Goal: Task Accomplishment & Management: Manage account settings

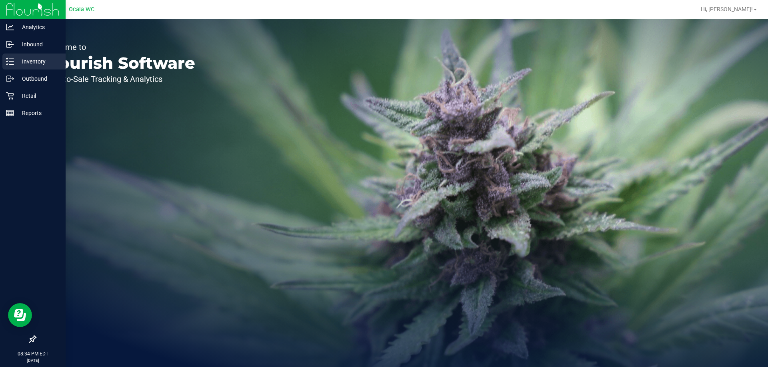
click at [32, 62] on p "Inventory" at bounding box center [38, 62] width 48 height 10
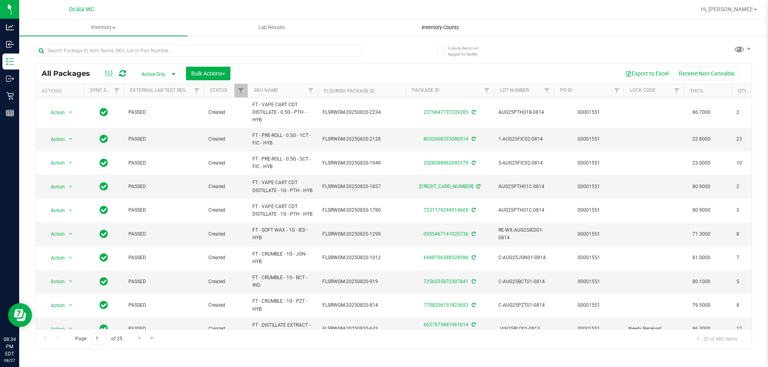
click at [449, 27] on span "Inventory Counts" at bounding box center [440, 27] width 59 height 7
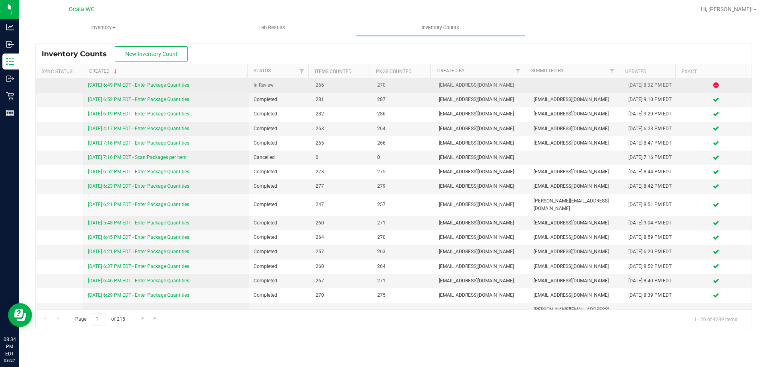
click at [159, 85] on link "[DATE] 6:49 PM EDT - Enter Package Quantities" at bounding box center [138, 85] width 101 height 6
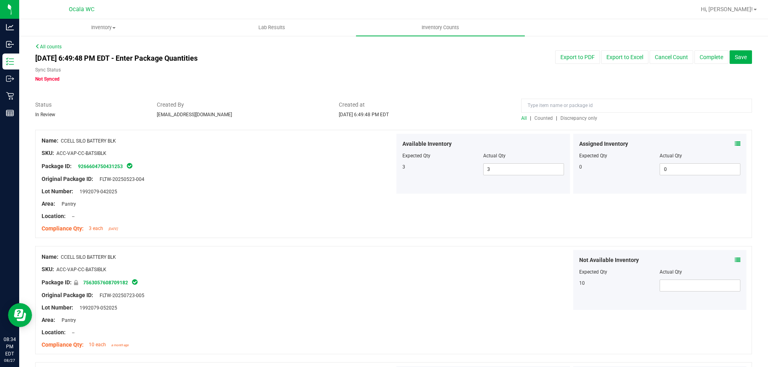
click at [577, 118] on span "Discrepancy only" at bounding box center [578, 119] width 37 height 6
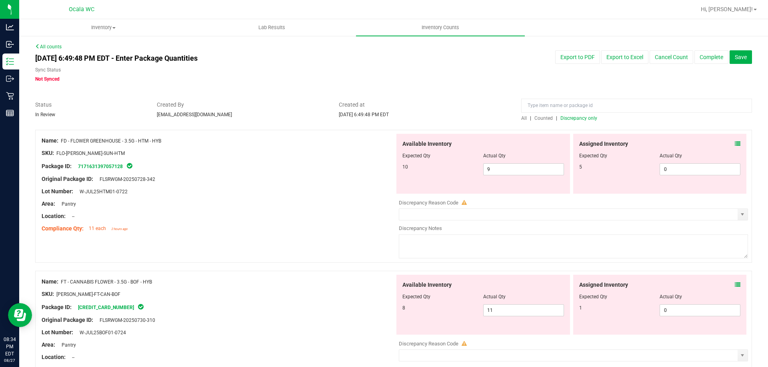
click at [311, 193] on div "Lot Number: W-JUL25HTM01-0722" at bounding box center [218, 191] width 353 height 8
click at [571, 118] on span "Discrepancy only" at bounding box center [578, 119] width 37 height 6
click at [734, 143] on icon at bounding box center [737, 144] width 6 height 6
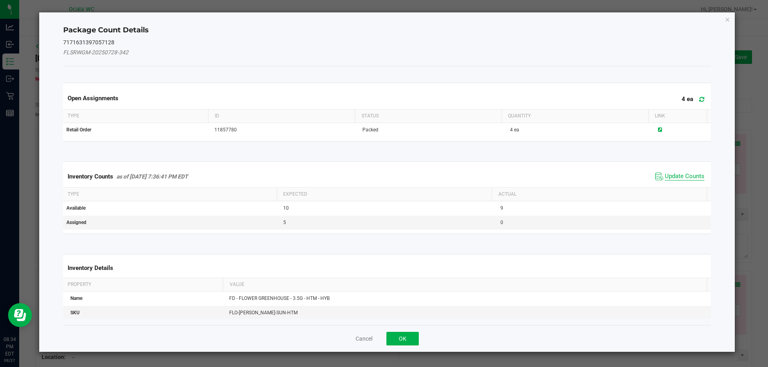
click at [672, 175] on span "Update Counts" at bounding box center [684, 177] width 40 height 8
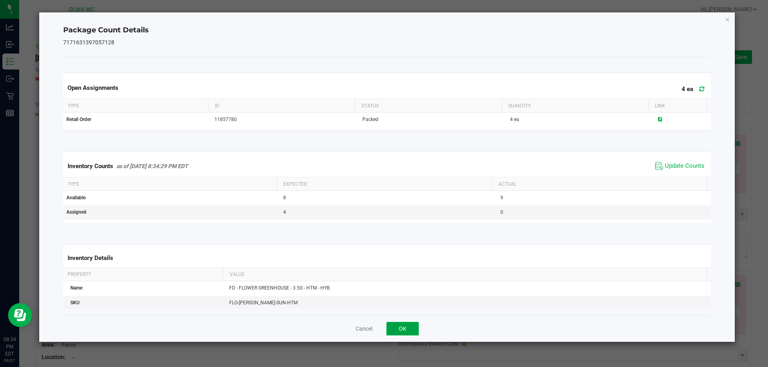
click at [403, 329] on button "OK" at bounding box center [402, 329] width 32 height 14
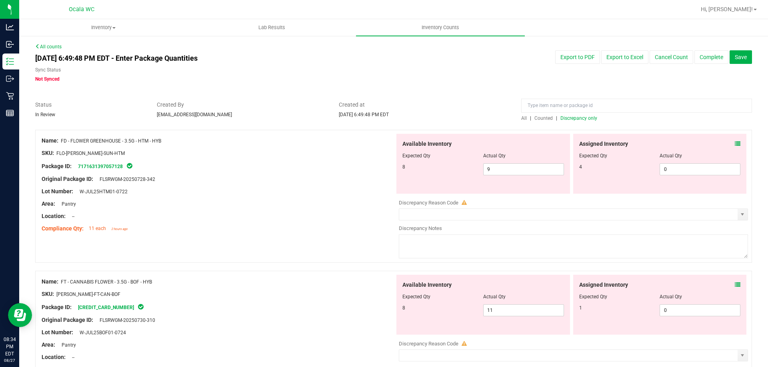
click at [341, 244] on div "Name: FD - FLOWER GREENHOUSE - 3.5G - HTM - HYB SKU: FLO-[PERSON_NAME]-SUN-HTM …" at bounding box center [393, 196] width 716 height 133
click at [508, 170] on span "9 9" at bounding box center [523, 170] width 81 height 12
click at [509, 170] on input "9" at bounding box center [523, 169] width 80 height 11
type input "8"
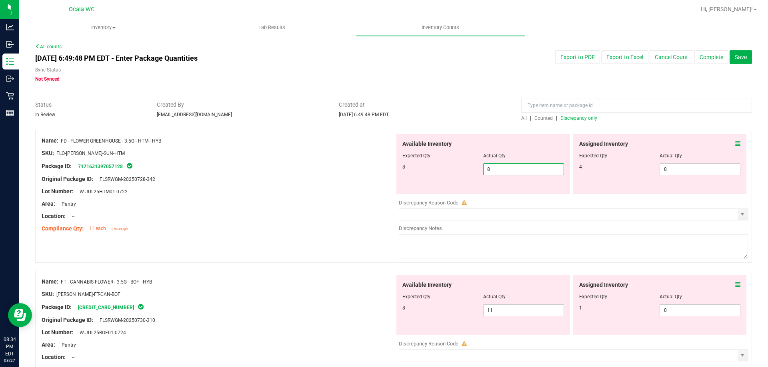
click at [293, 148] on div at bounding box center [218, 147] width 353 height 4
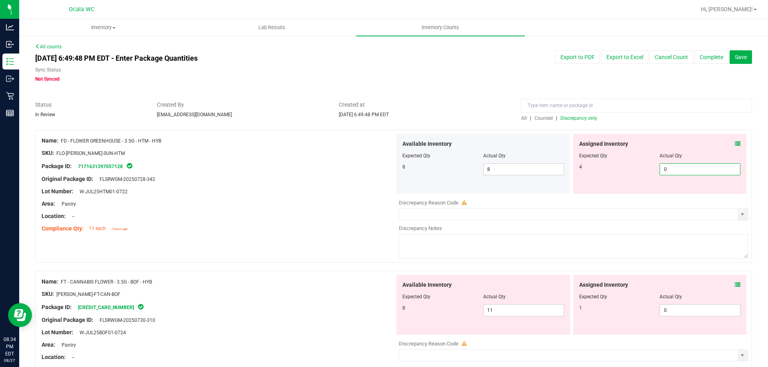
click at [659, 168] on span "0 0" at bounding box center [699, 170] width 81 height 12
click at [660, 168] on input "0" at bounding box center [700, 169] width 80 height 11
click at [661, 168] on input "0" at bounding box center [700, 169] width 80 height 11
type input "4"
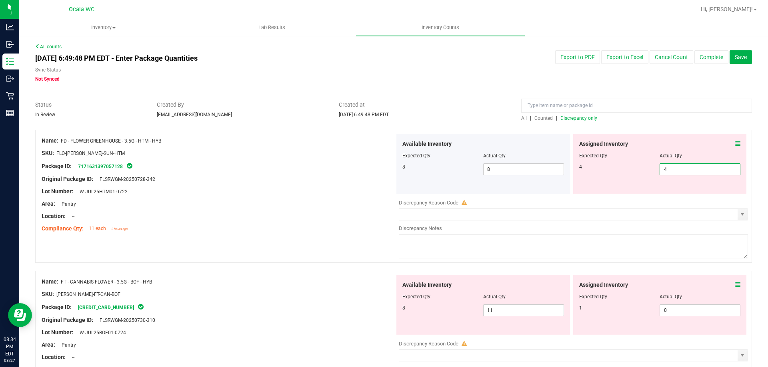
type input "4"
click at [372, 205] on div "Area: Pantry" at bounding box center [218, 204] width 353 height 8
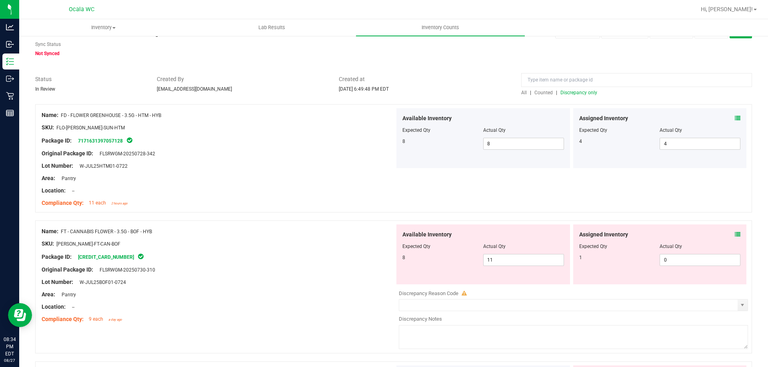
scroll to position [40, 0]
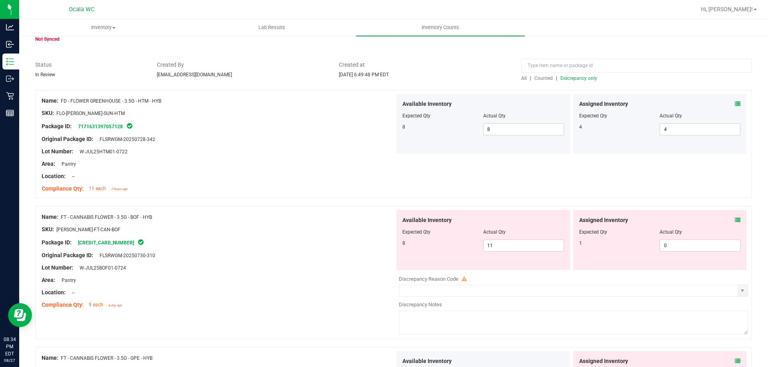
click at [734, 221] on icon at bounding box center [737, 220] width 6 height 6
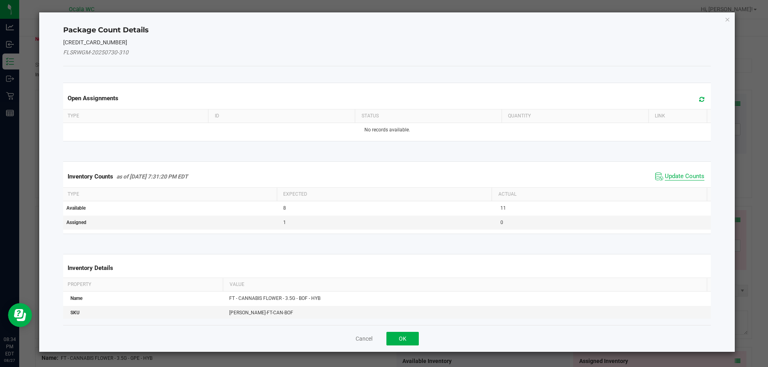
drag, startPoint x: 694, startPoint y: 176, endPoint x: 626, endPoint y: 218, distance: 81.0
click at [694, 175] on span "Update Counts" at bounding box center [684, 177] width 40 height 8
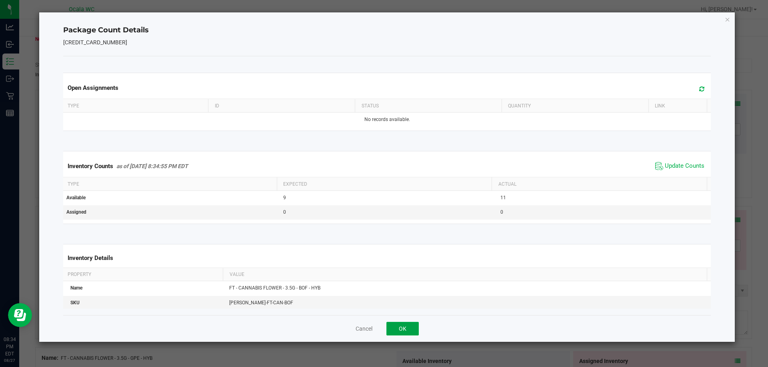
click at [398, 324] on button "OK" at bounding box center [402, 329] width 32 height 14
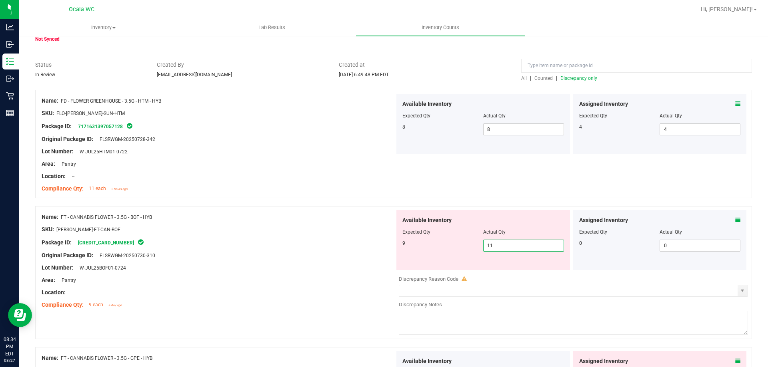
click at [510, 245] on span "11 11" at bounding box center [523, 246] width 81 height 12
click at [510, 245] on input "11" at bounding box center [523, 245] width 80 height 11
type input "9"
click at [338, 249] on div at bounding box center [218, 249] width 353 height 4
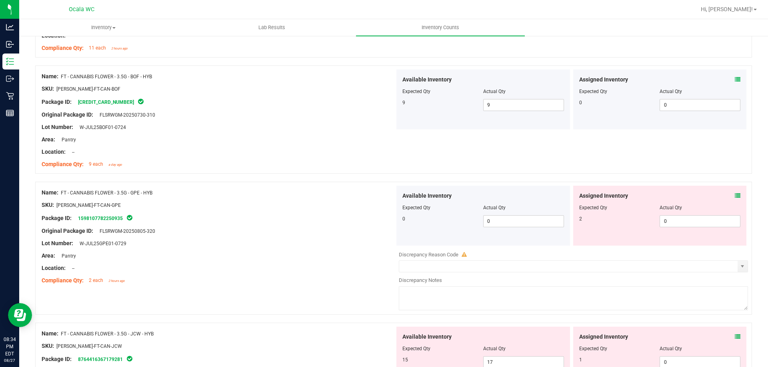
scroll to position [200, 0]
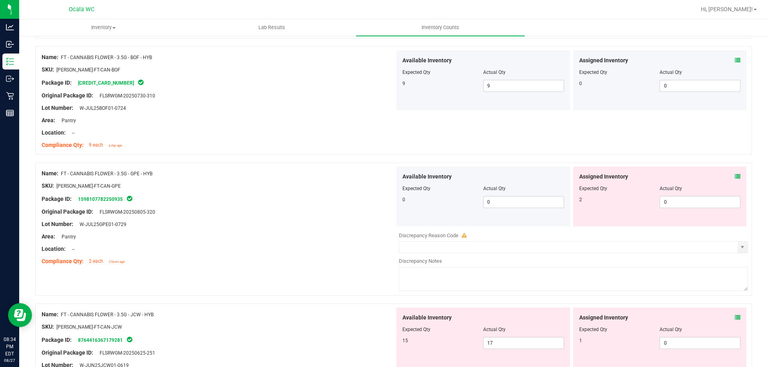
click at [734, 176] on icon at bounding box center [737, 177] width 6 height 6
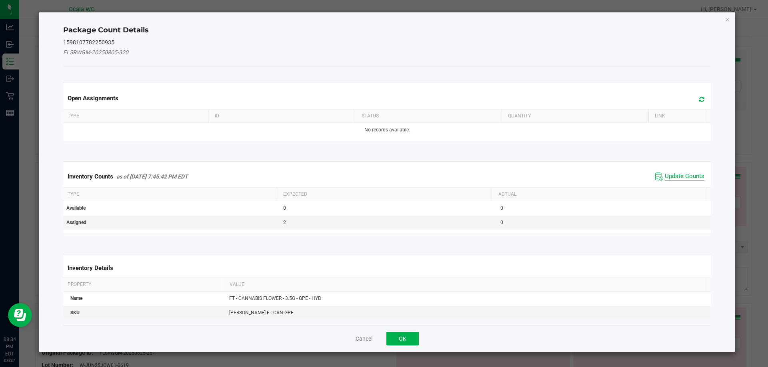
click at [693, 173] on span "Update Counts" at bounding box center [684, 177] width 40 height 8
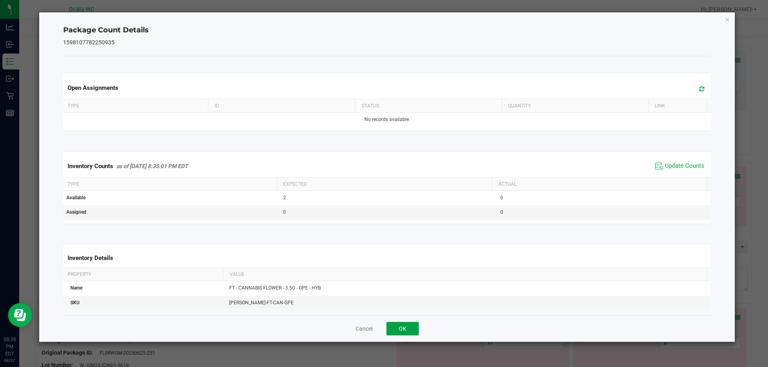
click at [402, 327] on button "OK" at bounding box center [402, 329] width 32 height 14
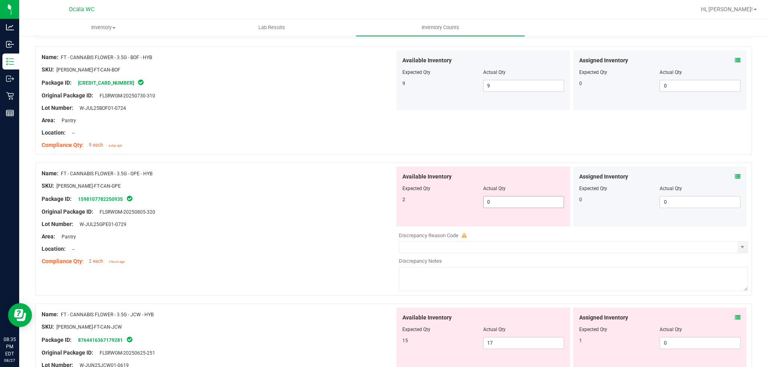
click at [501, 205] on span "0 0" at bounding box center [523, 202] width 81 height 12
type input "02"
type input "2"
click at [328, 242] on div at bounding box center [218, 243] width 353 height 4
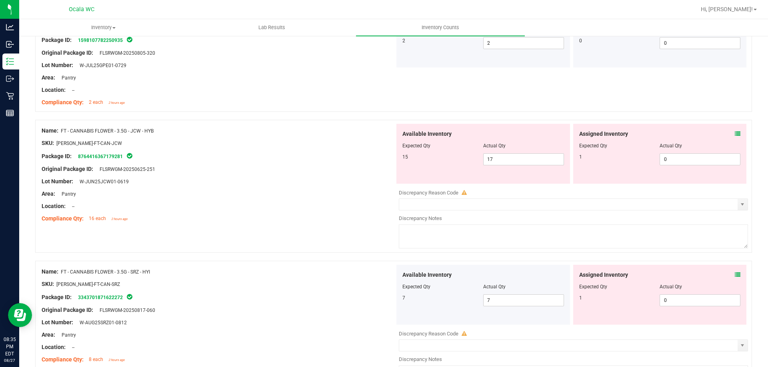
scroll to position [360, 0]
click at [734, 134] on icon at bounding box center [737, 133] width 6 height 6
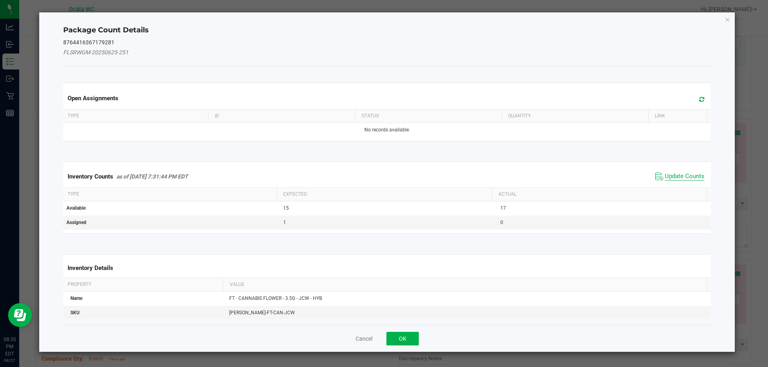
click at [688, 174] on span "Update Counts" at bounding box center [684, 177] width 40 height 8
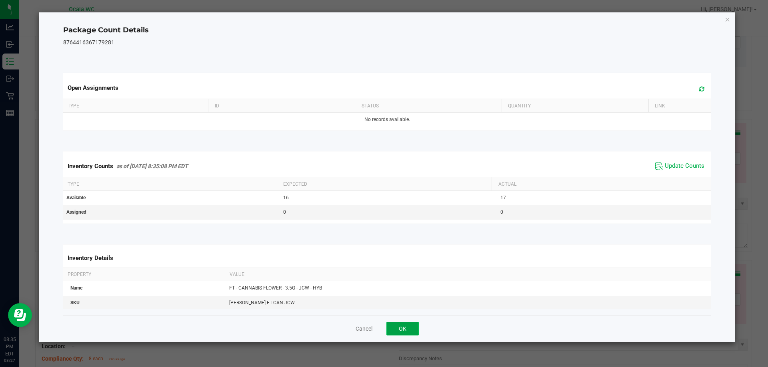
click at [411, 328] on button "OK" at bounding box center [402, 329] width 32 height 14
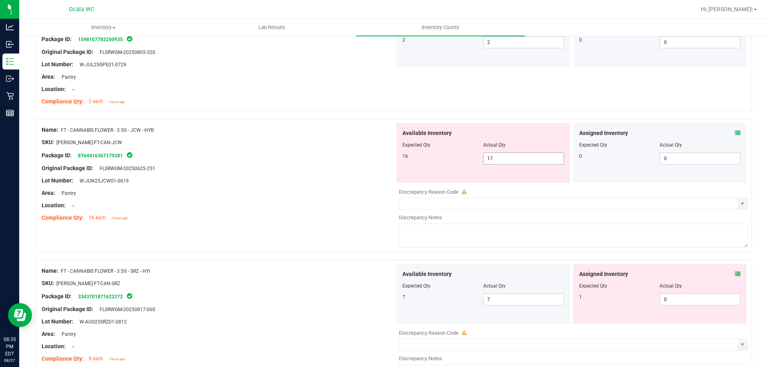
click at [506, 159] on span "17 17" at bounding box center [523, 159] width 81 height 12
click at [506, 159] on input "17" at bounding box center [523, 158] width 80 height 11
type input "16"
click at [363, 180] on div "Lot Number: W-JUN25JCW01-0619" at bounding box center [218, 181] width 353 height 8
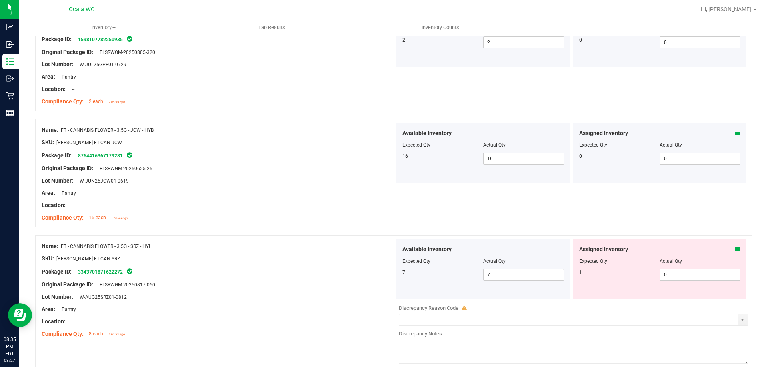
click at [734, 249] on icon at bounding box center [737, 250] width 6 height 6
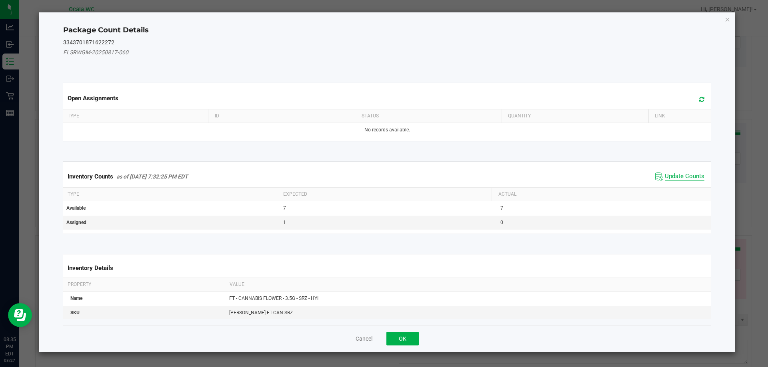
click at [677, 173] on span "Update Counts" at bounding box center [684, 177] width 40 height 8
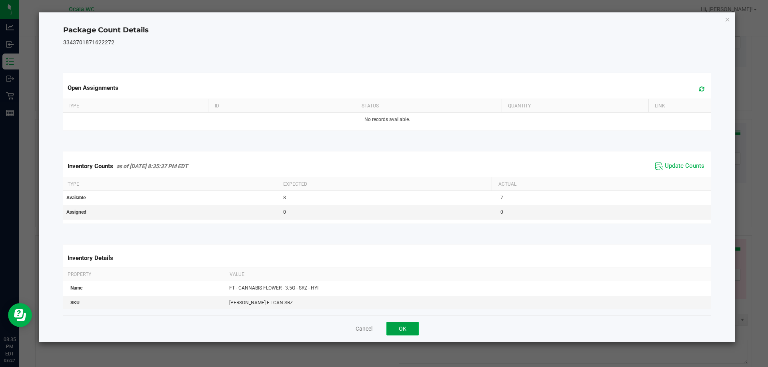
drag, startPoint x: 399, startPoint y: 329, endPoint x: 377, endPoint y: 293, distance: 41.8
click at [398, 329] on button "OK" at bounding box center [402, 329] width 32 height 14
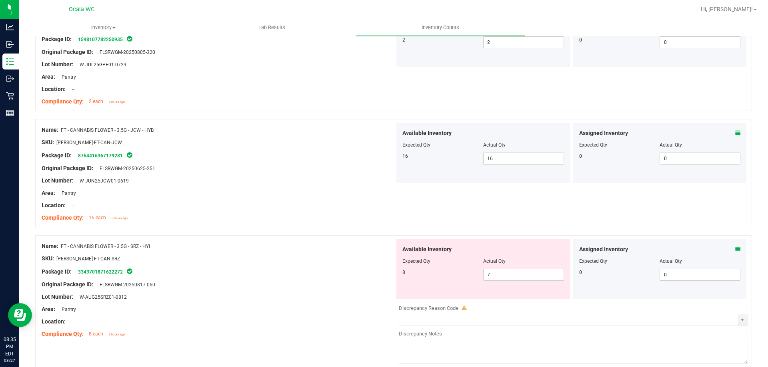
click at [356, 260] on div "SKU: [PERSON_NAME]-FT-CAN-SRZ" at bounding box center [218, 259] width 353 height 8
drag, startPoint x: 521, startPoint y: 281, endPoint x: 523, endPoint y: 277, distance: 5.2
click at [523, 277] on div "Available Inventory Expected Qty Actual Qty 8 7 7" at bounding box center [483, 269] width 174 height 60
click at [523, 276] on span "7 7" at bounding box center [523, 275] width 81 height 12
click at [524, 276] on input "7" at bounding box center [523, 274] width 80 height 11
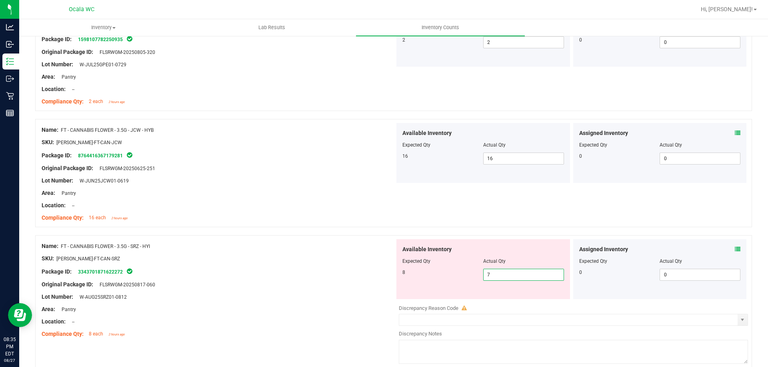
type input "8"
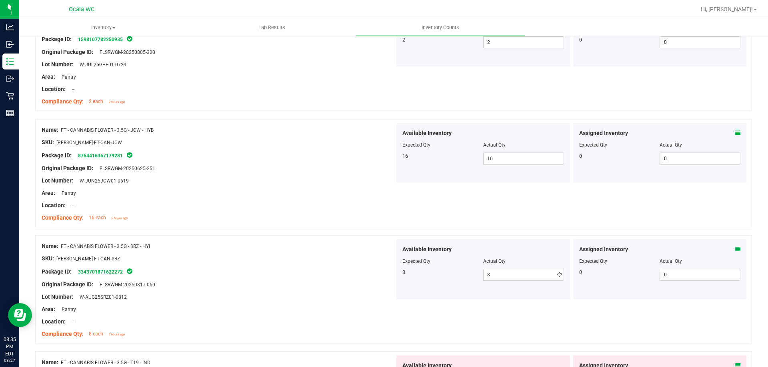
click at [365, 302] on div at bounding box center [218, 303] width 353 height 4
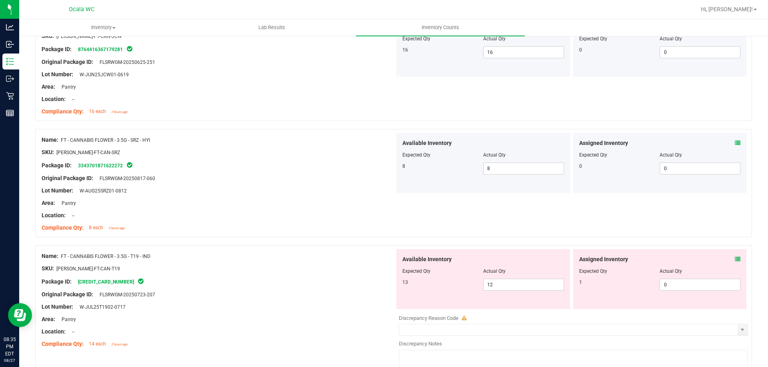
scroll to position [480, 0]
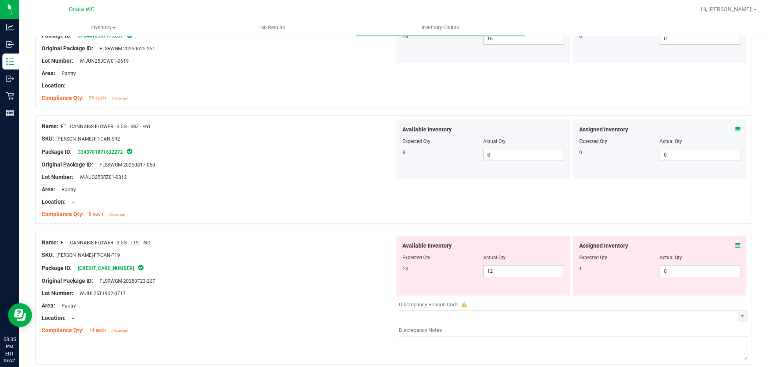
click at [734, 245] on icon at bounding box center [737, 246] width 6 height 6
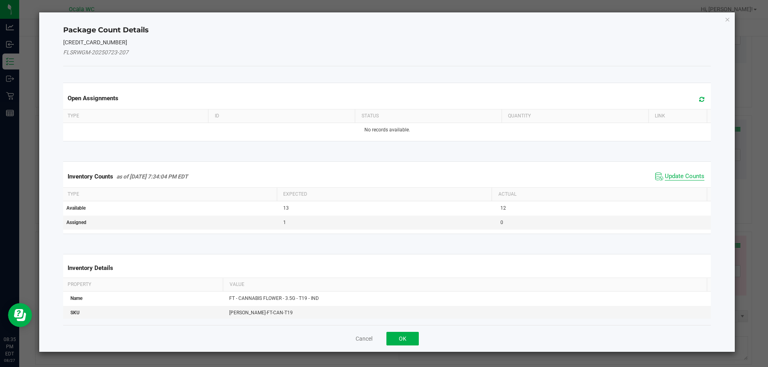
click at [679, 177] on span "Update Counts" at bounding box center [684, 177] width 40 height 8
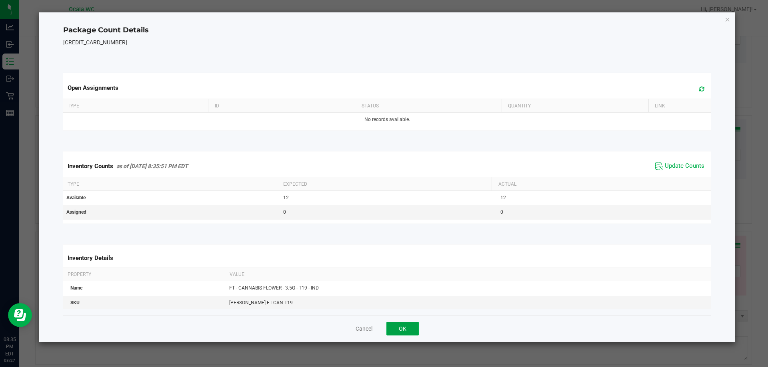
drag, startPoint x: 408, startPoint y: 322, endPoint x: 367, endPoint y: 241, distance: 91.5
click at [409, 321] on div "Cancel OK" at bounding box center [387, 328] width 648 height 27
click at [344, 215] on td "0" at bounding box center [386, 212] width 217 height 14
click at [403, 326] on button "OK" at bounding box center [402, 329] width 32 height 14
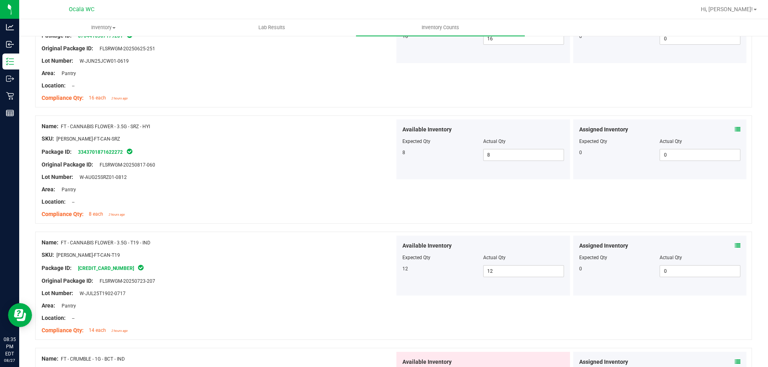
click at [339, 253] on div "SKU: [PERSON_NAME]-FT-CAN-T19" at bounding box center [218, 255] width 353 height 8
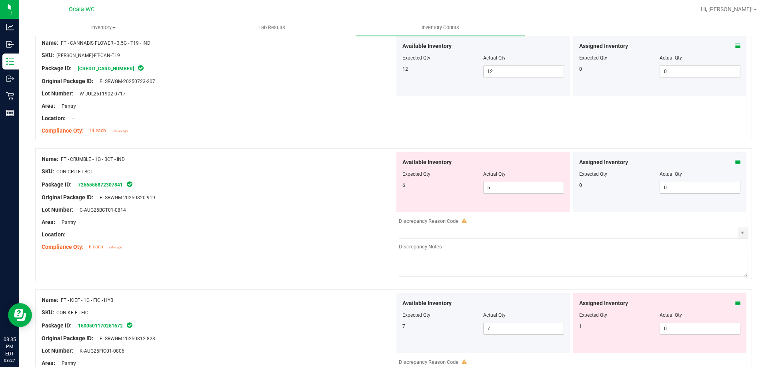
click at [328, 235] on div "Location: --" at bounding box center [218, 235] width 353 height 8
click at [734, 162] on icon at bounding box center [737, 163] width 6 height 6
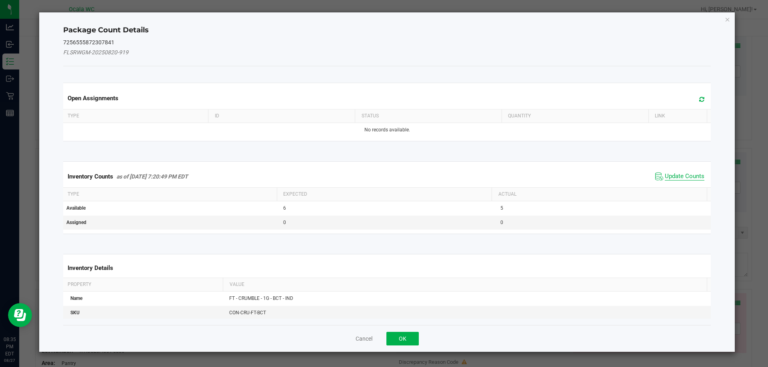
click at [682, 177] on span "Update Counts" at bounding box center [684, 177] width 40 height 8
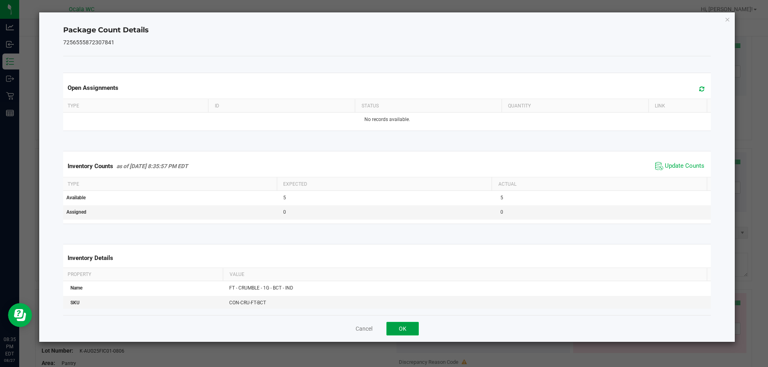
click at [404, 323] on button "OK" at bounding box center [402, 329] width 32 height 14
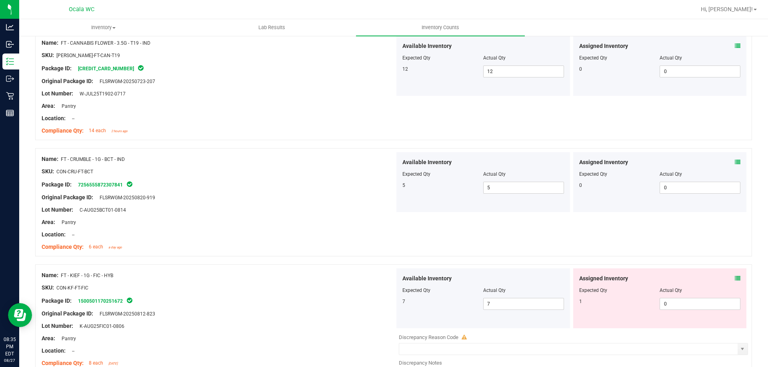
click at [345, 243] on div "Compliance Qty: 6 each a day ago" at bounding box center [218, 247] width 353 height 8
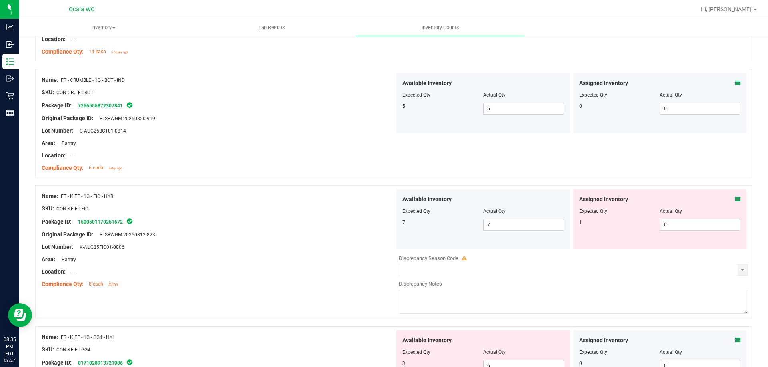
scroll to position [760, 0]
click at [332, 236] on div "Original Package ID: FLSRWGM-20250812-823" at bounding box center [218, 234] width 353 height 8
click at [734, 196] on icon at bounding box center [737, 199] width 6 height 6
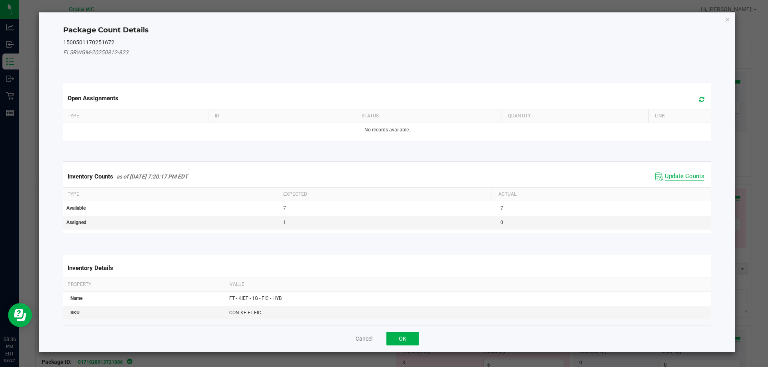
click at [664, 176] on span "Update Counts" at bounding box center [684, 177] width 40 height 8
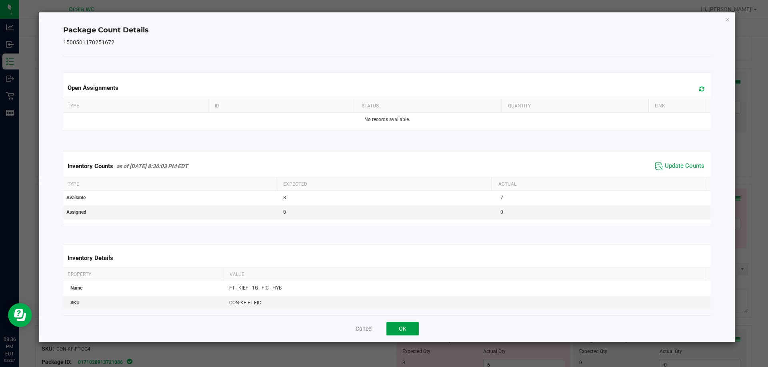
drag, startPoint x: 409, startPoint y: 329, endPoint x: 329, endPoint y: 219, distance: 136.2
click at [409, 329] on button "OK" at bounding box center [402, 329] width 32 height 14
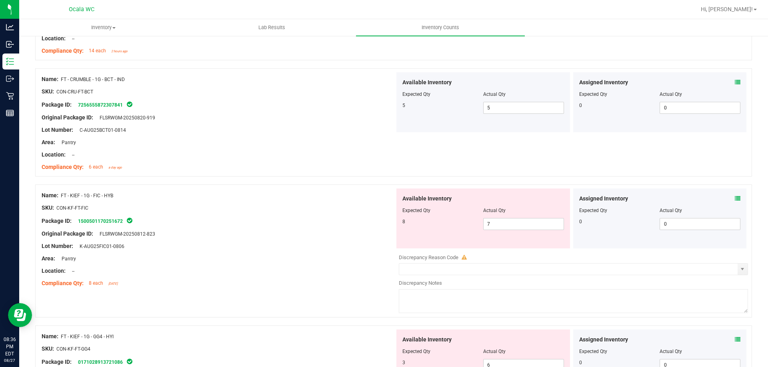
drag, startPoint x: 327, startPoint y: 202, endPoint x: 355, endPoint y: 210, distance: 29.2
click at [329, 203] on div at bounding box center [218, 202] width 353 height 4
click at [523, 223] on span "7 7" at bounding box center [523, 224] width 81 height 12
click at [523, 223] on input "7" at bounding box center [523, 224] width 80 height 11
type input "8"
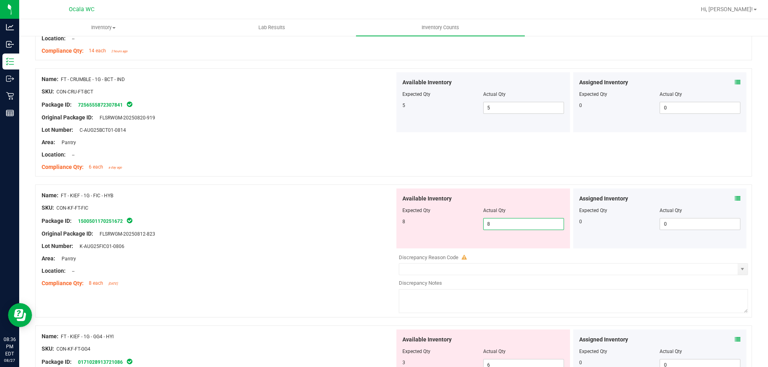
type input "8"
click at [330, 226] on div at bounding box center [218, 228] width 353 height 4
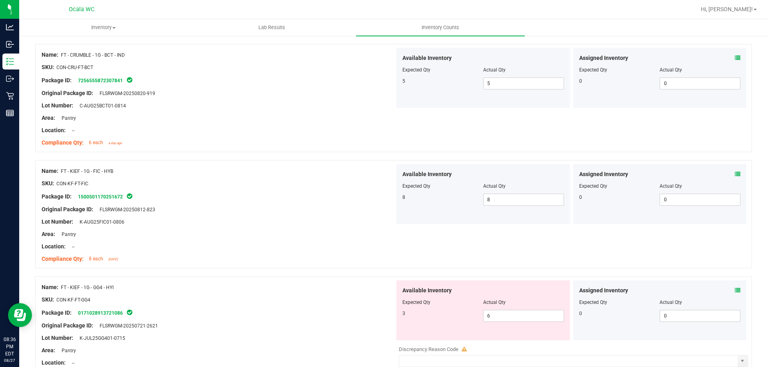
scroll to position [840, 0]
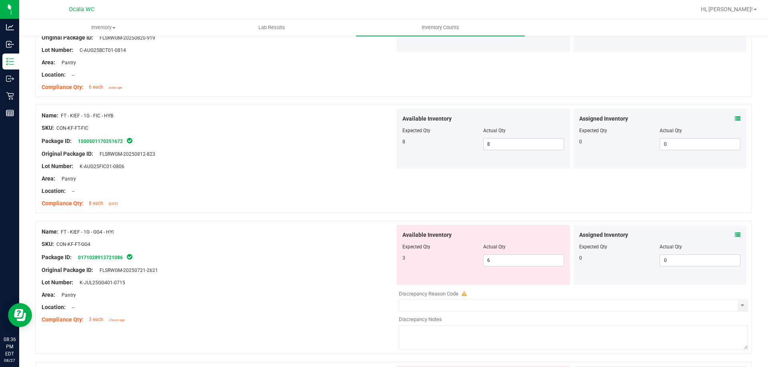
click at [323, 231] on div "Name: FT - KIEF - 1G - GG4 - HYI" at bounding box center [218, 232] width 353 height 8
click at [734, 235] on icon at bounding box center [737, 235] width 6 height 6
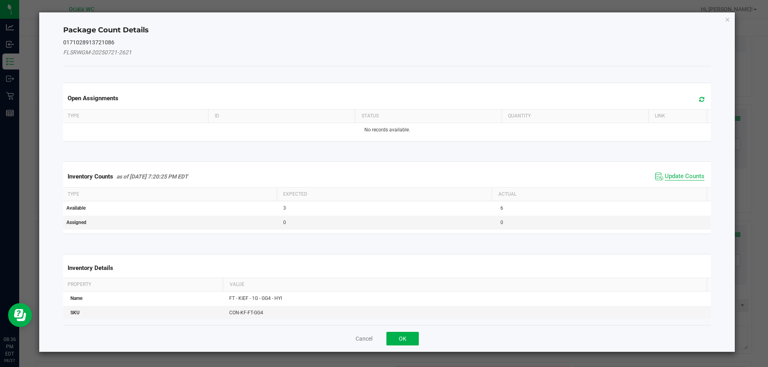
click at [690, 176] on span "Update Counts" at bounding box center [684, 177] width 40 height 8
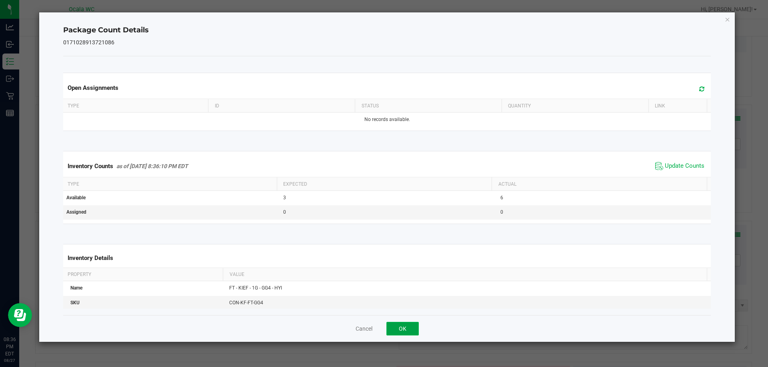
click at [410, 331] on button "OK" at bounding box center [402, 329] width 32 height 14
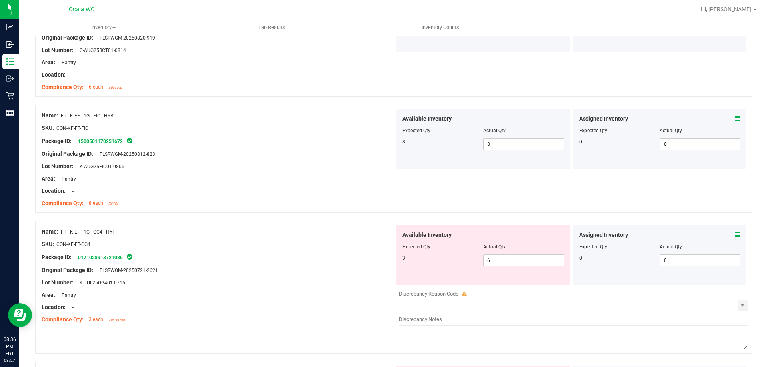
click at [359, 253] on div "Package ID: 0171028913721086" at bounding box center [218, 258] width 353 height 10
click at [521, 261] on span "6 6" at bounding box center [523, 261] width 81 height 12
click at [521, 261] on input "6" at bounding box center [523, 260] width 80 height 11
type input "3"
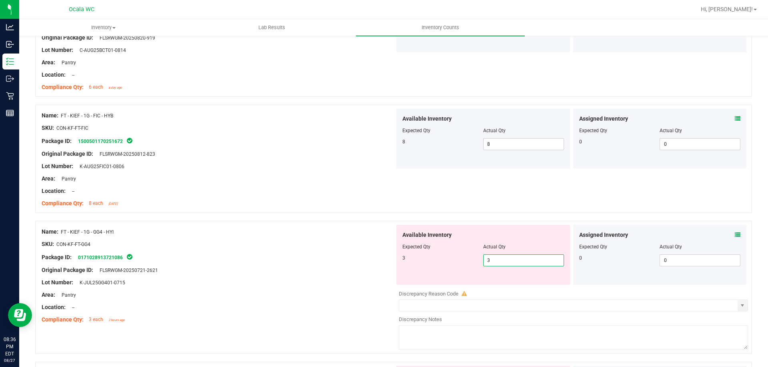
click at [320, 235] on div "Name: FT - KIEF - 1G - GG4 - HYI" at bounding box center [218, 232] width 353 height 8
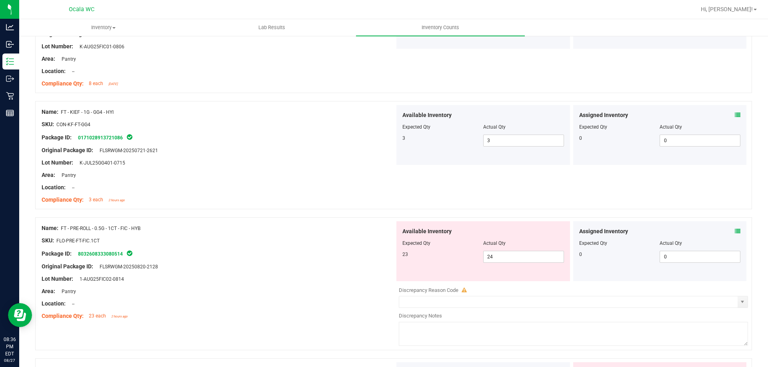
scroll to position [999, 0]
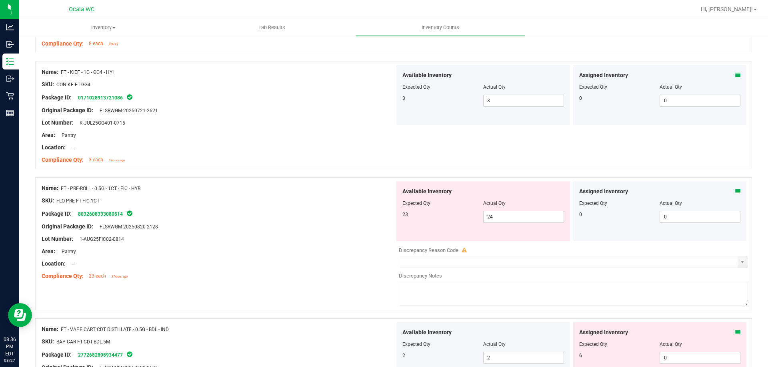
click at [328, 201] on div "SKU: FLO-PRE-FT-FIC.1CT" at bounding box center [218, 201] width 353 height 8
click at [734, 191] on icon at bounding box center [737, 192] width 6 height 6
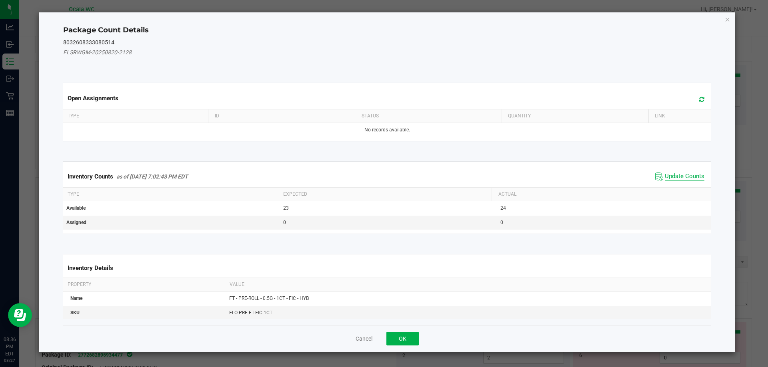
click at [668, 176] on span "Update Counts" at bounding box center [684, 177] width 40 height 8
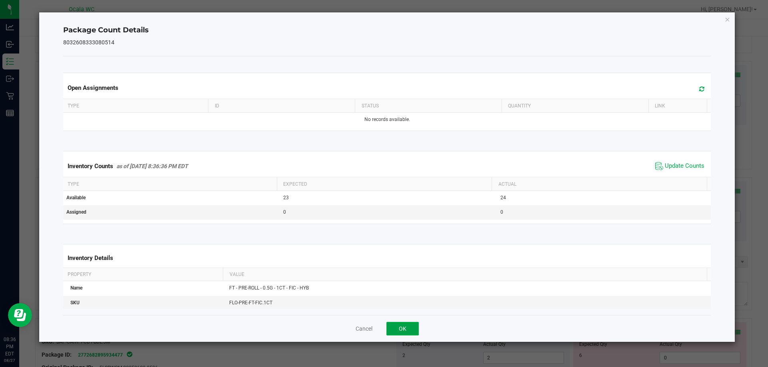
click at [403, 325] on button "OK" at bounding box center [402, 329] width 32 height 14
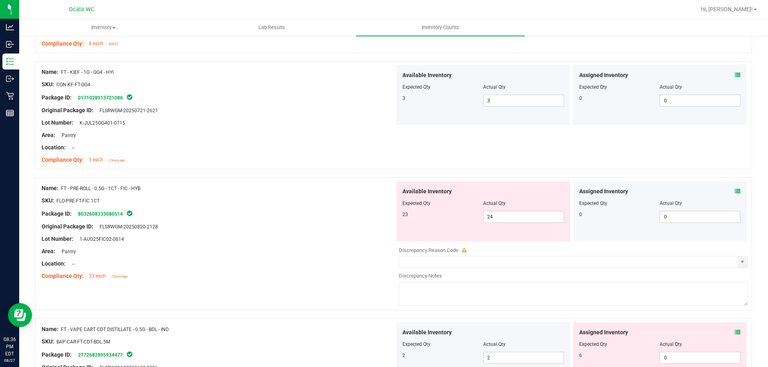
click at [314, 222] on div at bounding box center [218, 221] width 353 height 4
click at [506, 219] on span "24 24" at bounding box center [523, 217] width 81 height 12
click at [506, 219] on input "24" at bounding box center [523, 216] width 80 height 11
type input "23"
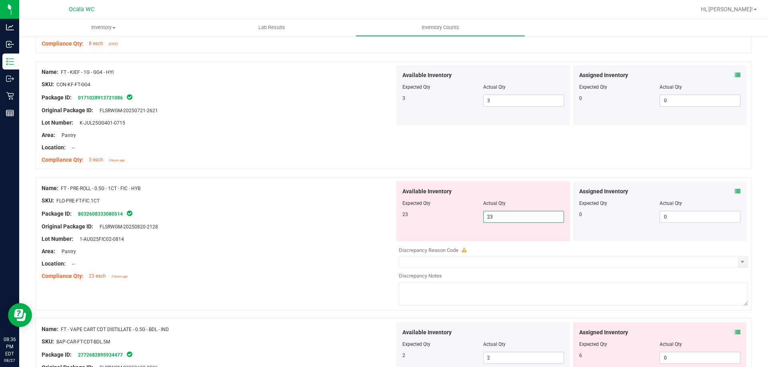
click at [245, 212] on div "Package ID: 8032608333080514" at bounding box center [218, 214] width 353 height 10
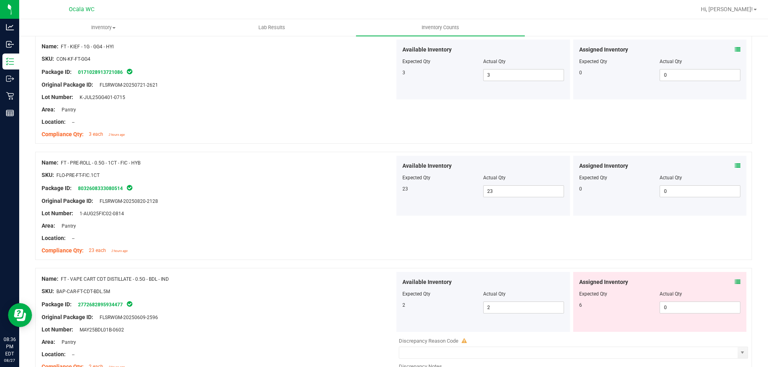
scroll to position [1039, 0]
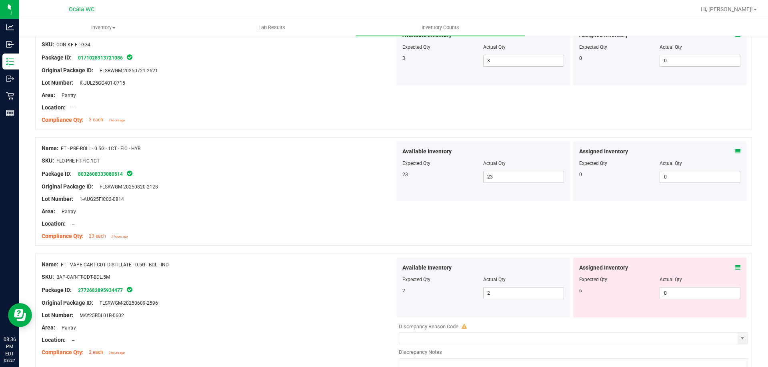
click at [734, 266] on icon at bounding box center [737, 268] width 6 height 6
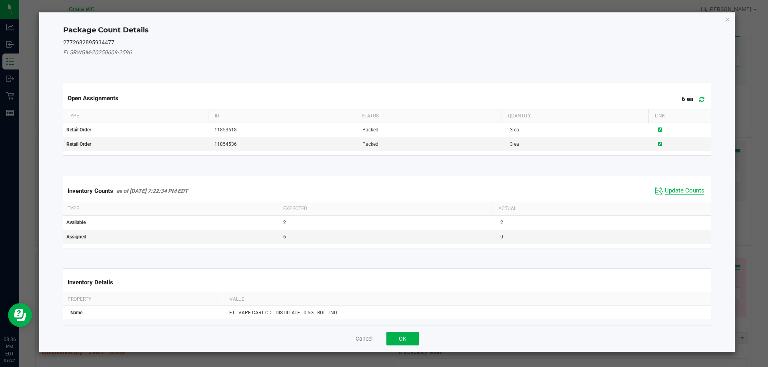
click at [686, 187] on span "Update Counts" at bounding box center [684, 191] width 40 height 8
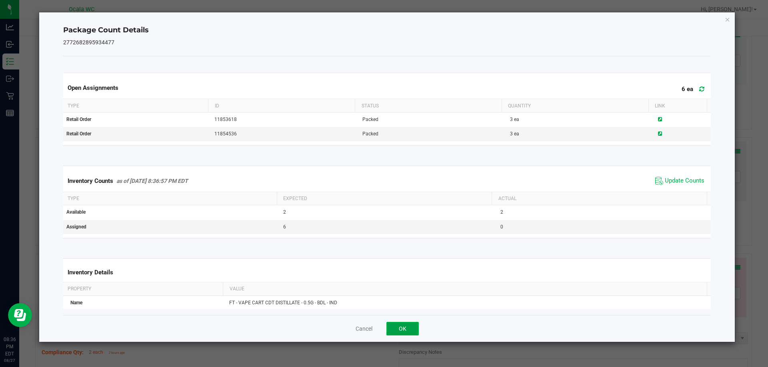
drag, startPoint x: 401, startPoint y: 323, endPoint x: 385, endPoint y: 313, distance: 18.6
click at [401, 323] on button "OK" at bounding box center [402, 329] width 32 height 14
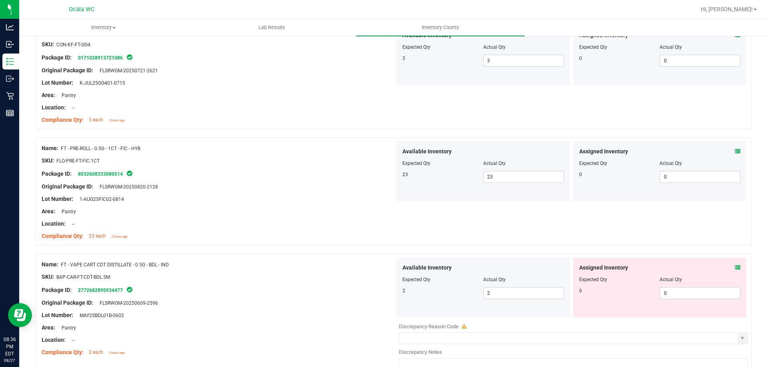
click at [337, 267] on div "Name: FT - VAPE CART CDT DISTILLATE - 0.5G - BDL - IND" at bounding box center [218, 265] width 353 height 8
click at [681, 293] on span "0 0" at bounding box center [699, 293] width 81 height 12
click at [681, 293] on input "0" at bounding box center [700, 293] width 80 height 11
type input "6"
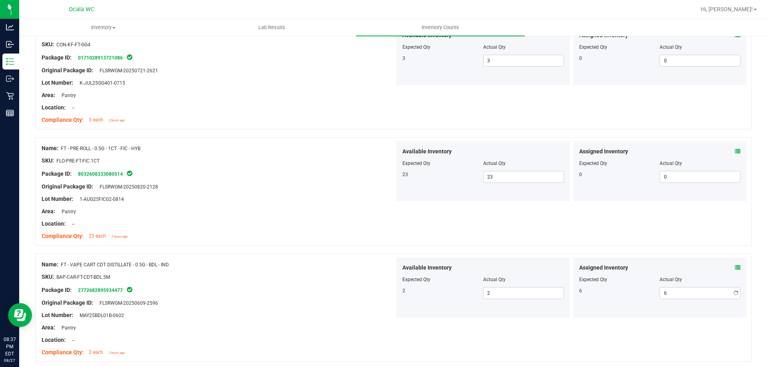
click at [345, 298] on div at bounding box center [218, 297] width 353 height 4
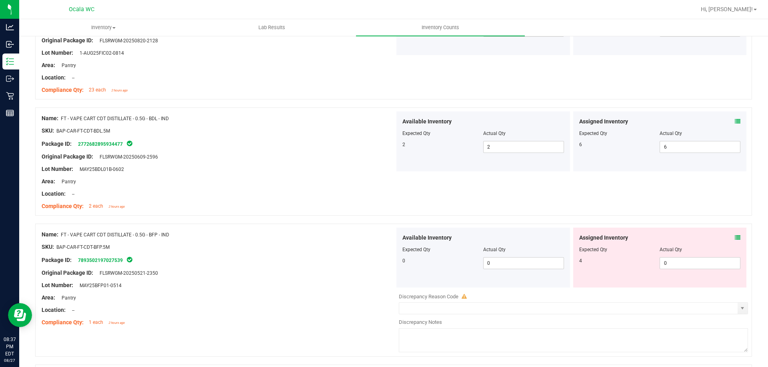
scroll to position [1199, 0]
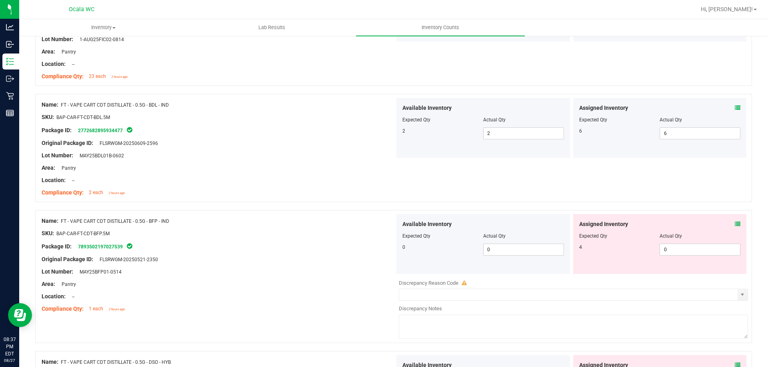
click at [734, 222] on icon at bounding box center [737, 224] width 6 height 6
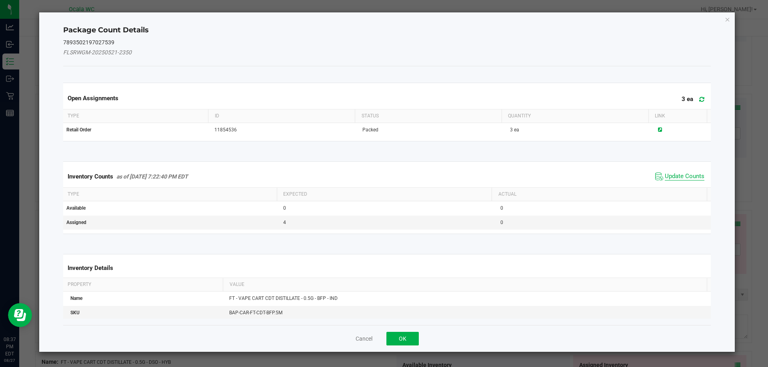
click at [679, 176] on span "Update Counts" at bounding box center [684, 177] width 40 height 8
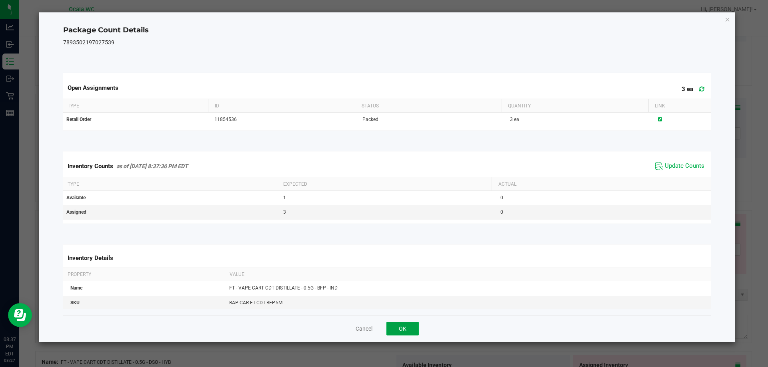
click at [395, 331] on button "OK" at bounding box center [402, 329] width 32 height 14
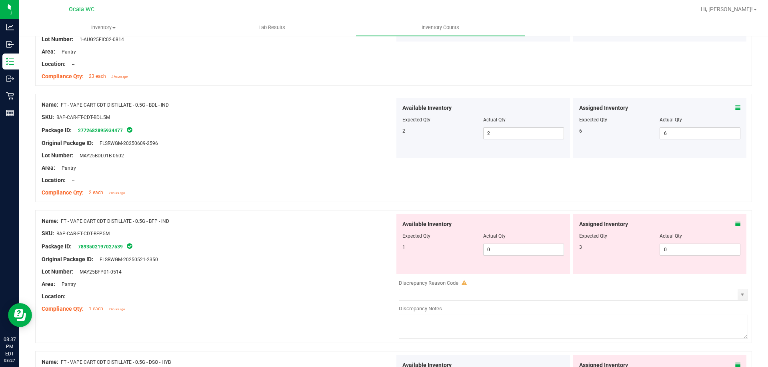
click at [329, 252] on div at bounding box center [218, 253] width 353 height 4
click at [495, 247] on span "0 0" at bounding box center [523, 250] width 81 height 12
click at [495, 247] on input "0" at bounding box center [523, 249] width 80 height 11
type input "1"
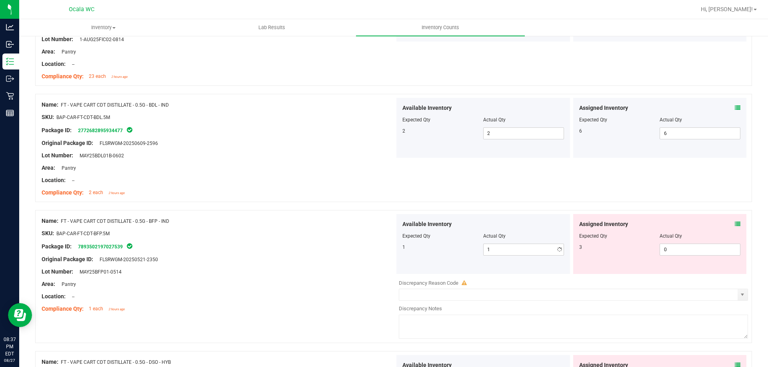
click at [341, 265] on div at bounding box center [218, 266] width 353 height 4
click at [683, 250] on span "0 0" at bounding box center [699, 250] width 81 height 12
click at [682, 250] on input "0" at bounding box center [700, 249] width 80 height 11
type input "3"
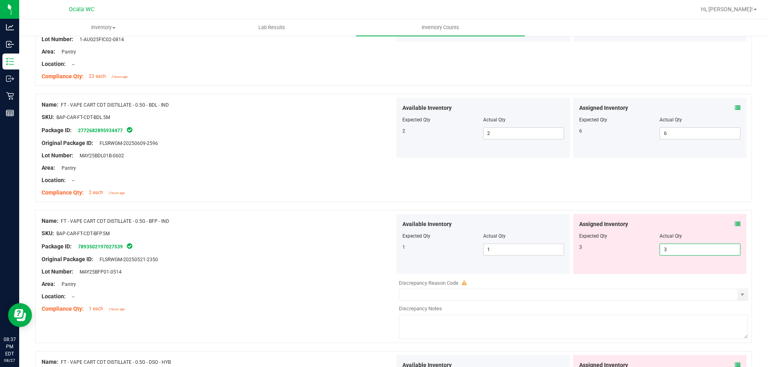
click at [356, 278] on div at bounding box center [218, 278] width 353 height 4
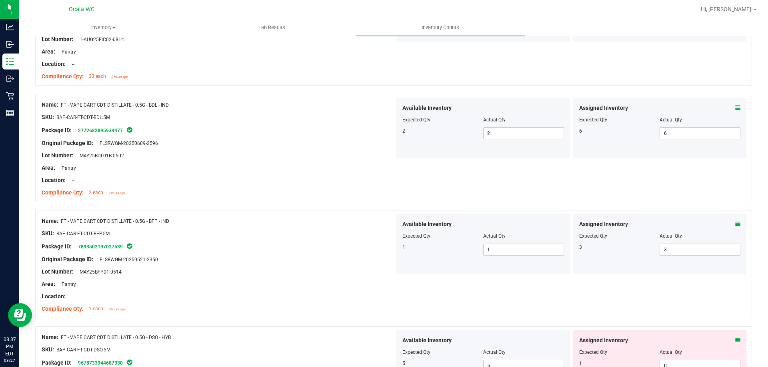
click at [342, 299] on div "Location: --" at bounding box center [218, 297] width 353 height 8
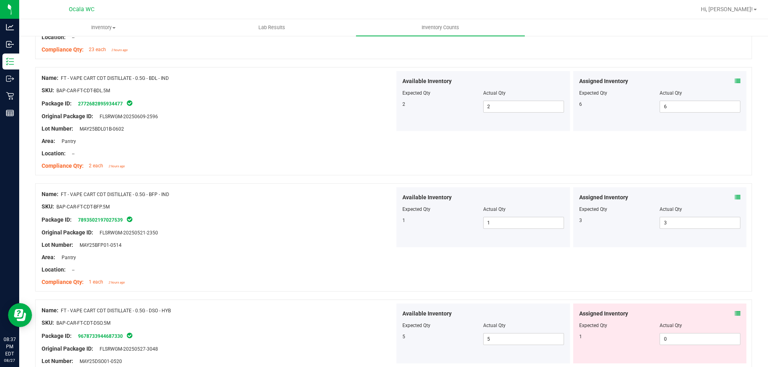
scroll to position [1239, 0]
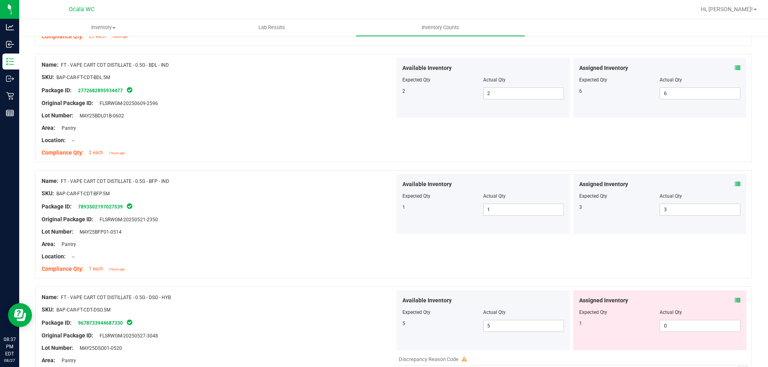
click at [728, 300] on div "Assigned Inventory" at bounding box center [660, 301] width 162 height 8
click at [734, 300] on icon at bounding box center [737, 301] width 6 height 6
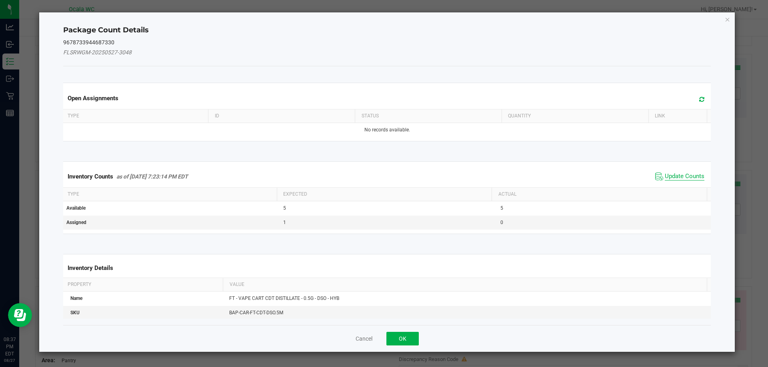
click at [676, 175] on span "Update Counts" at bounding box center [684, 177] width 40 height 8
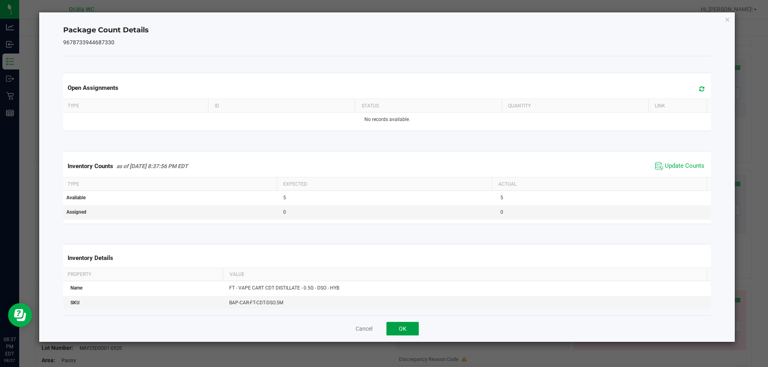
click at [414, 326] on button "OK" at bounding box center [402, 329] width 32 height 14
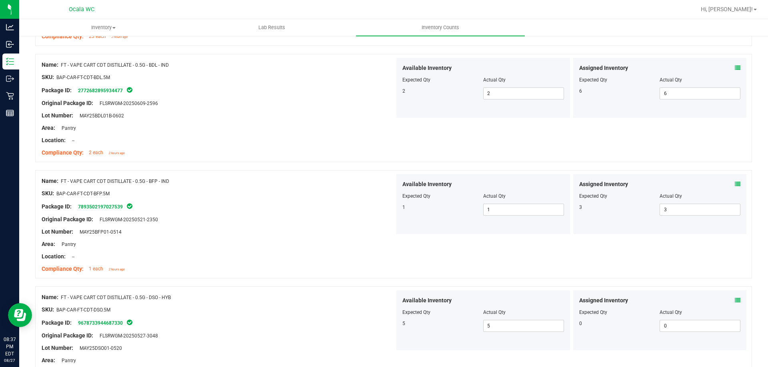
click at [355, 281] on div at bounding box center [393, 283] width 716 height 8
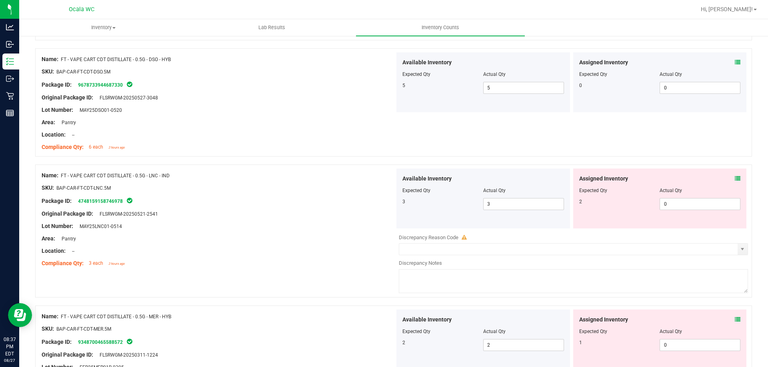
scroll to position [1479, 0]
click at [734, 178] on icon at bounding box center [737, 177] width 6 height 6
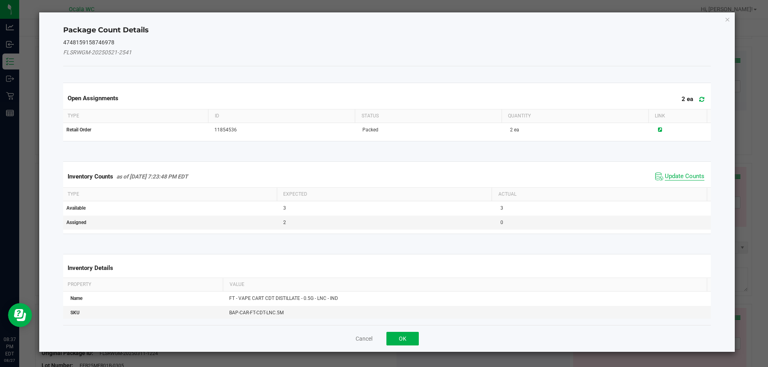
click at [684, 173] on span "Update Counts" at bounding box center [684, 177] width 40 height 8
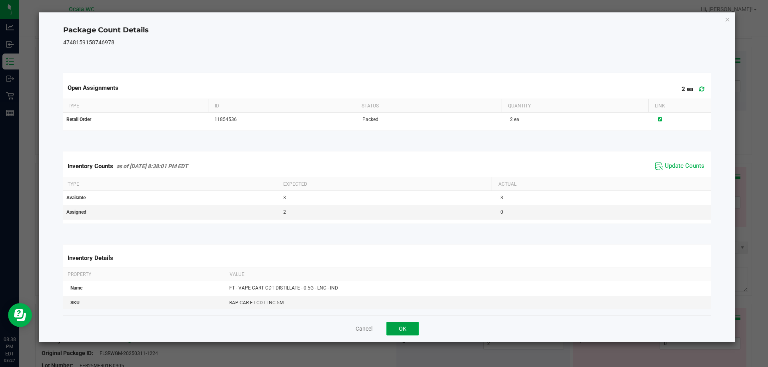
click at [405, 330] on button "OK" at bounding box center [402, 329] width 32 height 14
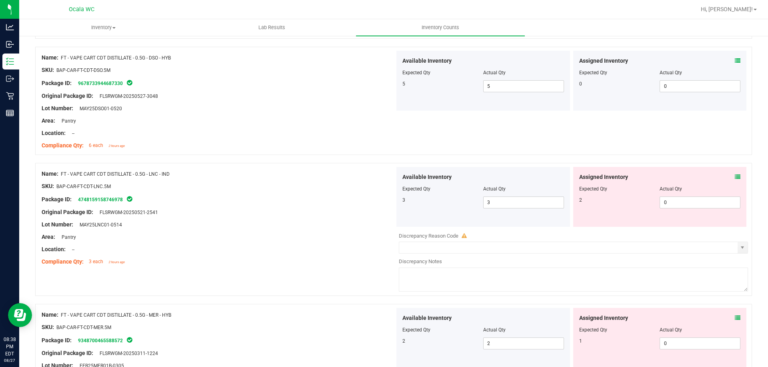
drag, startPoint x: 322, startPoint y: 261, endPoint x: 657, endPoint y: 231, distance: 336.8
click at [323, 260] on div "Compliance Qty: 3 each 2 hours ago" at bounding box center [218, 262] width 353 height 8
click at [683, 198] on span "0 0" at bounding box center [699, 203] width 81 height 12
click at [683, 199] on input "0" at bounding box center [700, 202] width 80 height 11
type input "2"
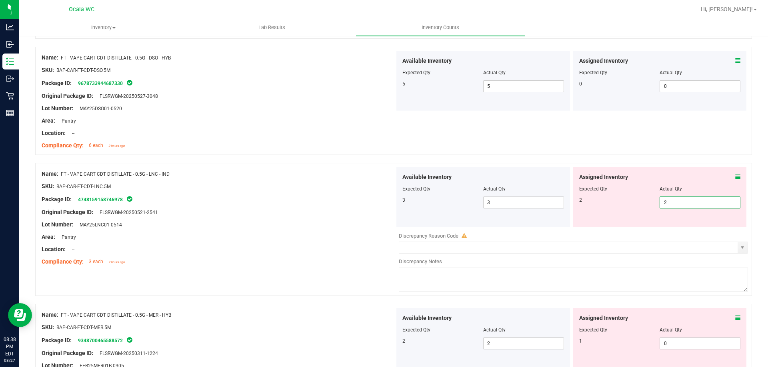
type input "2"
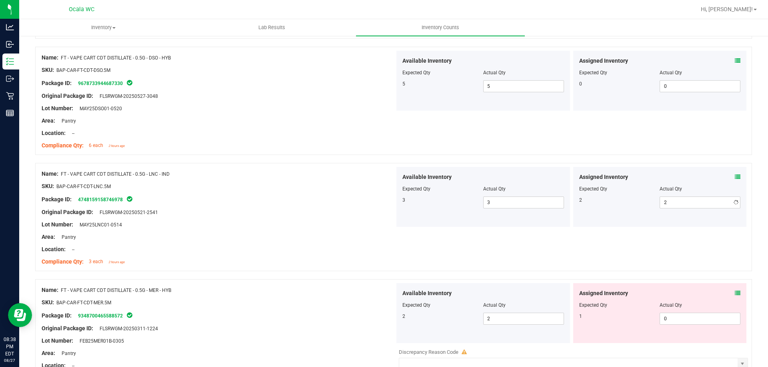
click at [251, 243] on div at bounding box center [218, 243] width 353 height 4
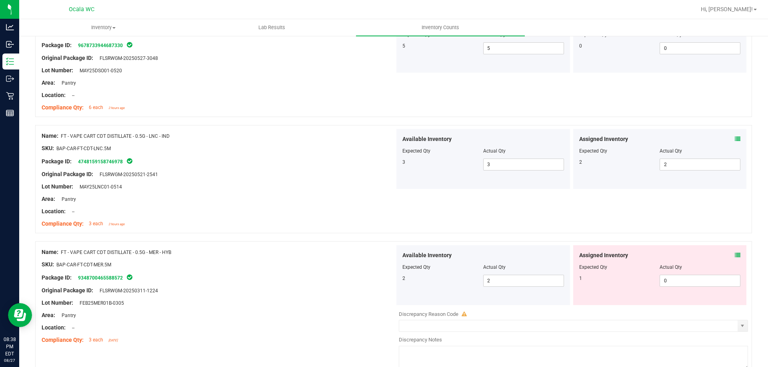
scroll to position [1599, 0]
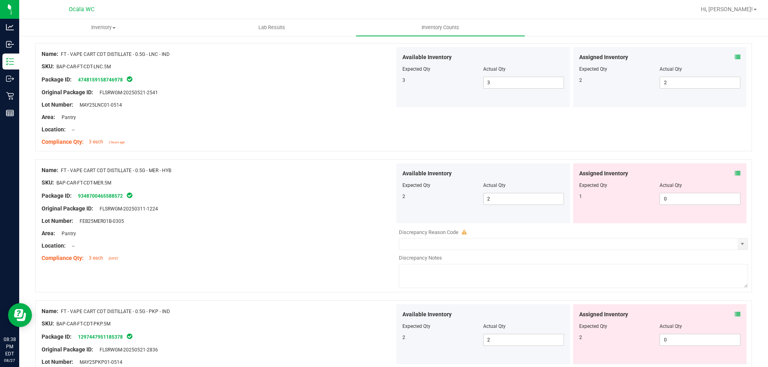
click at [734, 172] on icon at bounding box center [737, 174] width 6 height 6
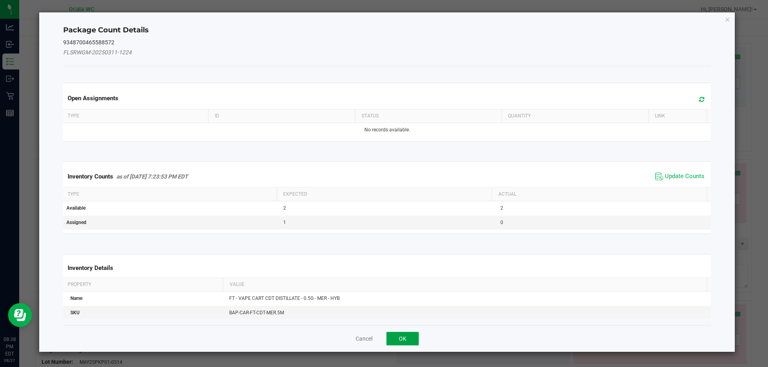
click at [405, 341] on button "OK" at bounding box center [402, 339] width 32 height 14
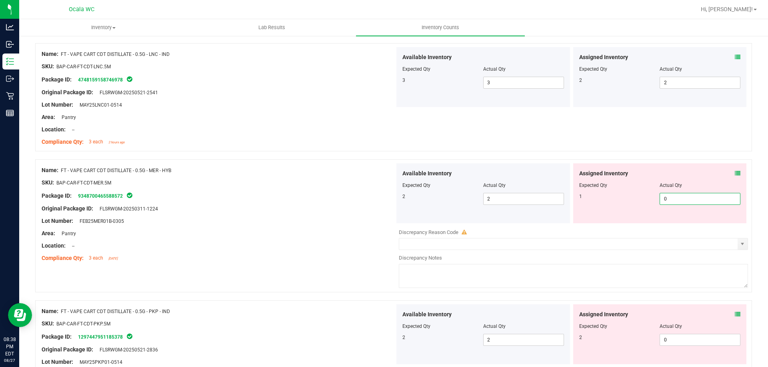
click at [671, 195] on span "0 0" at bounding box center [699, 199] width 81 height 12
type input "01"
type input "1"
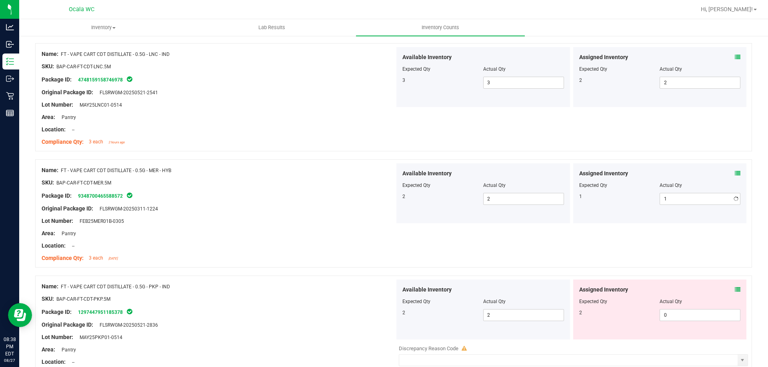
click at [326, 215] on div at bounding box center [218, 215] width 353 height 4
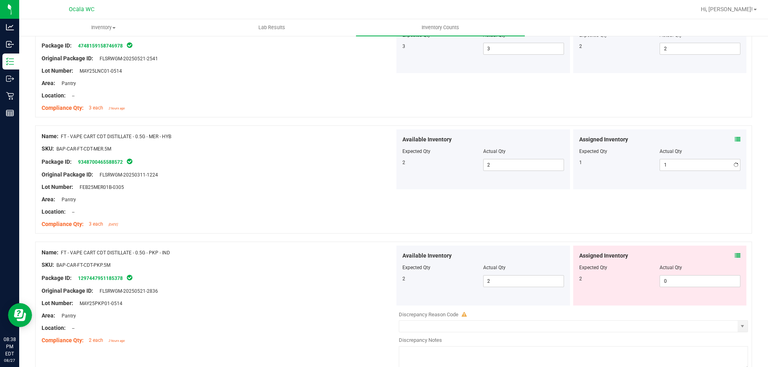
scroll to position [1679, 0]
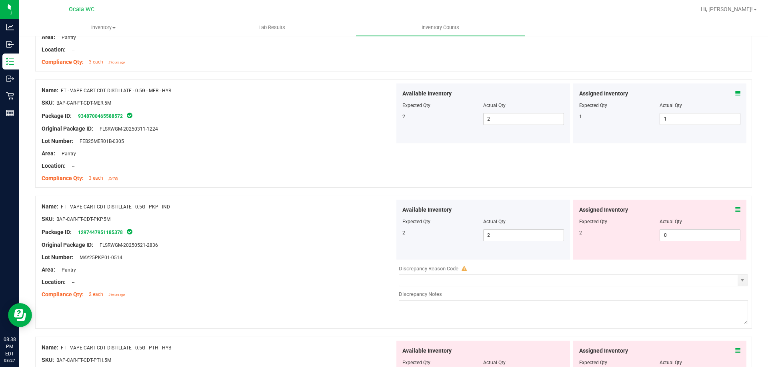
click at [734, 209] on icon at bounding box center [737, 210] width 6 height 6
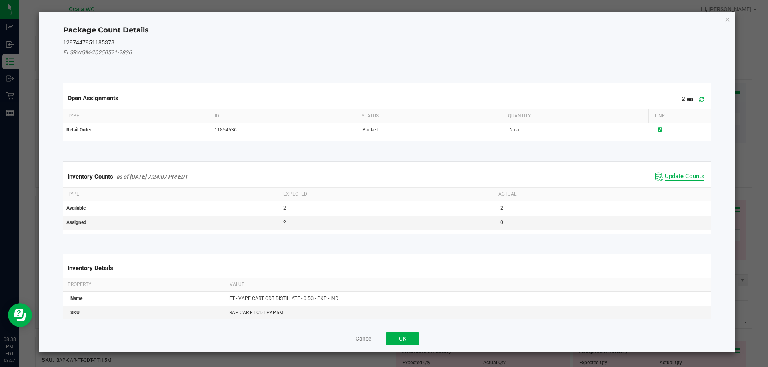
click at [689, 174] on span "Update Counts" at bounding box center [684, 177] width 40 height 8
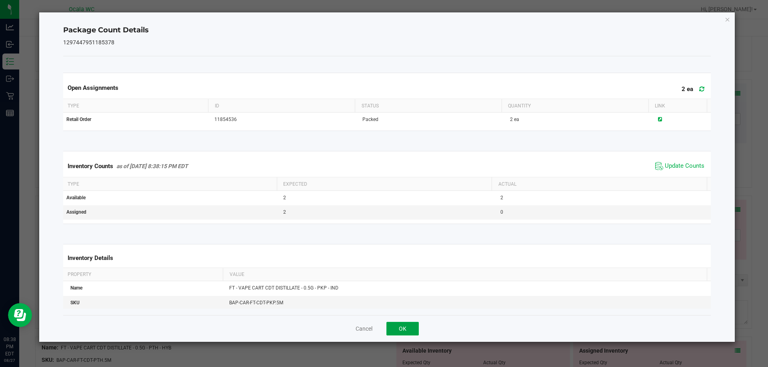
drag, startPoint x: 402, startPoint y: 332, endPoint x: 407, endPoint y: 327, distance: 7.4
click at [403, 332] on button "OK" at bounding box center [402, 329] width 32 height 14
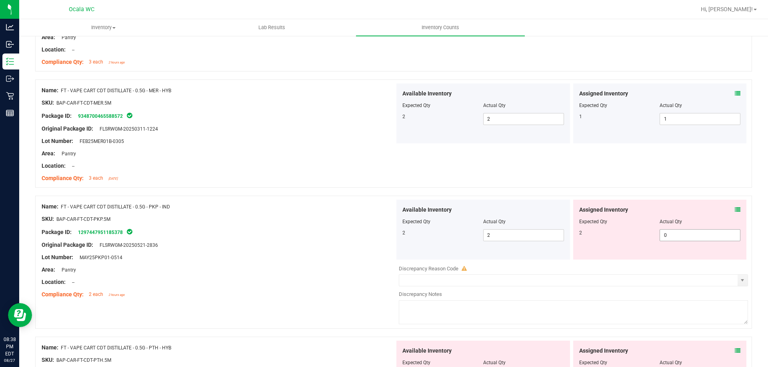
click at [679, 237] on span "0 0" at bounding box center [699, 235] width 81 height 12
click at [679, 237] on input "0" at bounding box center [700, 235] width 80 height 11
type input "2"
click at [302, 237] on div at bounding box center [218, 239] width 353 height 4
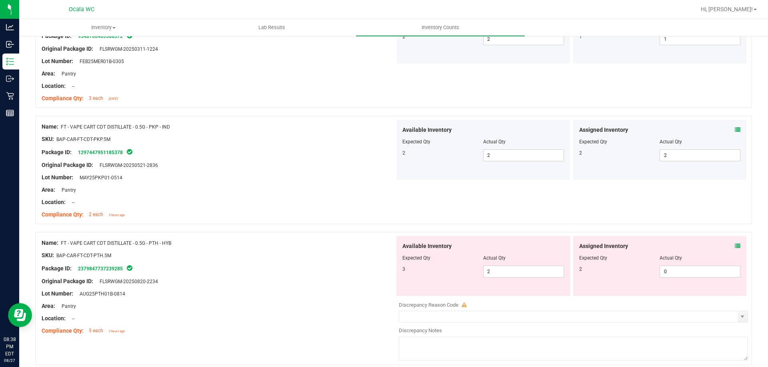
click at [314, 186] on div "Area: Pantry" at bounding box center [218, 190] width 353 height 8
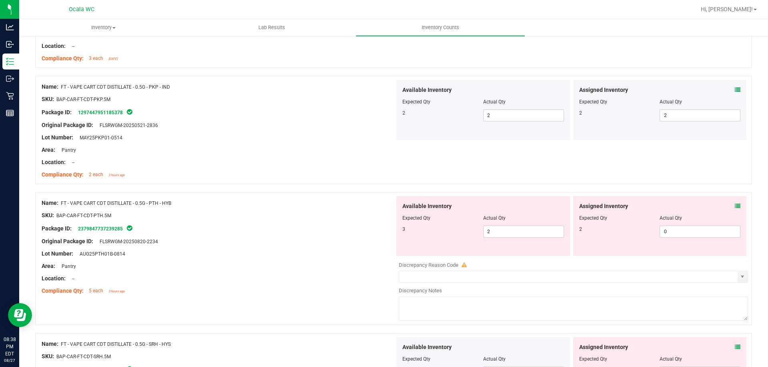
click at [734, 206] on icon at bounding box center [737, 206] width 6 height 6
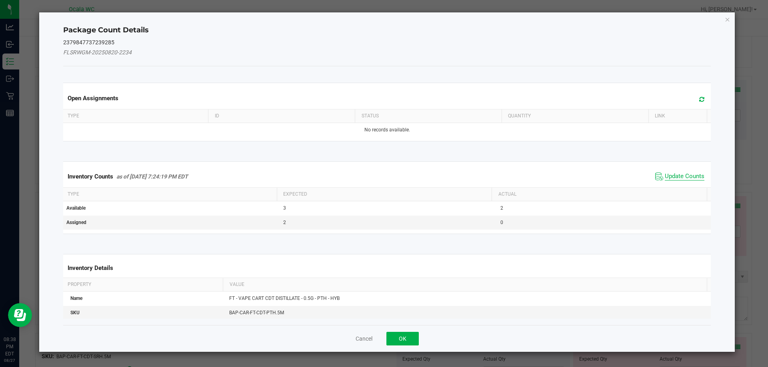
click at [676, 174] on span "Update Counts" at bounding box center [684, 177] width 40 height 8
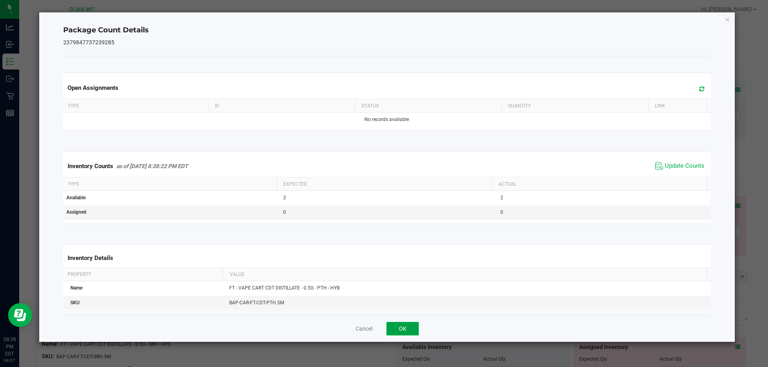
drag, startPoint x: 407, startPoint y: 325, endPoint x: 377, endPoint y: 284, distance: 50.9
click at [407, 325] on button "OK" at bounding box center [402, 329] width 32 height 14
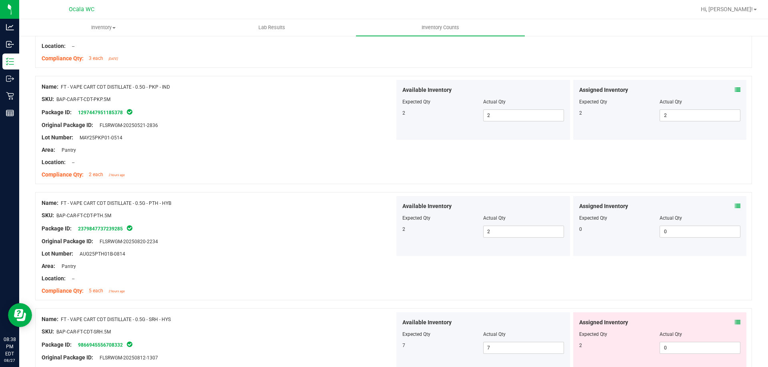
click at [348, 254] on div "Lot Number: AUG25PTH01B-0814" at bounding box center [218, 254] width 353 height 8
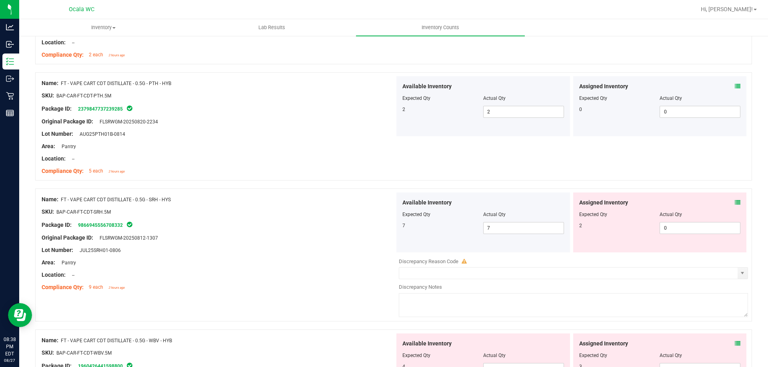
scroll to position [1959, 0]
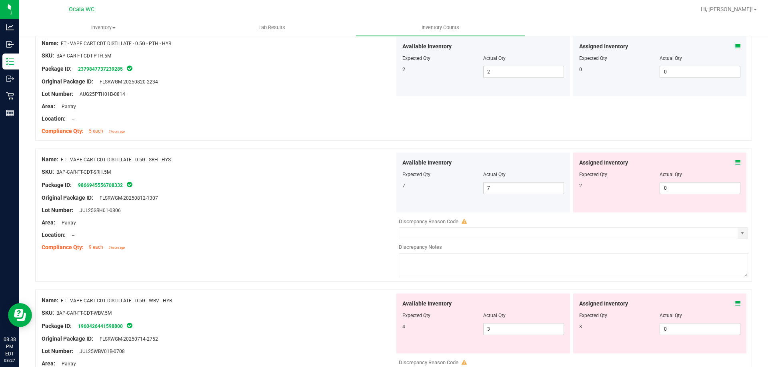
click at [734, 161] on icon at bounding box center [737, 163] width 6 height 6
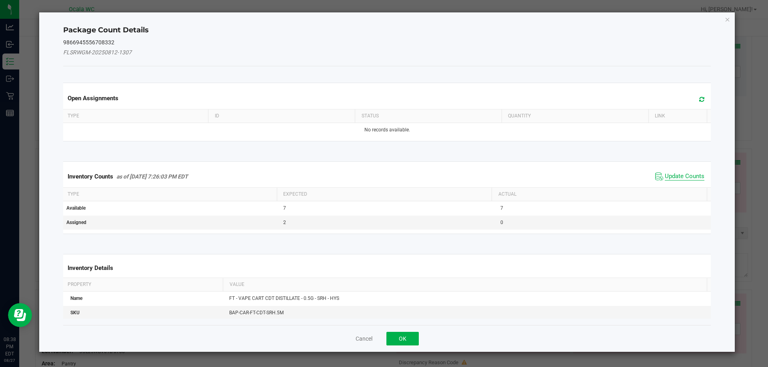
click at [683, 175] on span "Update Counts" at bounding box center [684, 177] width 40 height 8
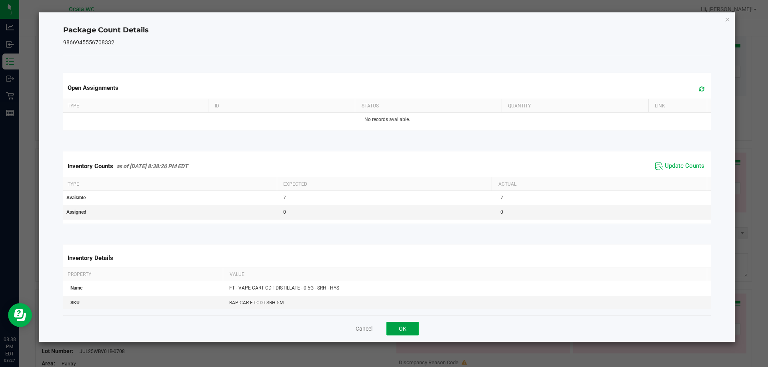
click at [410, 326] on button "OK" at bounding box center [402, 329] width 32 height 14
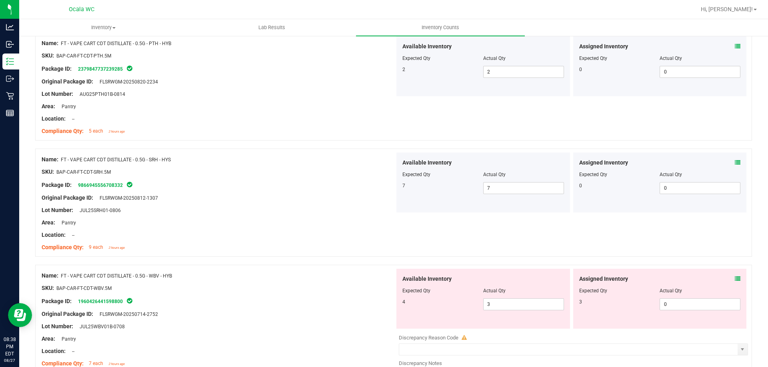
click at [359, 255] on div "Name: FT - VAPE CART CDT DISTILLATE - 0.5G - SRH - HYS SKU: BAP-CAR-FT-CDT-SRH.…" at bounding box center [393, 203] width 716 height 108
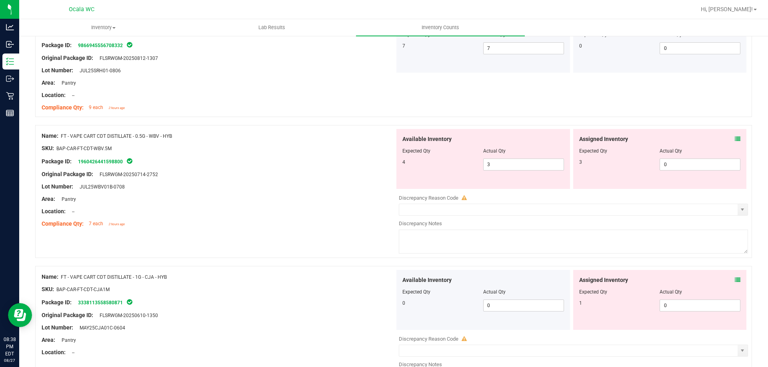
scroll to position [2119, 0]
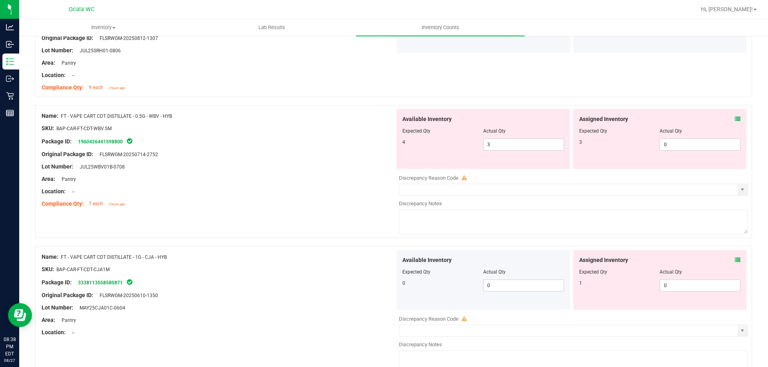
click at [734, 117] on icon at bounding box center [737, 119] width 6 height 6
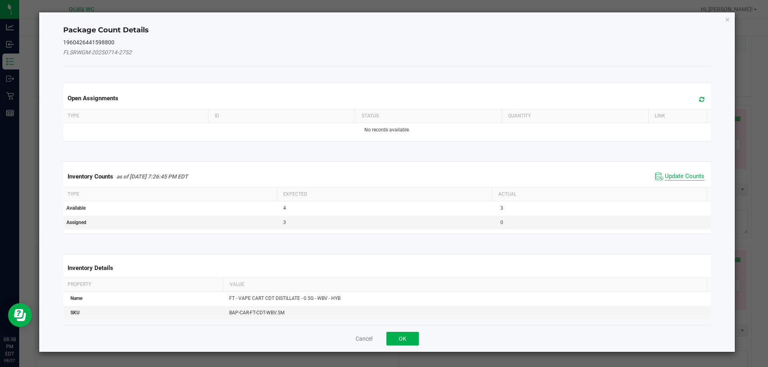
click at [681, 174] on span "Update Counts" at bounding box center [684, 177] width 40 height 8
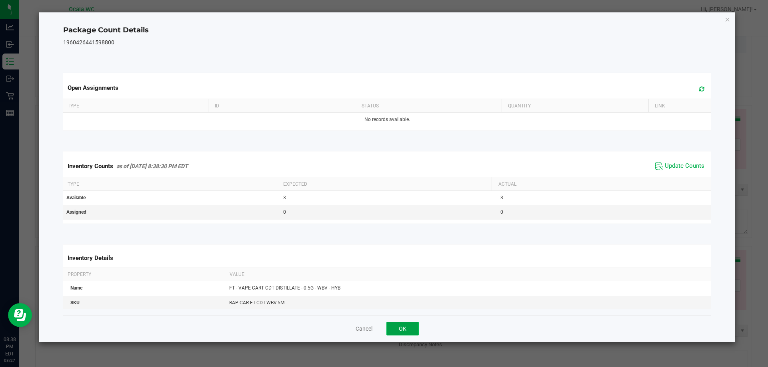
click at [400, 329] on button "OK" at bounding box center [402, 329] width 32 height 14
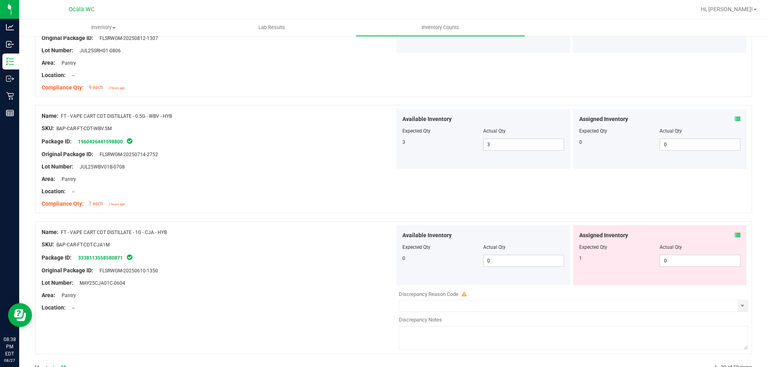
click at [352, 211] on div "Name: FT - VAPE CART CDT DISTILLATE - 0.5G - WBV - HYB SKU: BAP-CAR-FT-CDT-WBV.…" at bounding box center [218, 160] width 353 height 102
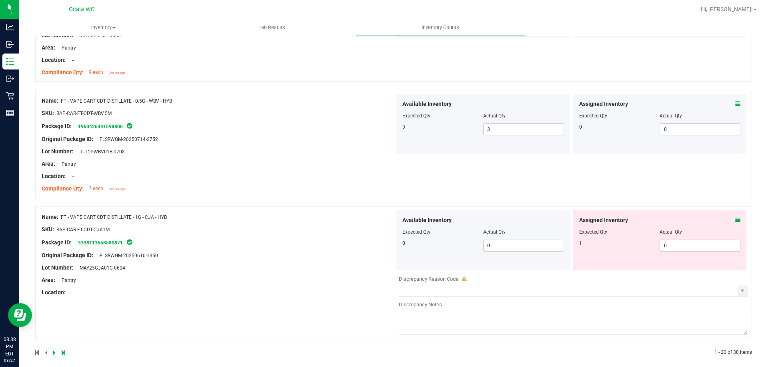
scroll to position [2141, 0]
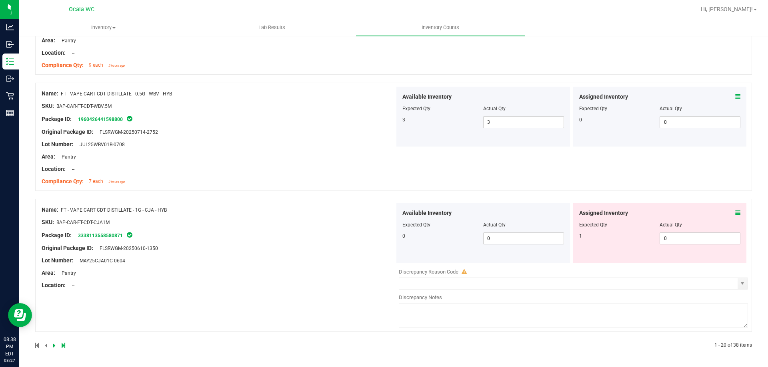
click at [734, 213] on icon at bounding box center [737, 213] width 6 height 6
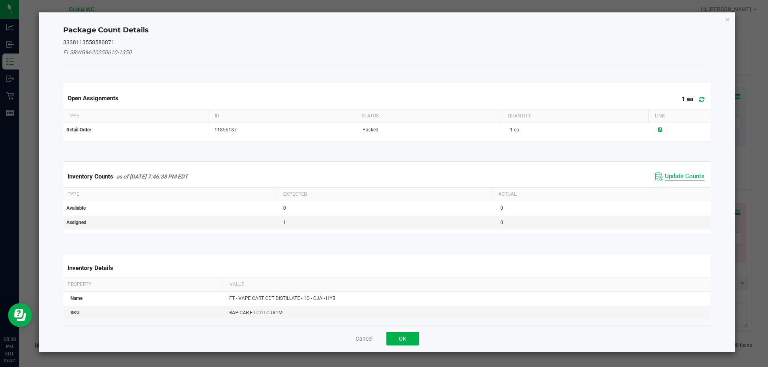
click at [668, 180] on span "Update Counts" at bounding box center [684, 177] width 40 height 8
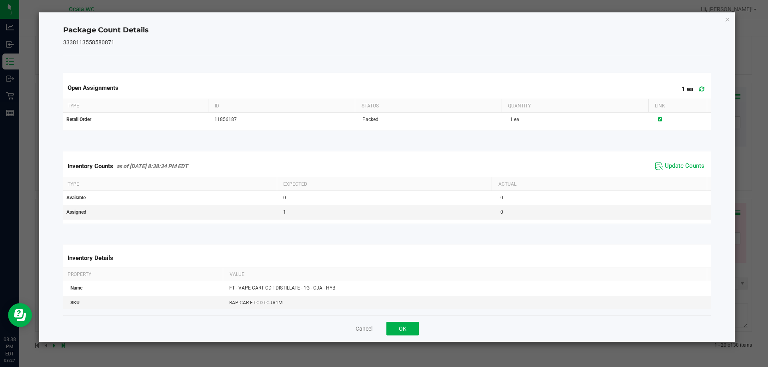
click at [668, 174] on div "Inventory Counts as of [DATE] 8:38:34 PM EDT Update Counts" at bounding box center [387, 167] width 651 height 22
click at [413, 324] on button "OK" at bounding box center [402, 329] width 32 height 14
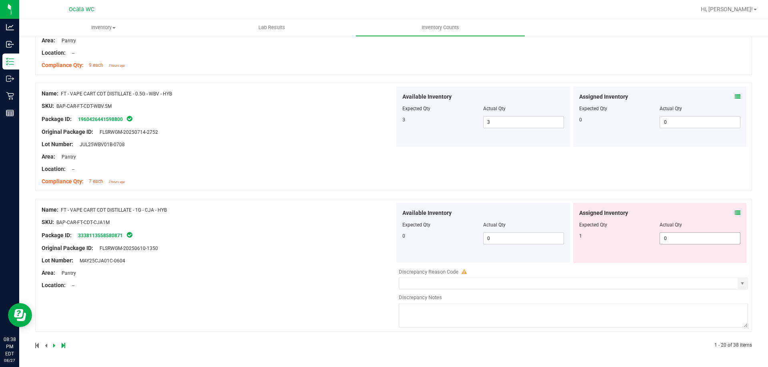
click at [670, 238] on span "0 0" at bounding box center [699, 239] width 81 height 12
click at [670, 238] on input "0" at bounding box center [700, 238] width 80 height 11
type input "1"
click at [333, 269] on div "Name: FT - VAPE CART CDT DISTILLATE - 1G - CJA - HYB SKU: BAP-CAR-FT-CDT-CJA1M …" at bounding box center [218, 248] width 353 height 90
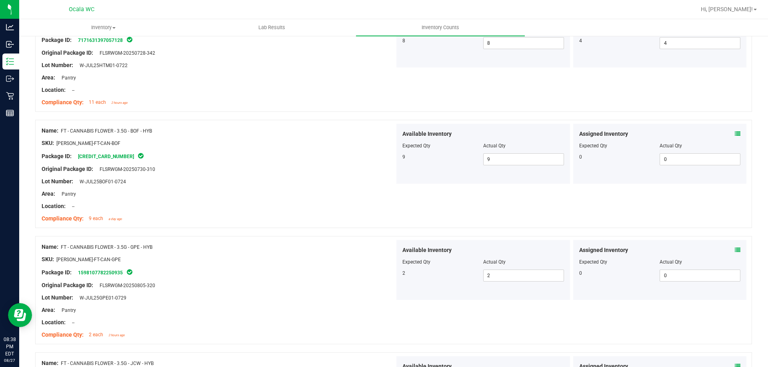
scroll to position [0, 0]
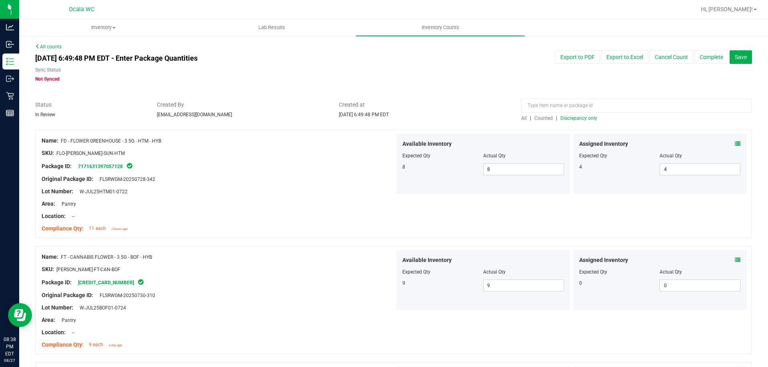
click at [584, 120] on span "Discrepancy only" at bounding box center [578, 119] width 37 height 6
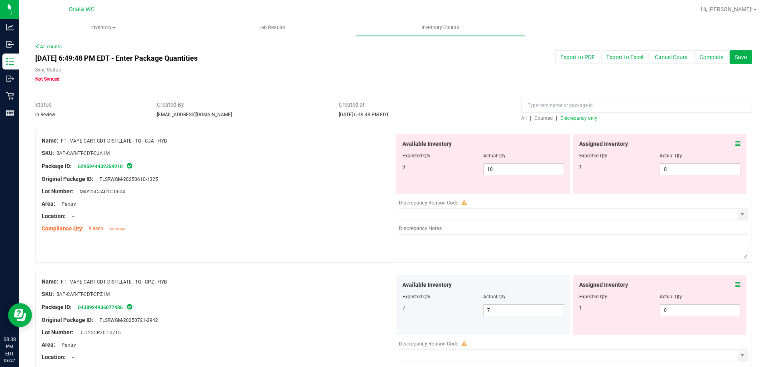
click at [323, 186] on div at bounding box center [218, 186] width 353 height 4
click at [734, 146] on icon at bounding box center [737, 144] width 6 height 6
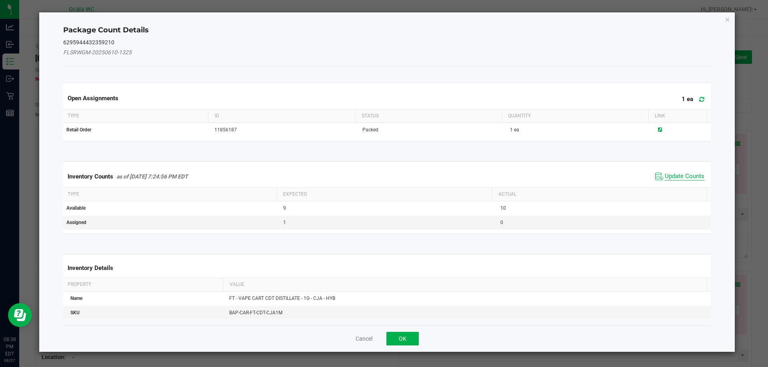
click at [682, 176] on span "Update Counts" at bounding box center [684, 177] width 40 height 8
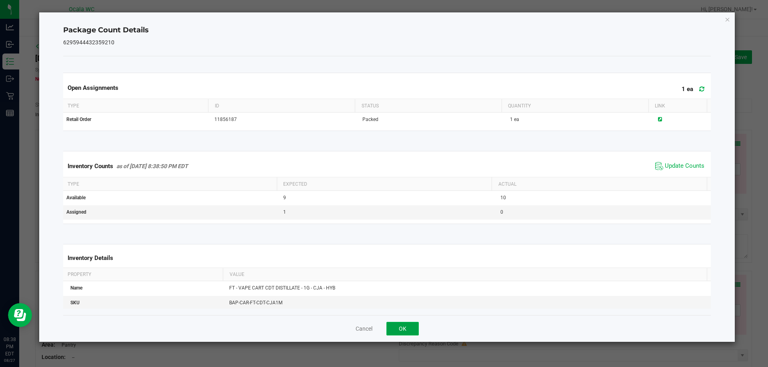
click at [413, 328] on button "OK" at bounding box center [402, 329] width 32 height 14
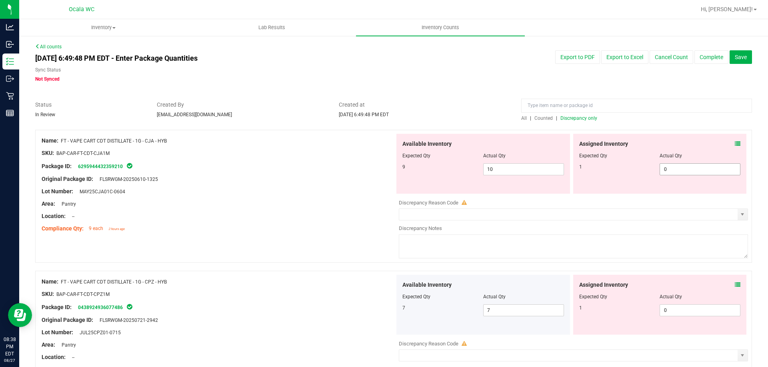
click at [679, 168] on span "0 0" at bounding box center [699, 170] width 81 height 12
click at [680, 167] on input "0" at bounding box center [700, 169] width 80 height 11
type input "1"
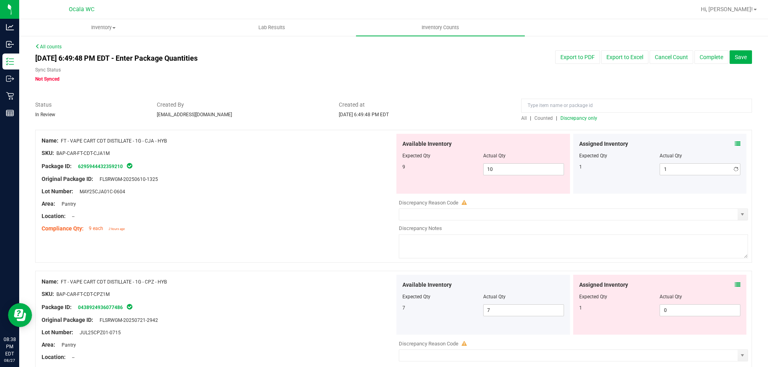
click at [338, 180] on div "Original Package ID: FLSRWGM-20250610-1325" at bounding box center [218, 179] width 353 height 8
click at [510, 173] on span "10 10" at bounding box center [523, 170] width 81 height 12
click at [511, 173] on input "10" at bounding box center [523, 169] width 80 height 11
type input "9"
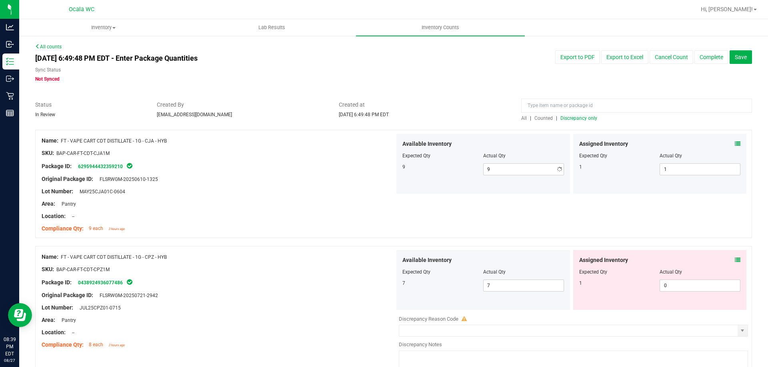
drag, startPoint x: 350, startPoint y: 187, endPoint x: 358, endPoint y: 180, distance: 10.5
click at [353, 184] on div "Name: FT - VAPE CART CDT DISTILLATE - 1G - CJA - HYB SKU: BAP-CAR-FT-CDT-CJA1M …" at bounding box center [218, 185] width 353 height 102
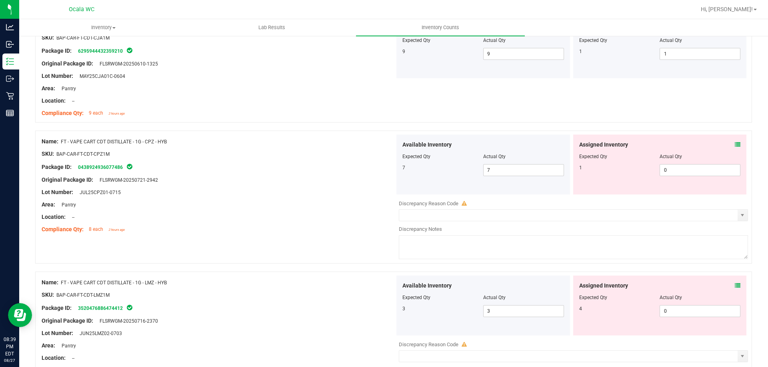
scroll to position [120, 0]
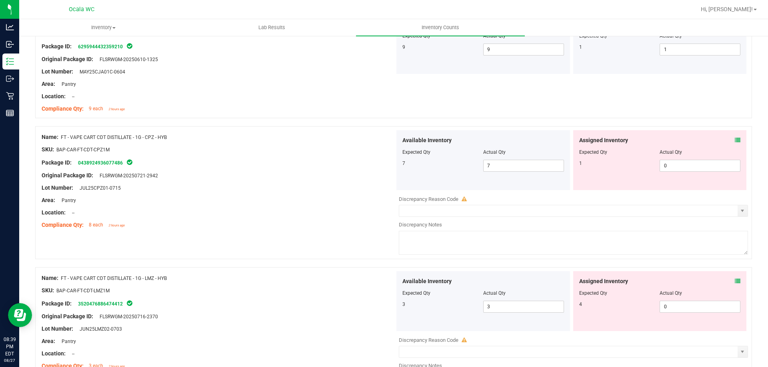
drag, startPoint x: 724, startPoint y: 139, endPoint x: 731, endPoint y: 140, distance: 6.9
click at [725, 139] on div "Assigned Inventory" at bounding box center [660, 140] width 162 height 8
click at [734, 140] on icon at bounding box center [737, 141] width 6 height 6
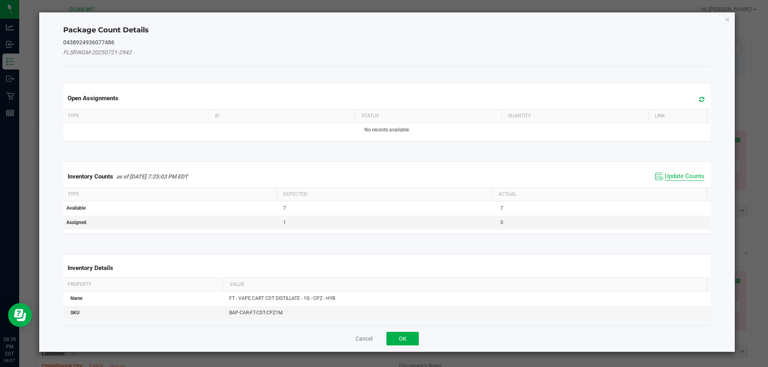
click at [664, 173] on span "Update Counts" at bounding box center [684, 177] width 40 height 8
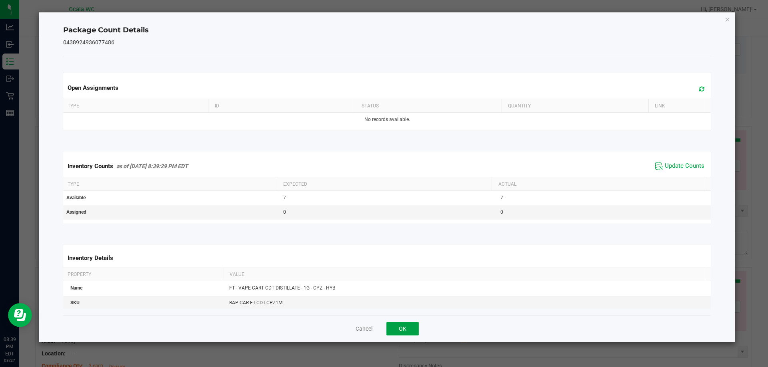
click at [396, 323] on button "OK" at bounding box center [402, 329] width 32 height 14
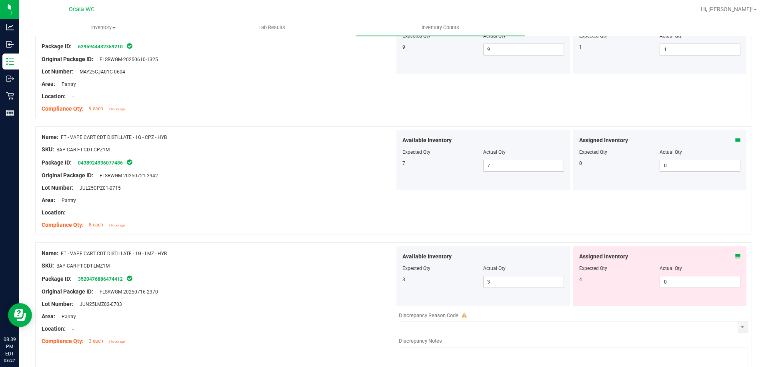
click at [311, 220] on ng-container "Compliance Qty: 8 each 2 hours ago" at bounding box center [218, 223] width 353 height 12
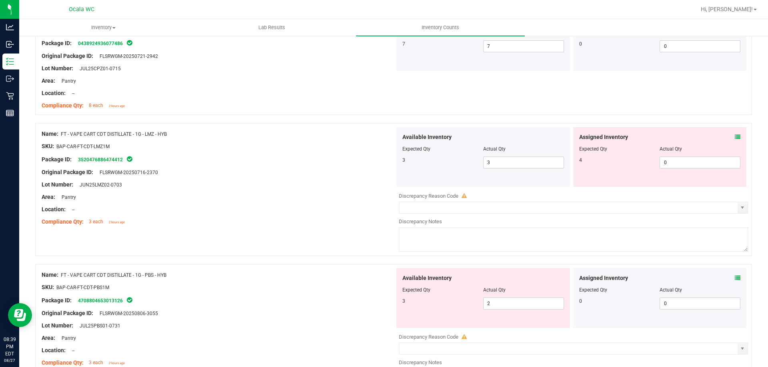
scroll to position [240, 0]
click at [734, 134] on icon at bounding box center [737, 137] width 6 height 6
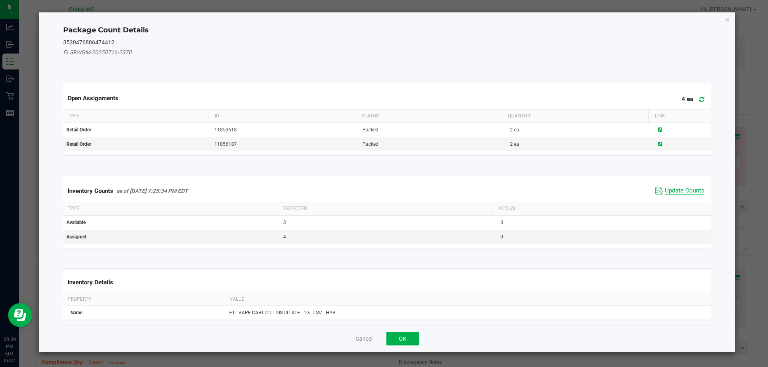
click at [673, 166] on div "Inventory Counts as of [DATE] 7:25:34 PM EDT Update Counts Type Expected Actual…" at bounding box center [387, 212] width 660 height 93
click at [669, 189] on span "Update Counts" at bounding box center [684, 191] width 40 height 8
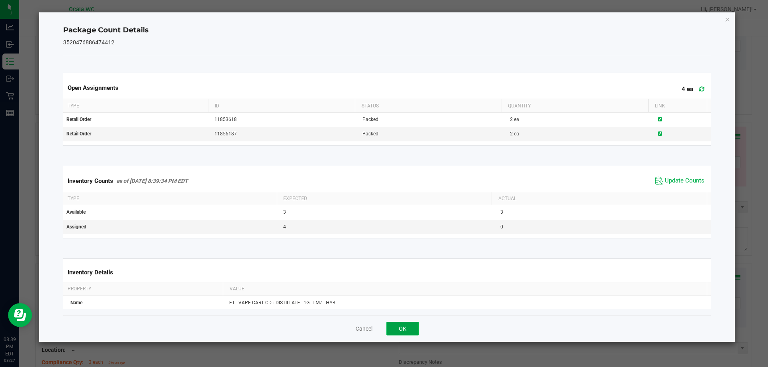
click at [396, 328] on button "OK" at bounding box center [402, 329] width 32 height 14
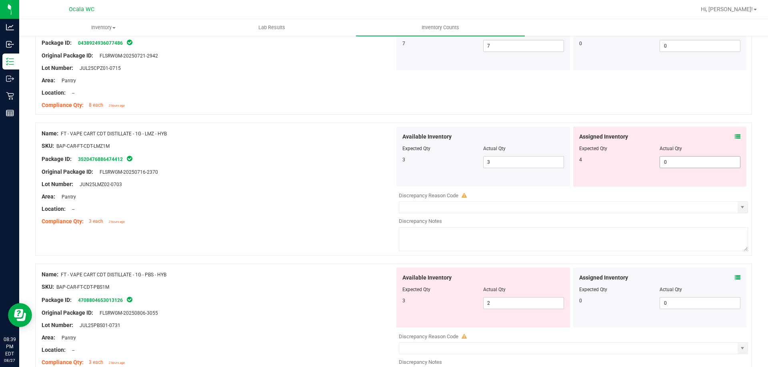
click at [671, 163] on span "0 0" at bounding box center [699, 162] width 81 height 12
click at [671, 163] on input "0" at bounding box center [700, 162] width 80 height 11
type input "4"
click at [318, 152] on div at bounding box center [218, 152] width 353 height 4
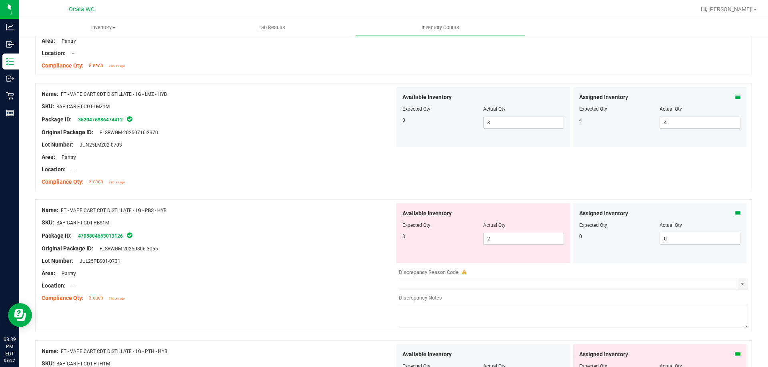
scroll to position [360, 0]
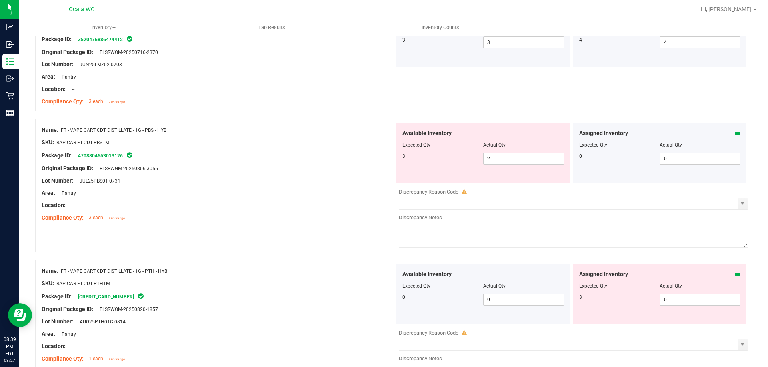
click at [734, 132] on icon at bounding box center [737, 133] width 6 height 6
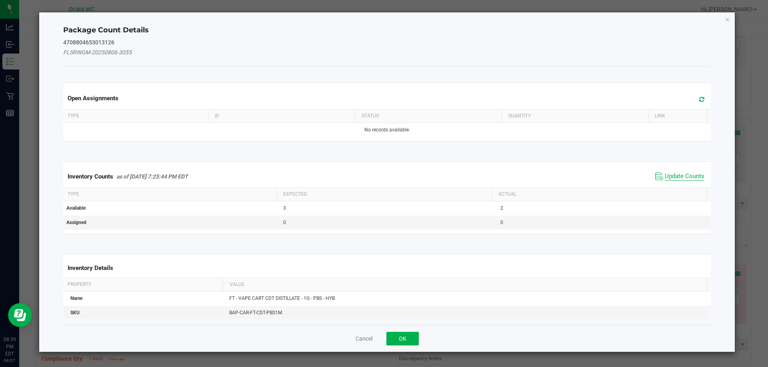
click at [670, 175] on span "Update Counts" at bounding box center [684, 177] width 40 height 8
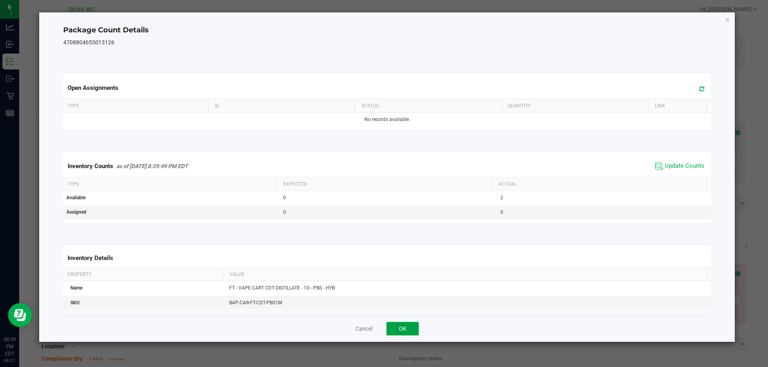
click at [401, 323] on button "OK" at bounding box center [402, 329] width 32 height 14
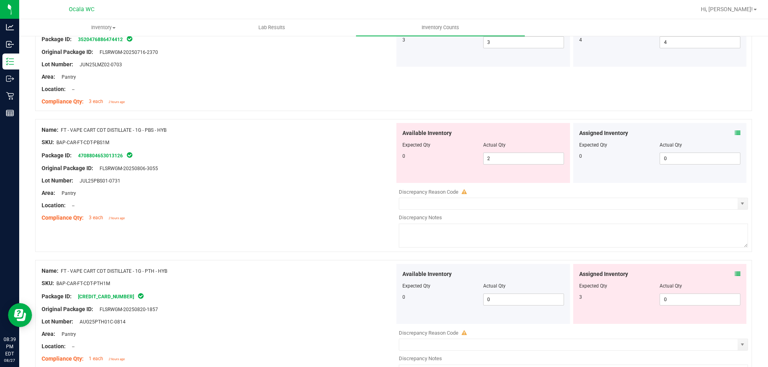
click at [342, 207] on div "Location: --" at bounding box center [218, 205] width 353 height 8
click at [513, 156] on span "2 2" at bounding box center [523, 159] width 81 height 12
click at [513, 155] on input "2" at bounding box center [523, 158] width 80 height 11
type input "0"
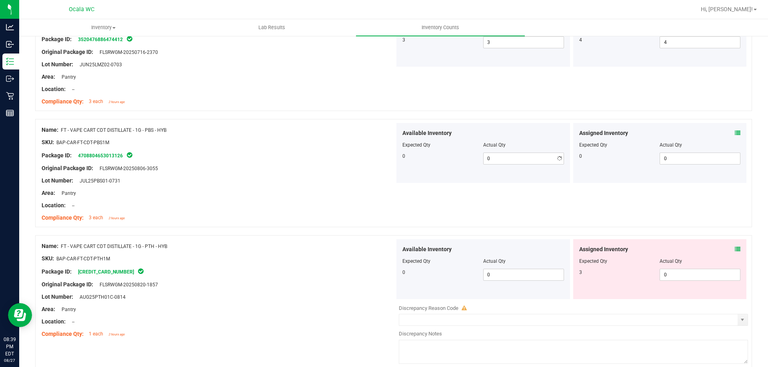
click at [288, 183] on div "Lot Number: JUL25PBS01-0731" at bounding box center [218, 181] width 353 height 8
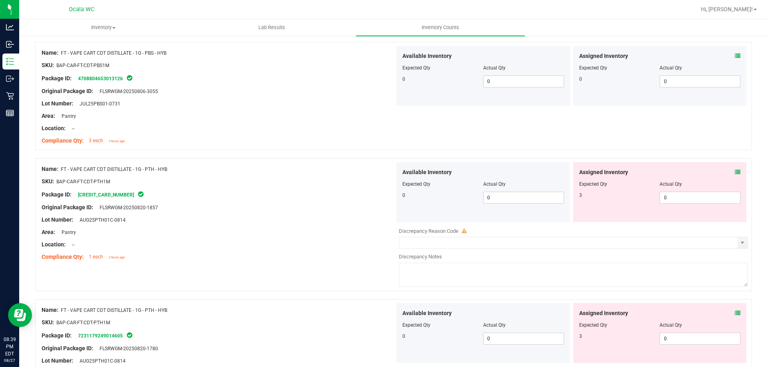
scroll to position [440, 0]
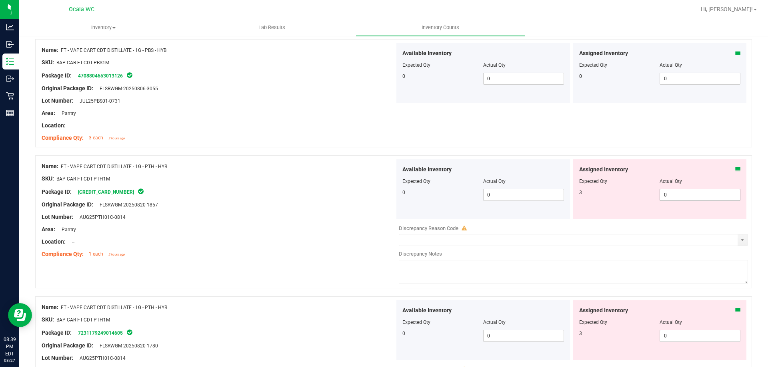
click at [705, 193] on span "0 0" at bounding box center [699, 195] width 81 height 12
type input "03"
type input "3"
click at [361, 199] on div at bounding box center [218, 199] width 353 height 4
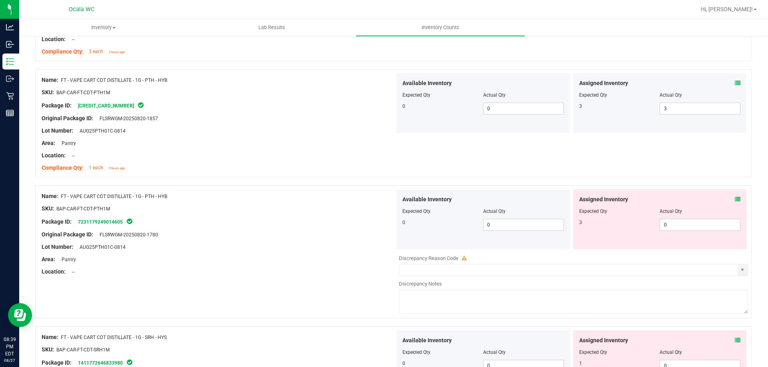
scroll to position [480, 0]
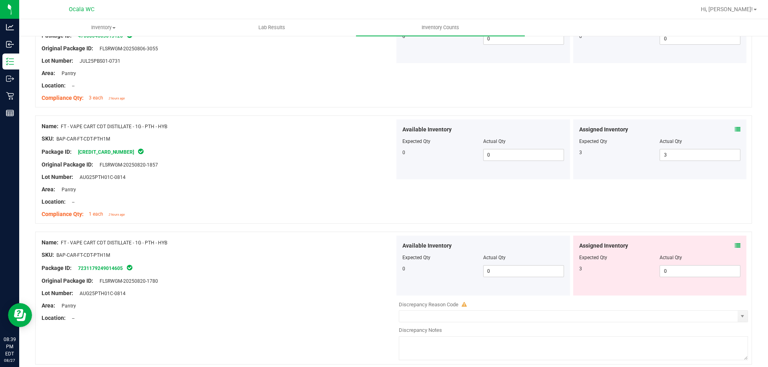
click at [734, 129] on icon at bounding box center [737, 130] width 6 height 6
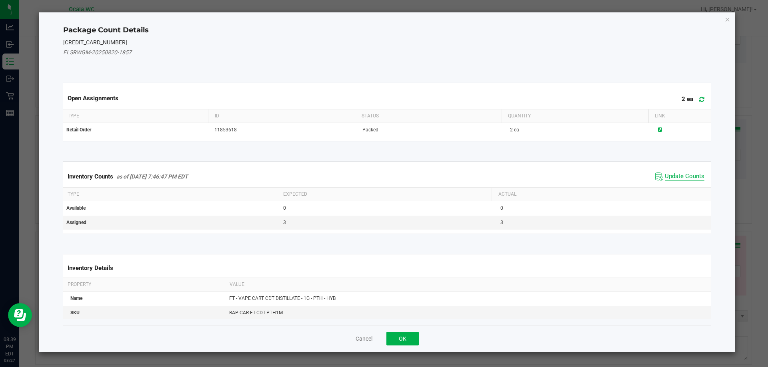
click at [672, 174] on span "Update Counts" at bounding box center [684, 177] width 40 height 8
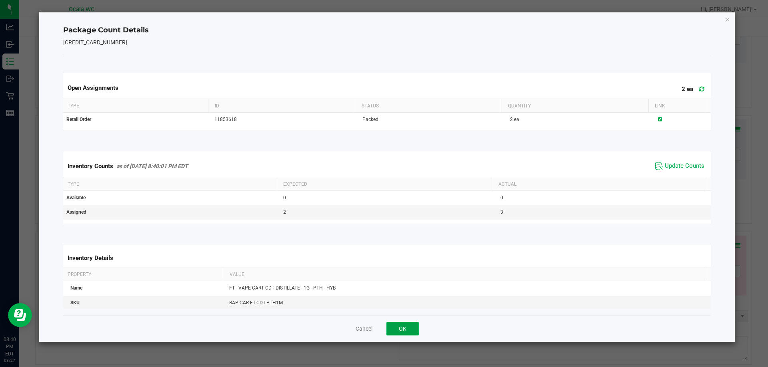
drag, startPoint x: 394, startPoint y: 330, endPoint x: 503, endPoint y: 284, distance: 117.5
click at [395, 330] on button "OK" at bounding box center [402, 329] width 32 height 14
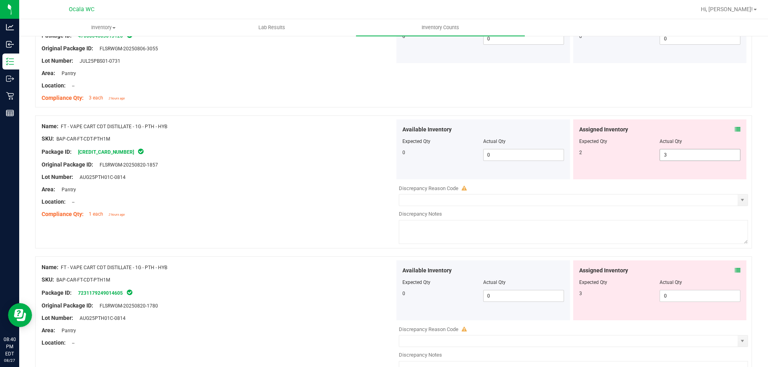
click at [670, 155] on span "3 3" at bounding box center [699, 155] width 81 height 12
click at [671, 155] on input "3" at bounding box center [700, 155] width 80 height 11
type input "2"
drag, startPoint x: 339, startPoint y: 175, endPoint x: 353, endPoint y: 183, distance: 16.8
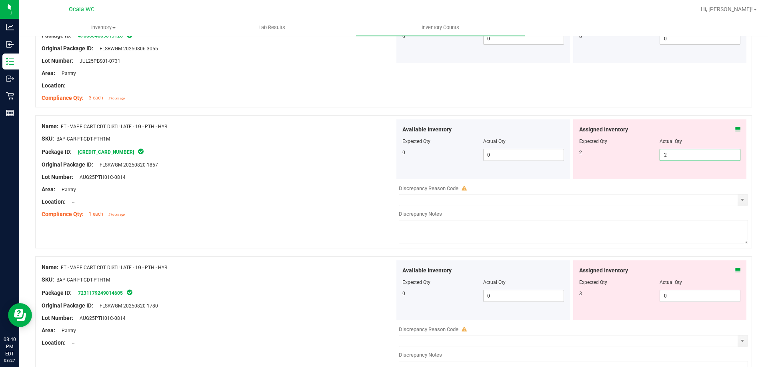
click at [339, 176] on div "Lot Number: AUG25PTH01C-0814" at bounding box center [218, 177] width 353 height 8
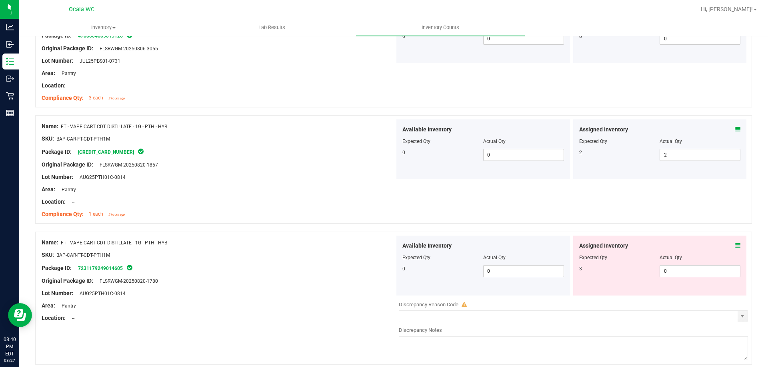
click at [734, 244] on div "Assigned Inventory Expected Qty Actual Qty 3 0 0" at bounding box center [660, 266] width 174 height 60
click at [734, 245] on icon at bounding box center [737, 246] width 6 height 6
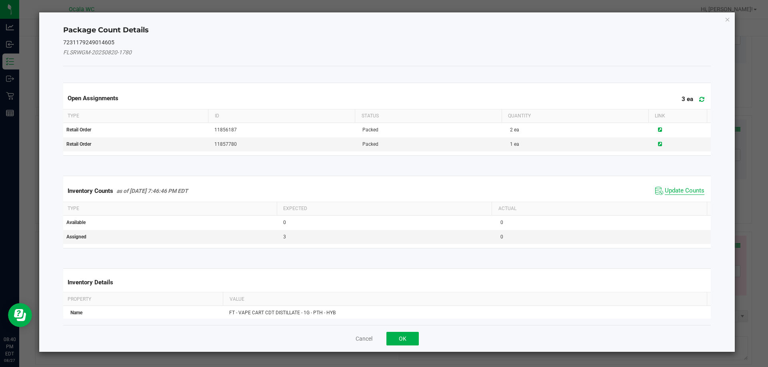
click at [664, 191] on span "Update Counts" at bounding box center [684, 191] width 40 height 8
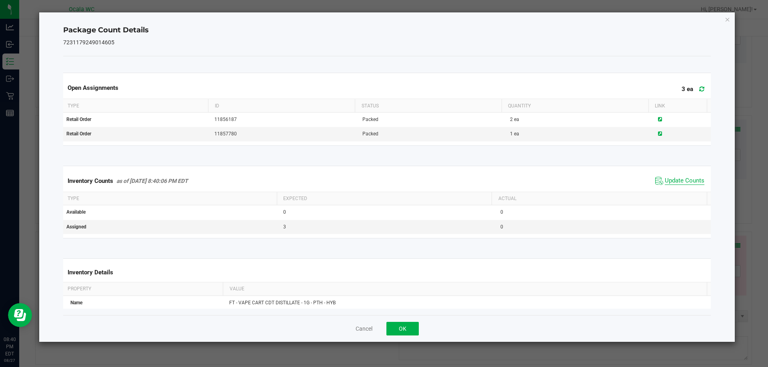
click at [678, 183] on span "Update Counts" at bounding box center [684, 181] width 40 height 8
click at [680, 180] on span "Update Counts" at bounding box center [684, 180] width 40 height 7
drag, startPoint x: 392, startPoint y: 337, endPoint x: 398, endPoint y: 329, distance: 10.0
click at [393, 336] on div "Cancel OK" at bounding box center [387, 328] width 648 height 27
click at [398, 329] on button "OK" at bounding box center [402, 329] width 32 height 14
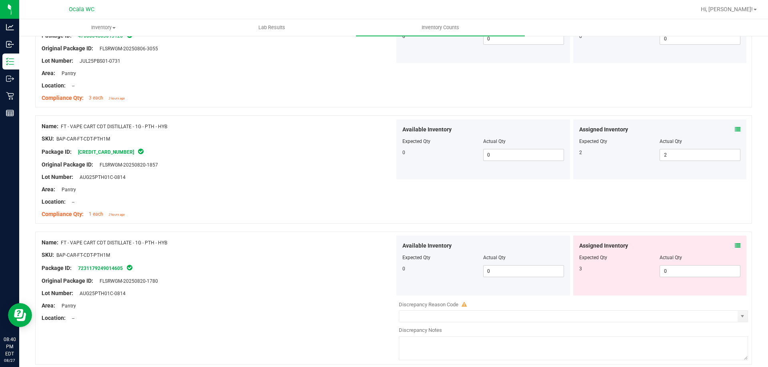
click at [321, 191] on div "Area: Pantry" at bounding box center [218, 189] width 353 height 8
click at [704, 267] on div "Assigned Inventory Expected Qty Actual Qty 3 0 0" at bounding box center [660, 266] width 174 height 60
click at [703, 270] on span "0 0" at bounding box center [699, 271] width 81 height 12
click at [0, 0] on input "0" at bounding box center [0, 0] width 0 height 0
type input "3"
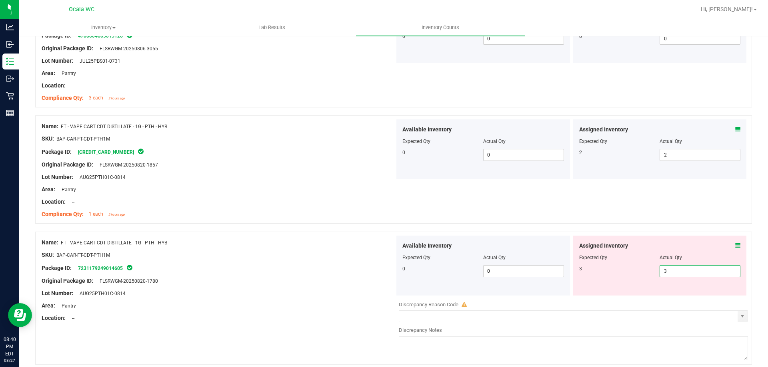
type input "3"
click at [348, 263] on div at bounding box center [218, 261] width 353 height 4
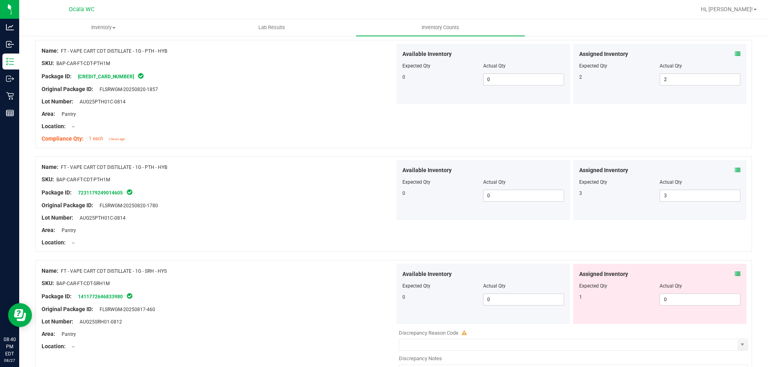
scroll to position [600, 0]
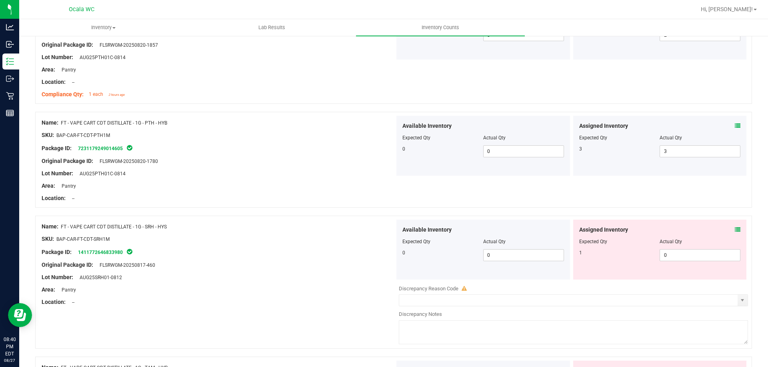
click at [283, 232] on div at bounding box center [218, 233] width 353 height 4
click at [734, 229] on icon at bounding box center [737, 230] width 6 height 6
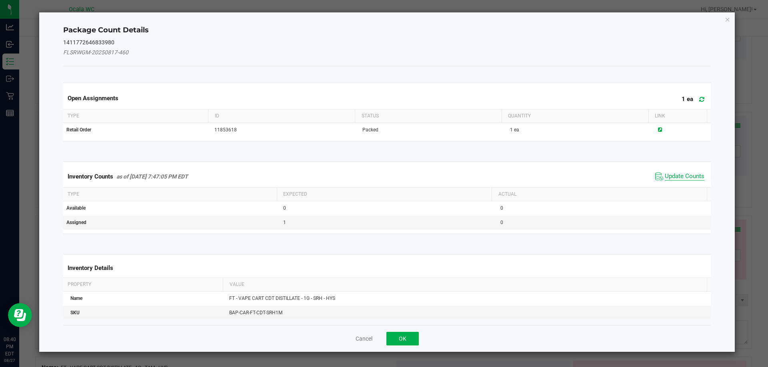
click at [664, 177] on span "Update Counts" at bounding box center [684, 177] width 40 height 8
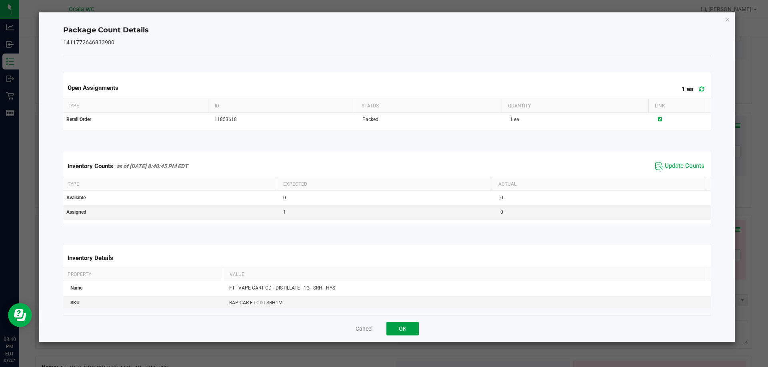
click at [392, 325] on button "OK" at bounding box center [402, 329] width 32 height 14
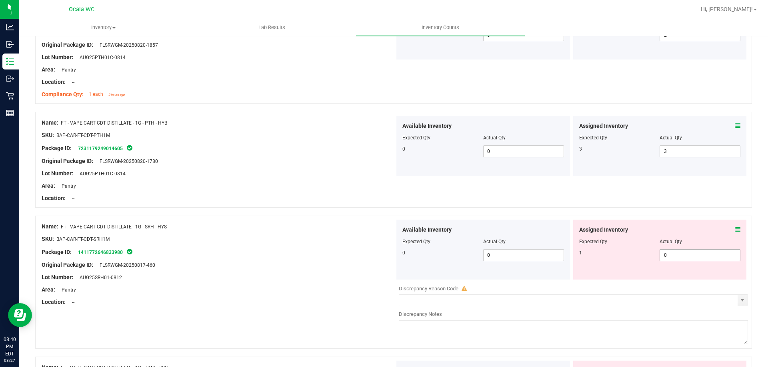
click at [670, 259] on span "0 0" at bounding box center [699, 255] width 81 height 12
click at [671, 257] on input "0" at bounding box center [700, 255] width 80 height 11
type input "1"
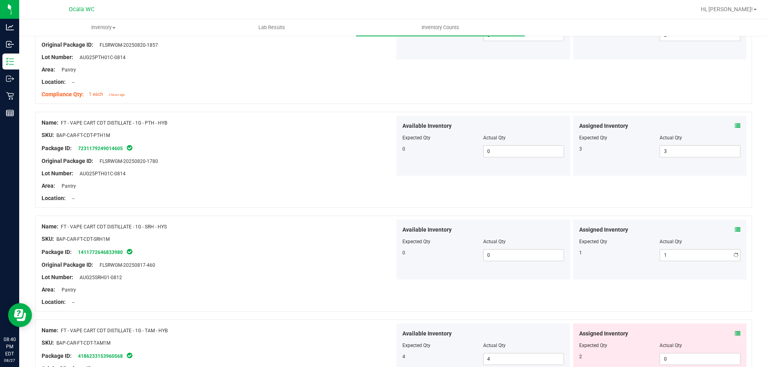
click at [292, 242] on div "SKU: BAP-CAR-FT-CDT-SRH1M" at bounding box center [218, 239] width 353 height 8
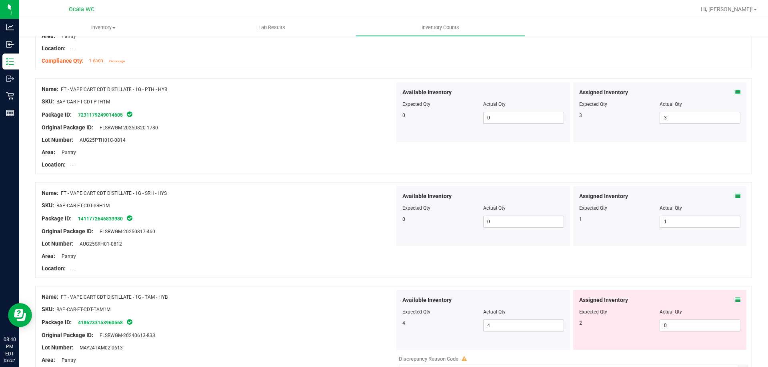
scroll to position [680, 0]
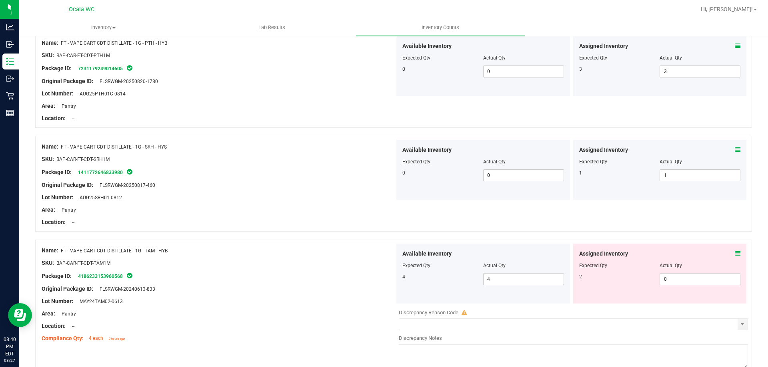
click at [734, 252] on icon at bounding box center [737, 254] width 6 height 6
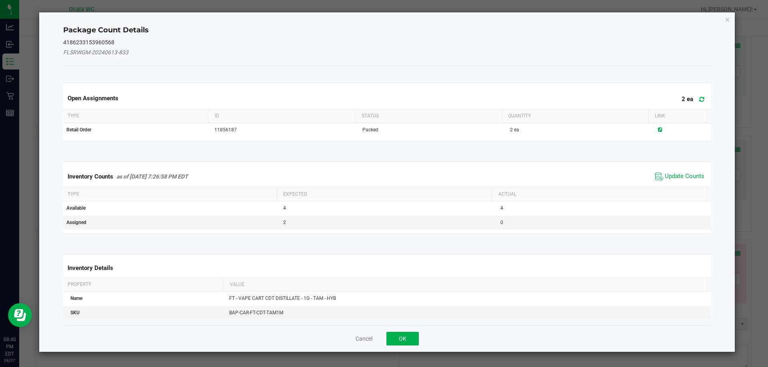
click at [672, 171] on span "Update Counts" at bounding box center [679, 177] width 53 height 12
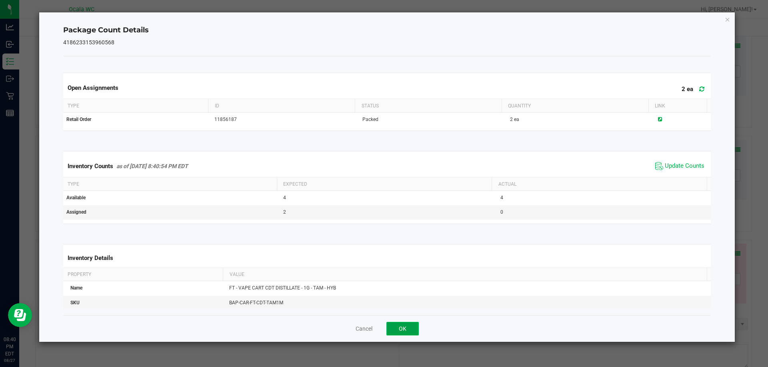
click at [412, 326] on button "OK" at bounding box center [402, 329] width 32 height 14
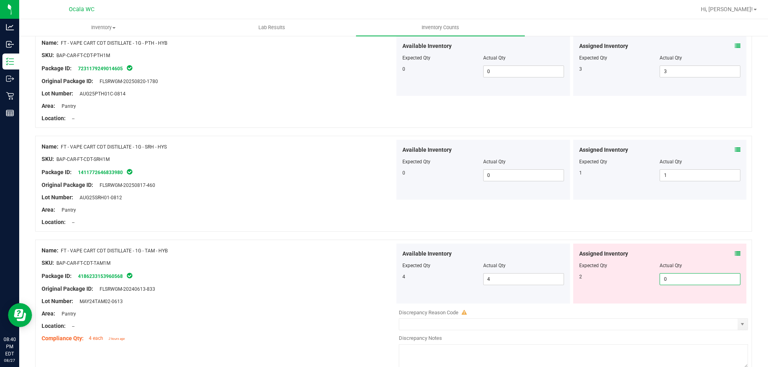
click at [665, 279] on span "0 0" at bounding box center [699, 279] width 81 height 12
click at [666, 279] on input "0" at bounding box center [700, 279] width 80 height 11
type input "02"
type input "2"
drag, startPoint x: 347, startPoint y: 283, endPoint x: 349, endPoint y: 279, distance: 4.3
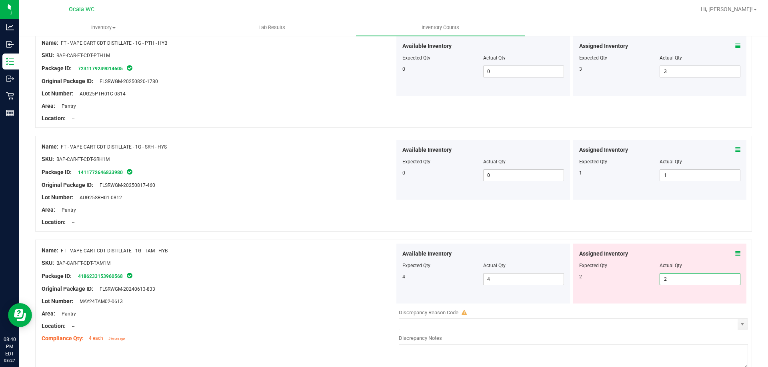
click at [347, 283] on div at bounding box center [218, 283] width 353 height 4
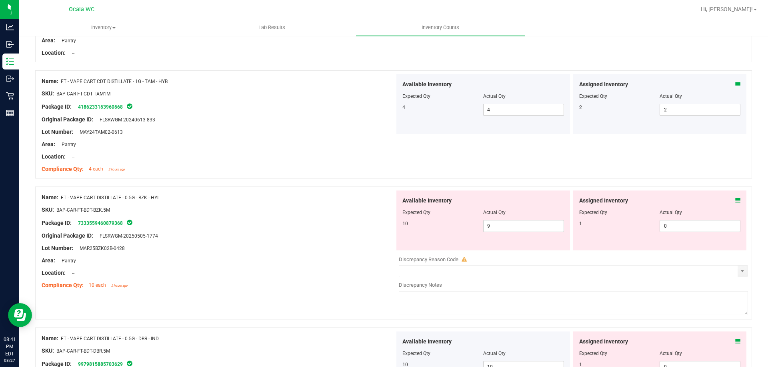
scroll to position [880, 0]
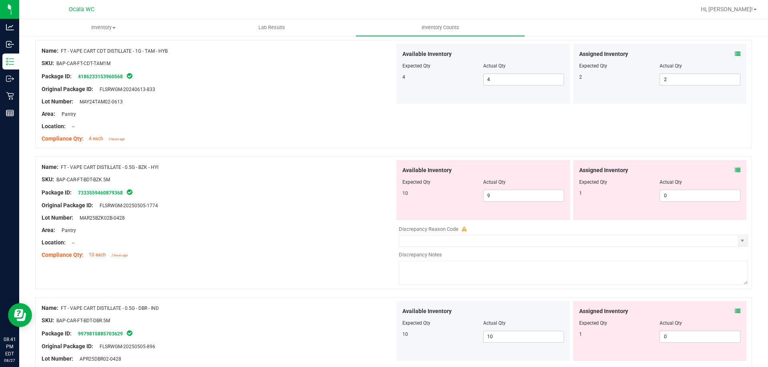
drag, startPoint x: 341, startPoint y: 231, endPoint x: 551, endPoint y: 245, distance: 210.3
click at [340, 231] on div "Area: Pantry" at bounding box center [218, 230] width 353 height 8
click at [734, 171] on div "Assigned Inventory Expected Qty Actual Qty 1 0 0" at bounding box center [660, 190] width 174 height 60
click at [734, 170] on icon at bounding box center [737, 171] width 6 height 6
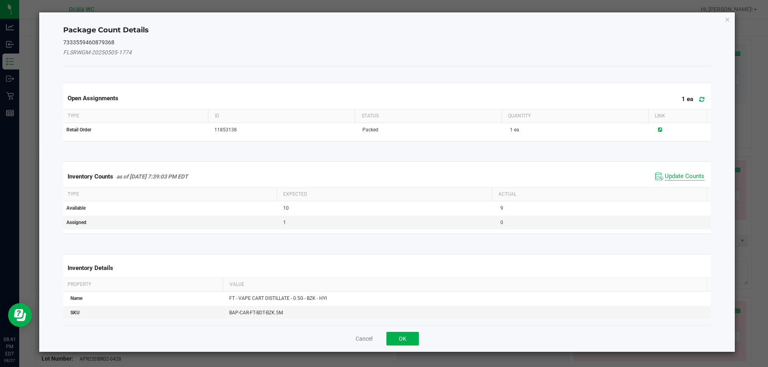
click at [679, 176] on span "Update Counts" at bounding box center [684, 177] width 40 height 8
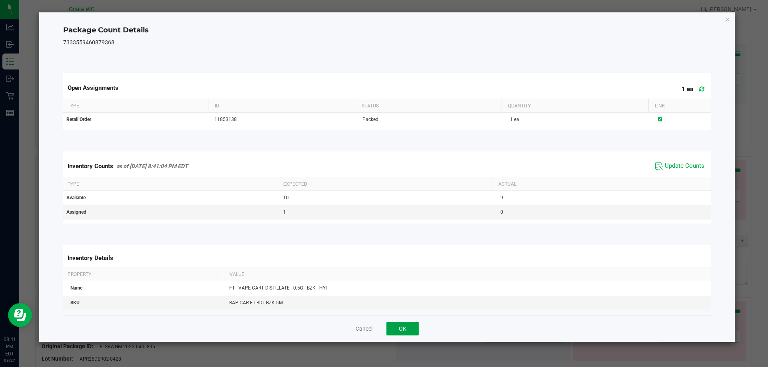
drag, startPoint x: 407, startPoint y: 327, endPoint x: 403, endPoint y: 304, distance: 23.5
click at [407, 327] on button "OK" at bounding box center [402, 329] width 32 height 14
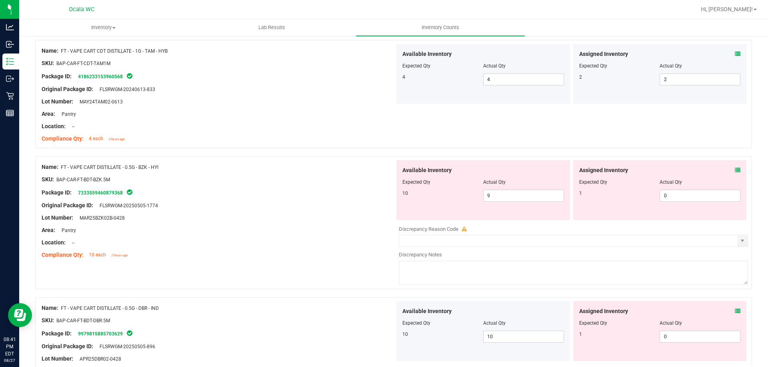
drag, startPoint x: 350, startPoint y: 234, endPoint x: 453, endPoint y: 229, distance: 103.3
click at [351, 233] on div "Name: FT - VAPE CART DISTILLATE - 0.5G - BZK - HYI SKU: BAP-CAR-FT-BDT-BZK.5M P…" at bounding box center [218, 211] width 353 height 102
click at [681, 193] on span "0 0" at bounding box center [699, 196] width 81 height 12
click at [681, 193] on input "0" at bounding box center [700, 195] width 80 height 11
type input "1"
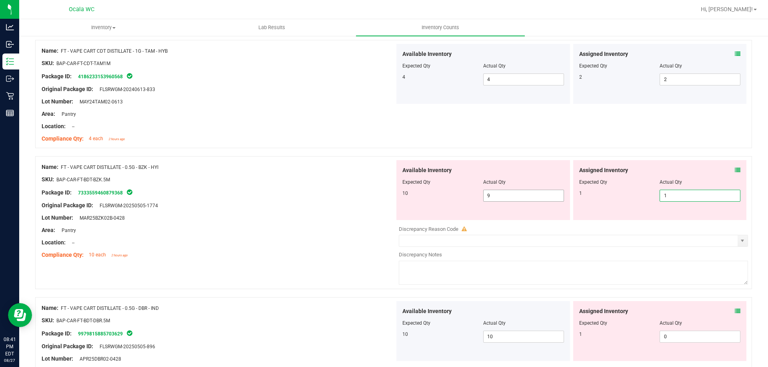
type input "1"
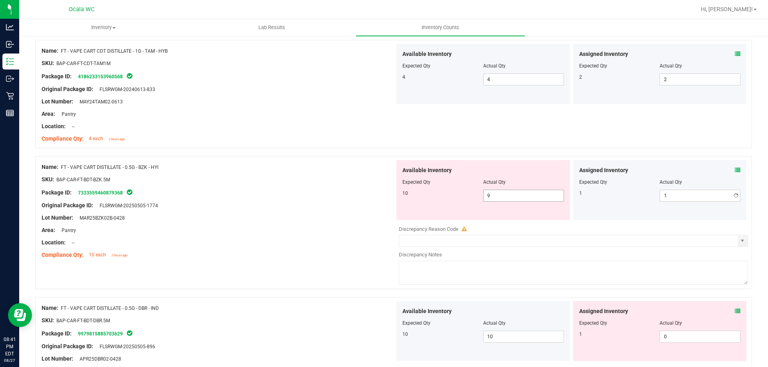
click at [513, 200] on div "Available Inventory Expected Qty Actual Qty 10 9 9" at bounding box center [483, 190] width 174 height 60
click at [513, 195] on span "9 9" at bounding box center [523, 196] width 81 height 12
click at [513, 195] on input "9" at bounding box center [523, 195] width 80 height 11
type input "10"
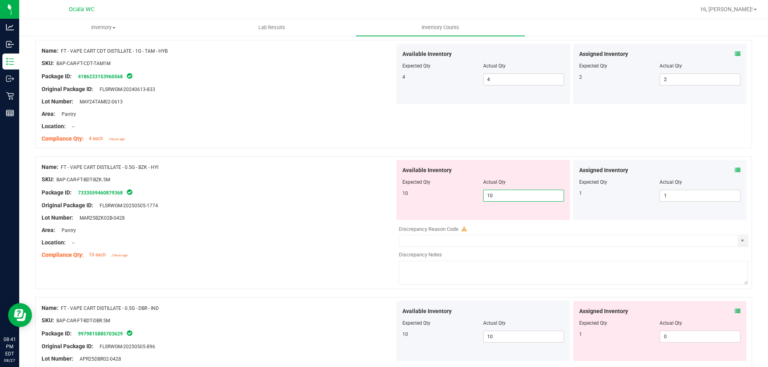
click at [360, 222] on div at bounding box center [218, 224] width 353 height 4
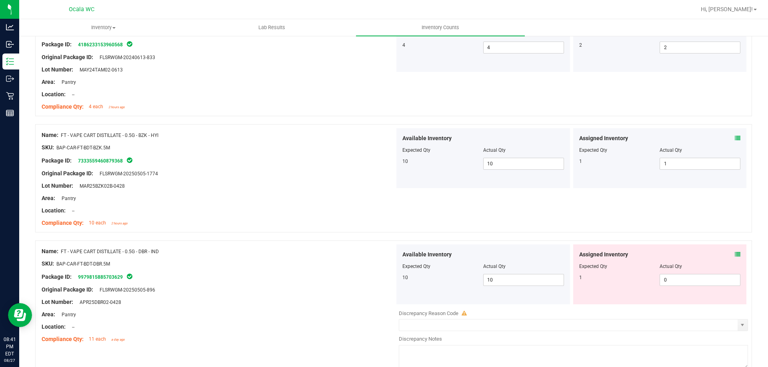
scroll to position [959, 0]
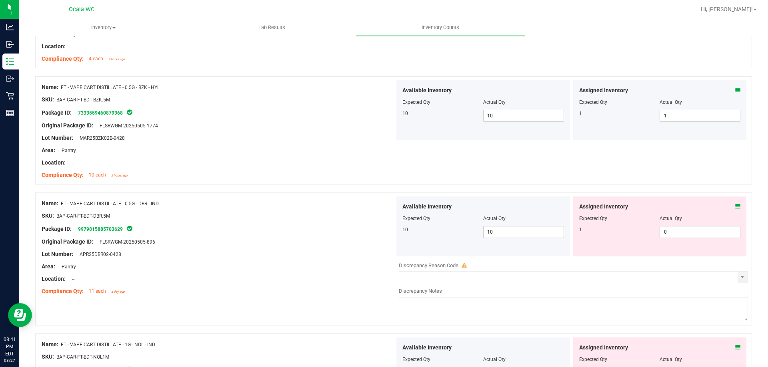
click at [734, 205] on icon at bounding box center [737, 207] width 6 height 6
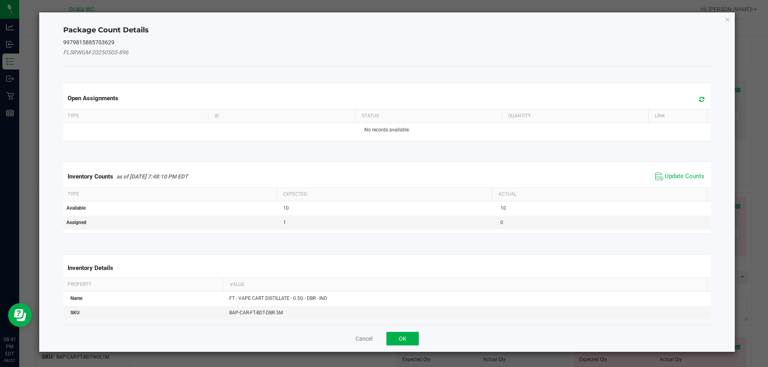
click at [669, 171] on span "Update Counts" at bounding box center [679, 177] width 53 height 12
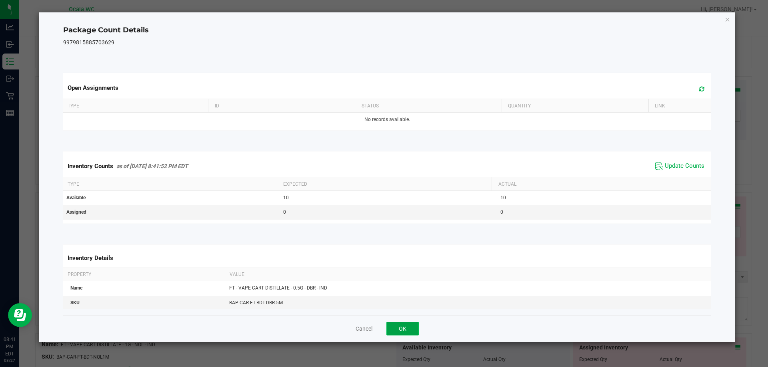
click at [399, 331] on button "OK" at bounding box center [402, 329] width 32 height 14
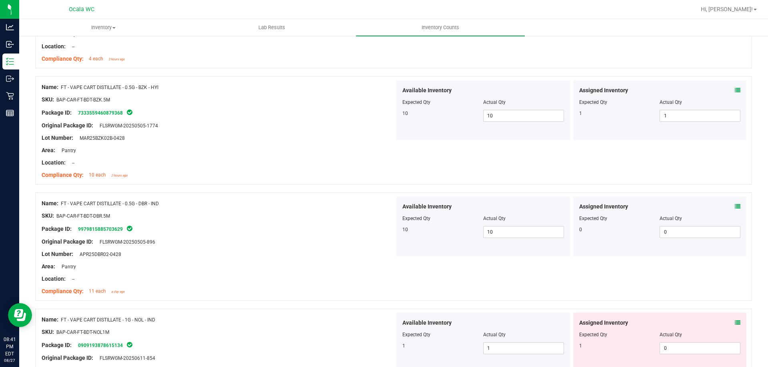
click at [328, 268] on div "Area: Pantry" at bounding box center [218, 267] width 353 height 8
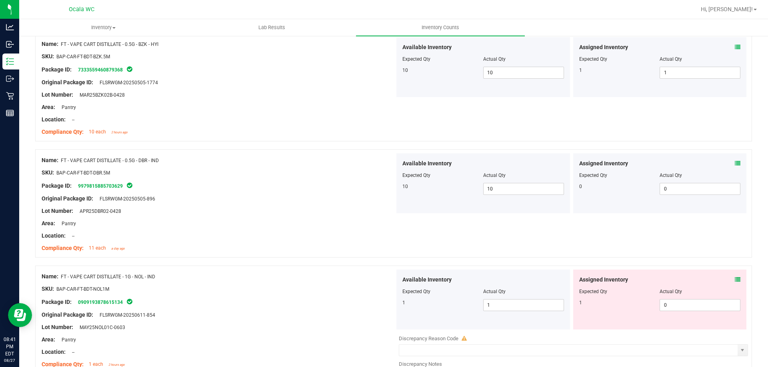
scroll to position [1079, 0]
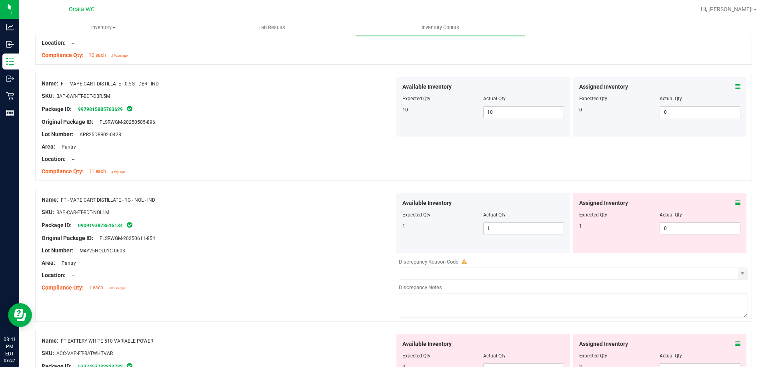
click at [734, 202] on icon at bounding box center [737, 203] width 6 height 6
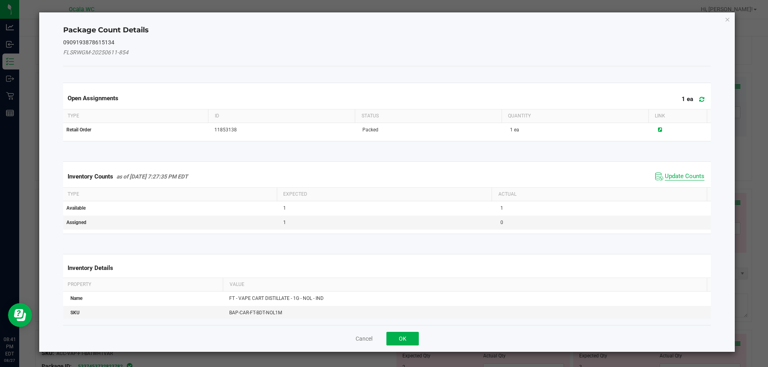
click at [690, 175] on span "Update Counts" at bounding box center [684, 177] width 40 height 8
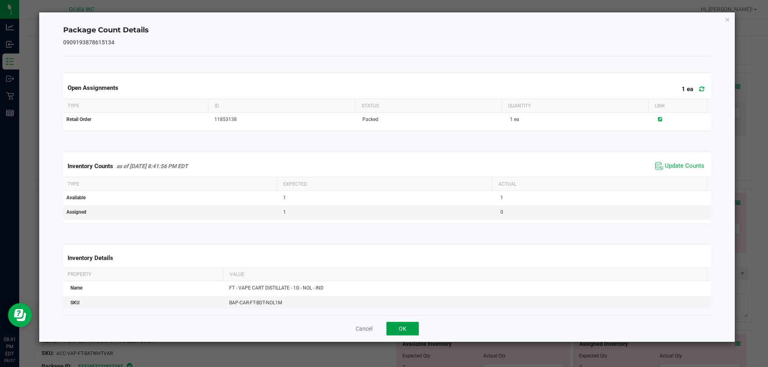
drag, startPoint x: 399, startPoint y: 335, endPoint x: 415, endPoint y: 326, distance: 19.0
click at [399, 334] on button "OK" at bounding box center [402, 329] width 32 height 14
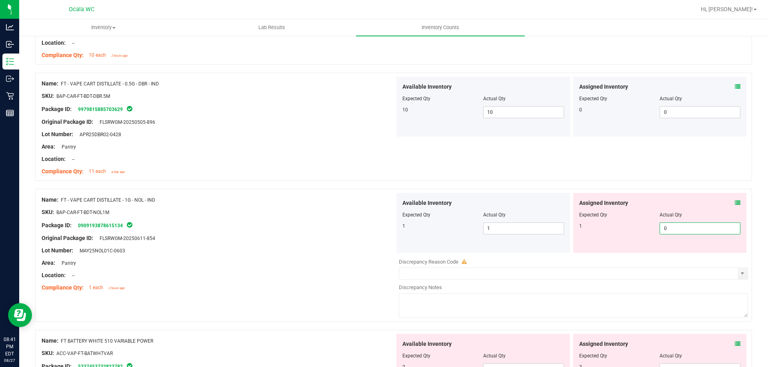
click at [689, 231] on span "0 0" at bounding box center [699, 229] width 81 height 12
type input "01"
type input "1"
click at [265, 260] on div "Area: Pantry" at bounding box center [218, 263] width 353 height 8
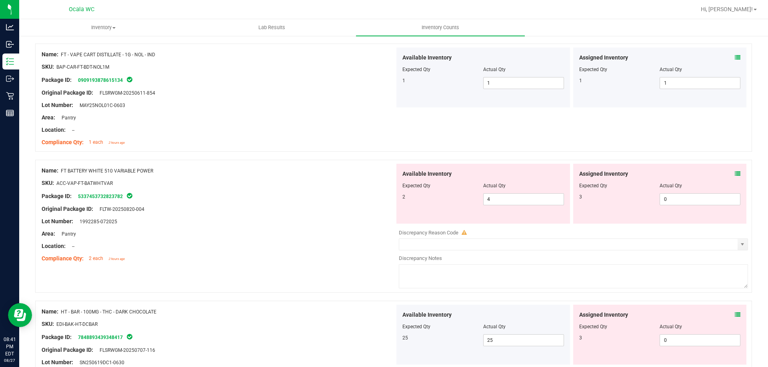
scroll to position [1239, 0]
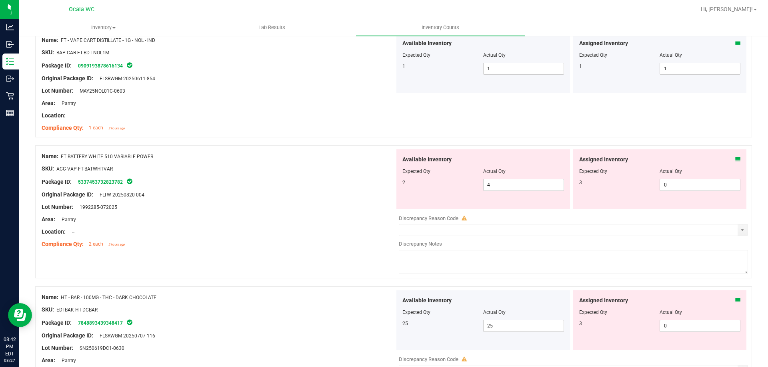
click at [734, 160] on icon at bounding box center [737, 160] width 6 height 6
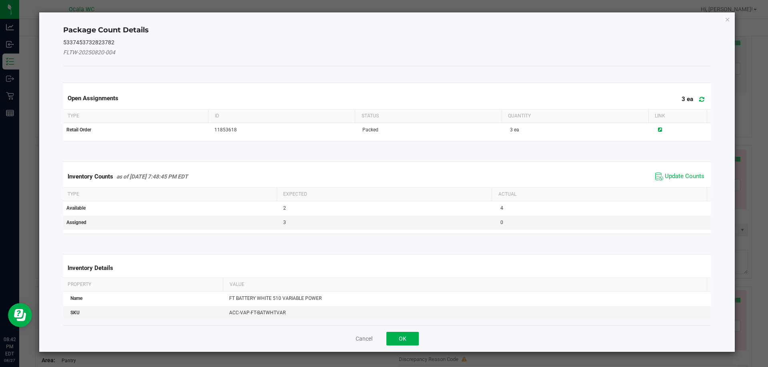
click at [682, 169] on div "Inventory Counts as of [DATE] 7:48:45 PM EDT Update Counts" at bounding box center [387, 177] width 651 height 22
click at [682, 176] on span "Update Counts" at bounding box center [684, 177] width 40 height 8
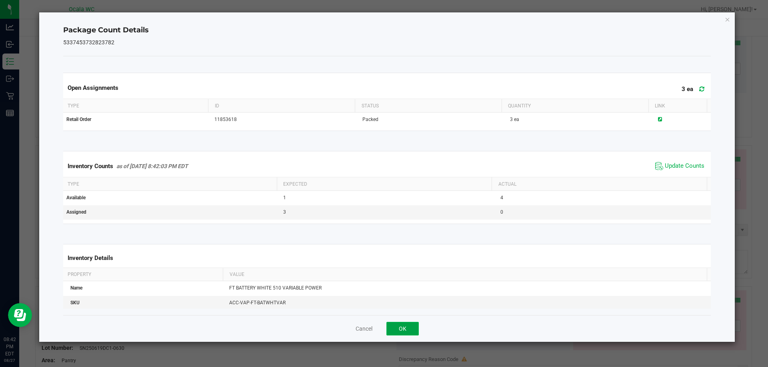
click at [407, 330] on button "OK" at bounding box center [402, 329] width 32 height 14
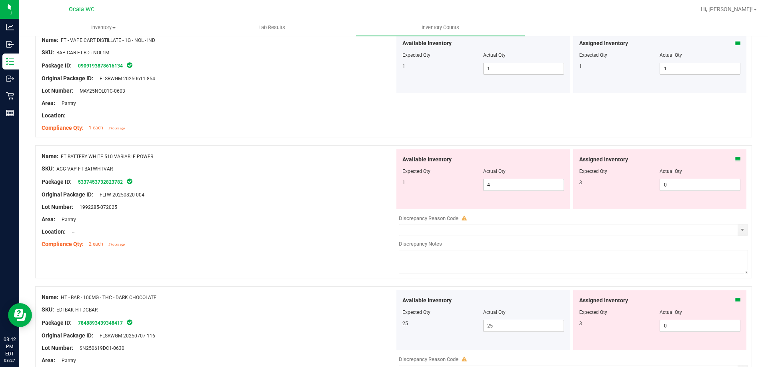
click at [344, 239] on div at bounding box center [218, 238] width 353 height 4
click at [347, 223] on div "Area: Pantry" at bounding box center [218, 219] width 353 height 8
click at [521, 187] on span "4 4" at bounding box center [523, 185] width 81 height 12
click at [521, 187] on input "4" at bounding box center [523, 185] width 80 height 11
type input "1"
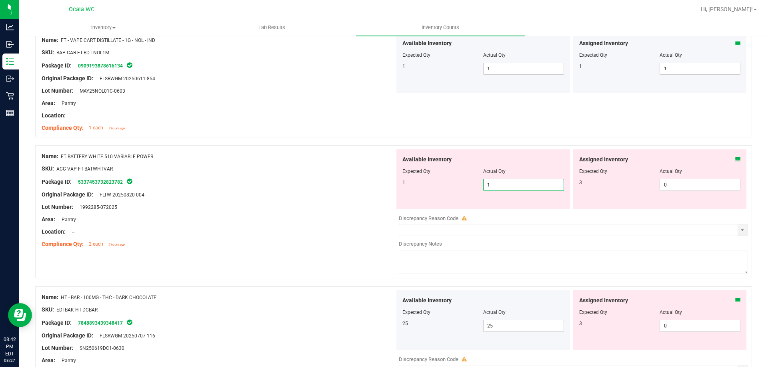
type input "1"
drag, startPoint x: 329, startPoint y: 194, endPoint x: 413, endPoint y: 193, distance: 84.0
click at [330, 194] on div "Original Package ID: FLTW-20250820-004" at bounding box center [218, 195] width 353 height 8
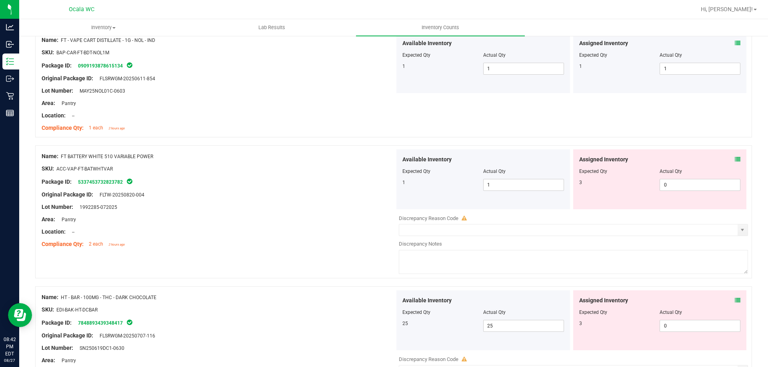
click at [734, 159] on icon at bounding box center [737, 160] width 6 height 6
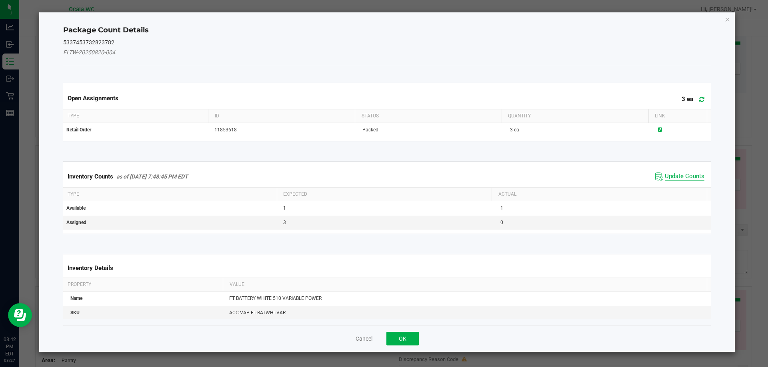
click at [695, 175] on span "Update Counts" at bounding box center [684, 177] width 40 height 8
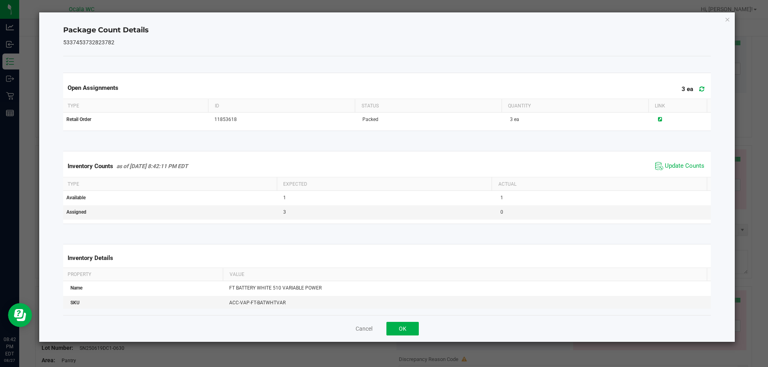
click at [412, 320] on div "Cancel OK" at bounding box center [387, 328] width 648 height 27
click at [390, 331] on button "OK" at bounding box center [402, 329] width 32 height 14
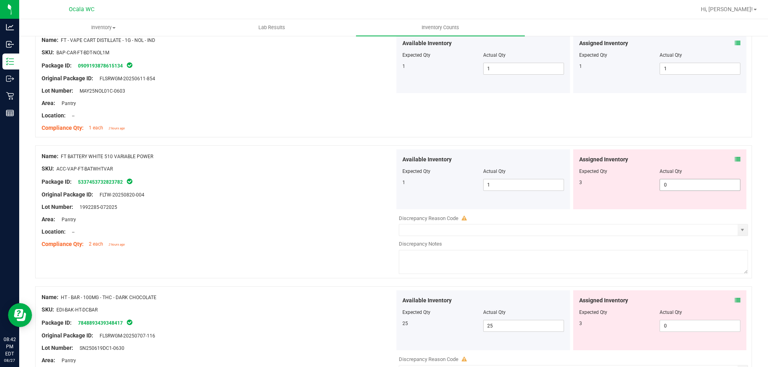
click at [694, 186] on span "0 0" at bounding box center [699, 185] width 81 height 12
click at [694, 186] on input "0" at bounding box center [700, 185] width 80 height 11
type input "3"
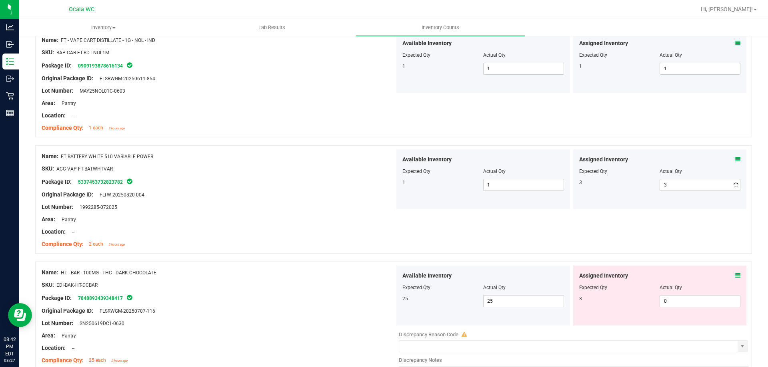
click at [329, 219] on div "Area: Pantry" at bounding box center [218, 219] width 353 height 8
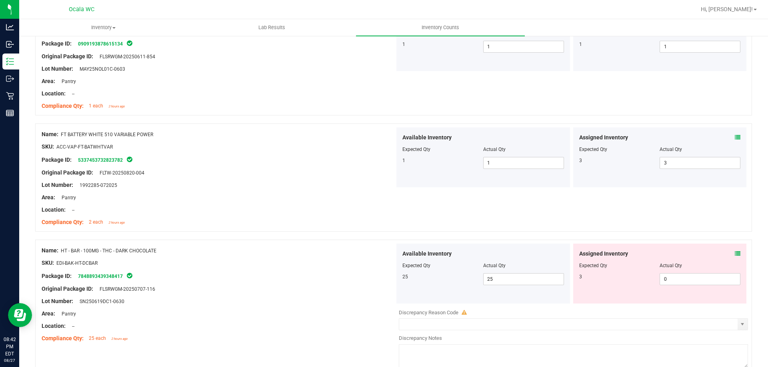
scroll to position [1279, 0]
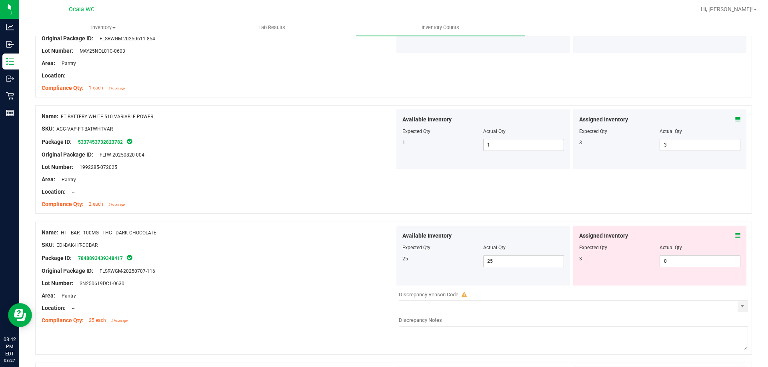
click at [329, 220] on div at bounding box center [393, 218] width 716 height 8
click at [697, 260] on span "0 0" at bounding box center [699, 261] width 81 height 12
click at [734, 232] on span at bounding box center [737, 236] width 6 height 8
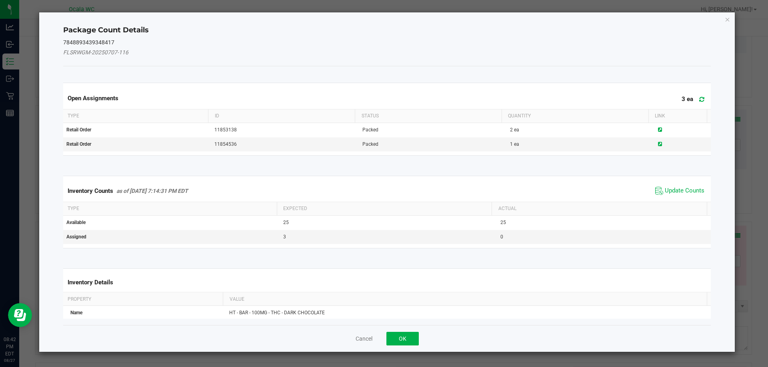
click at [677, 185] on span "Update Counts" at bounding box center [679, 191] width 53 height 12
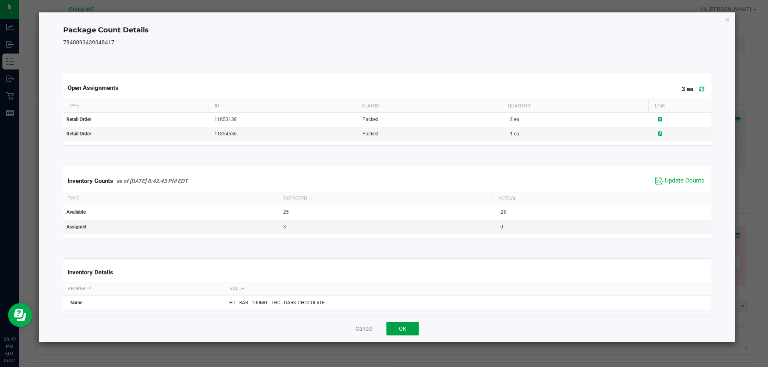
click at [404, 326] on button "OK" at bounding box center [402, 329] width 32 height 14
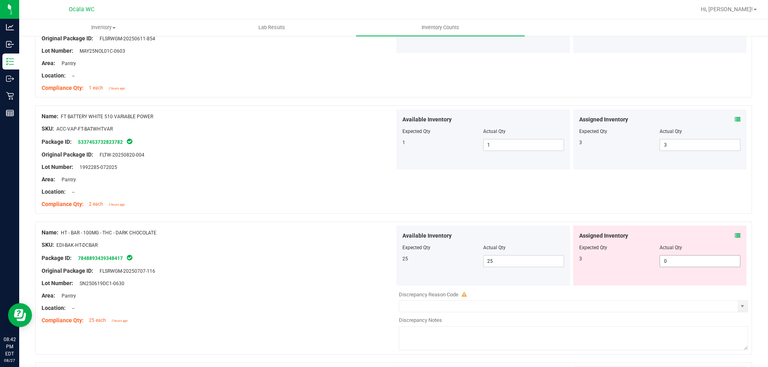
click at [692, 260] on span "0 0" at bounding box center [699, 261] width 81 height 12
click at [692, 260] on input "0" at bounding box center [700, 261] width 80 height 11
type input "3"
click at [274, 247] on ng-container "SKU: EDI-BAK-HT-DCBAR" at bounding box center [218, 247] width 353 height 12
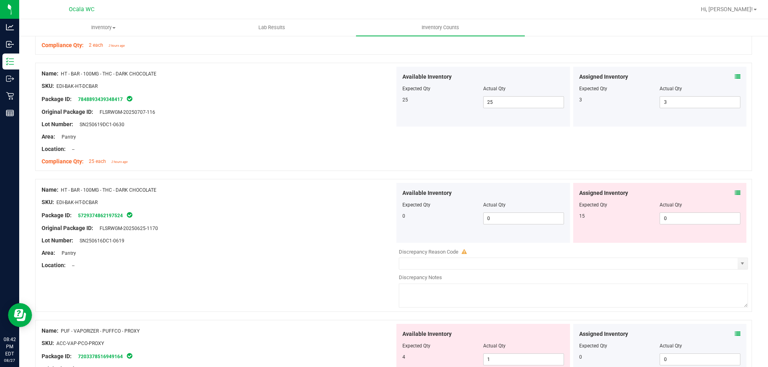
scroll to position [1439, 0]
click at [282, 251] on div "Area: Pantry" at bounding box center [218, 252] width 353 height 8
click at [734, 191] on icon at bounding box center [737, 192] width 6 height 6
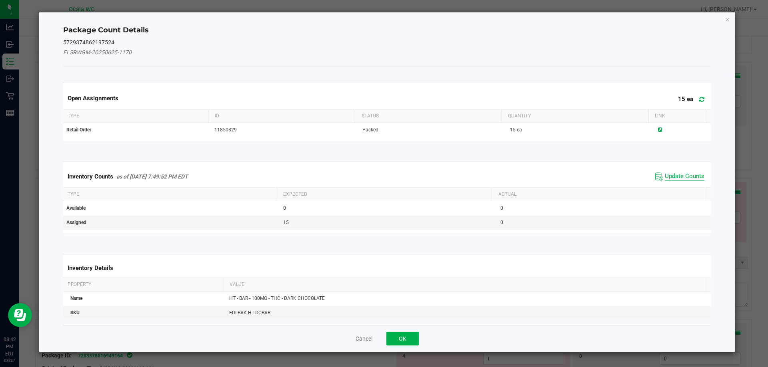
click at [688, 176] on span "Update Counts" at bounding box center [684, 177] width 40 height 8
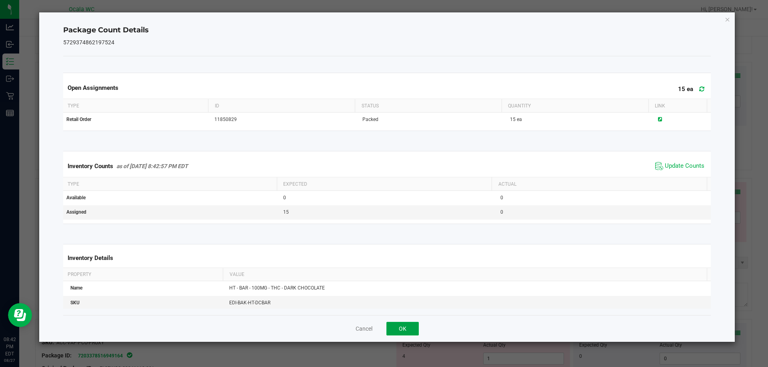
drag, startPoint x: 413, startPoint y: 325, endPoint x: 481, endPoint y: 301, distance: 71.3
click at [413, 325] on button "OK" at bounding box center [402, 329] width 32 height 14
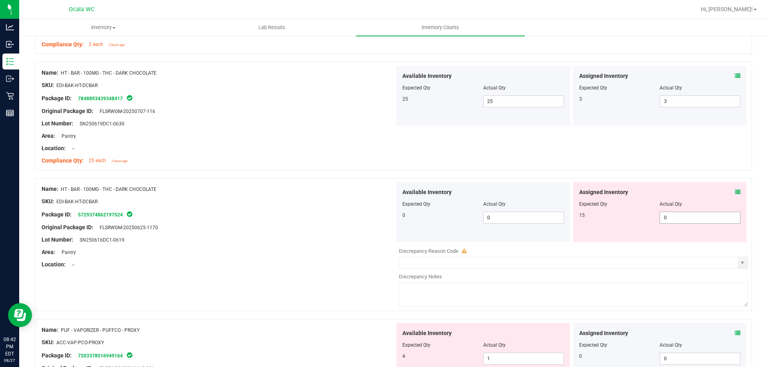
click at [690, 215] on span "0 0" at bounding box center [699, 218] width 81 height 12
click at [690, 215] on input "0" at bounding box center [700, 217] width 80 height 11
type input "15"
click at [261, 214] on div "Package ID: 5729374862197524" at bounding box center [218, 215] width 353 height 10
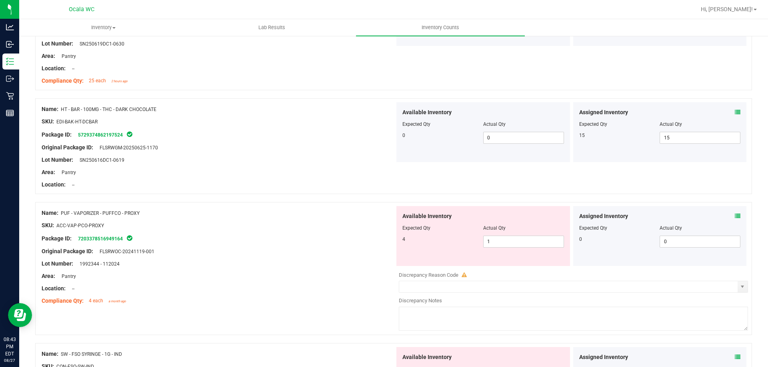
scroll to position [1559, 0]
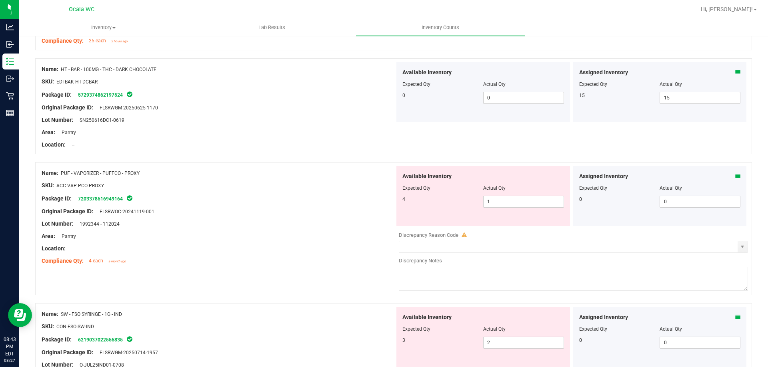
click at [246, 205] on div at bounding box center [218, 205] width 353 height 4
click at [511, 201] on span "1 1" at bounding box center [523, 202] width 81 height 12
click at [511, 201] on input "1" at bounding box center [523, 201] width 80 height 11
type input "4"
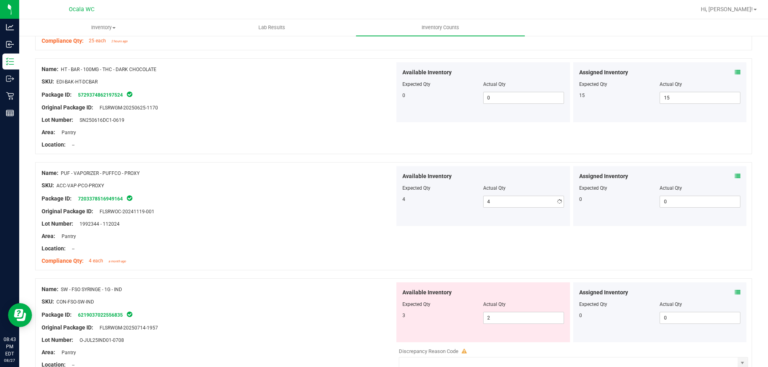
click at [321, 229] on div at bounding box center [218, 230] width 353 height 4
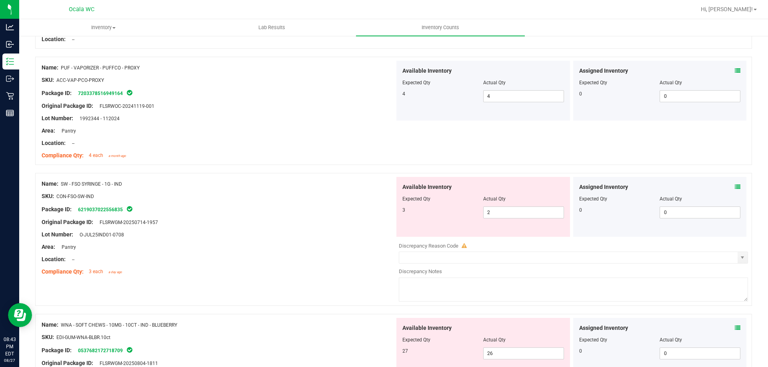
scroll to position [1679, 0]
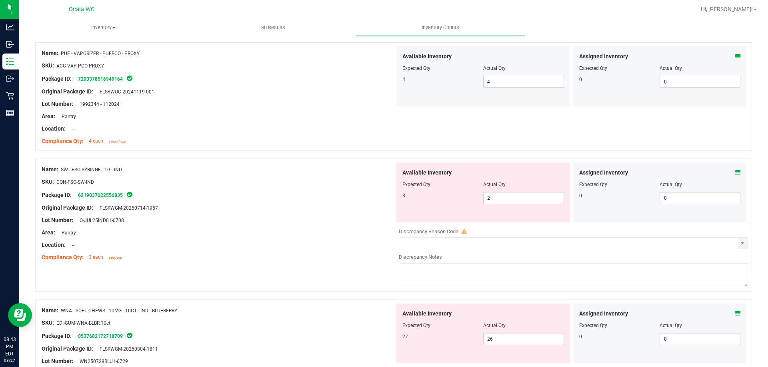
click at [734, 172] on icon at bounding box center [737, 173] width 6 height 6
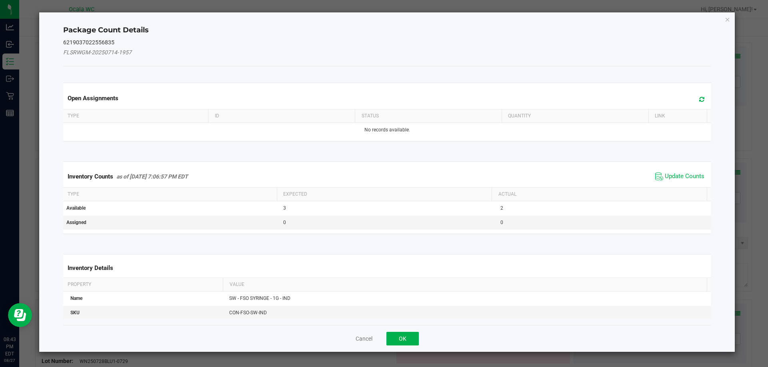
click at [692, 170] on div "Inventory Counts as of [DATE] 7:06:57 PM EDT Update Counts" at bounding box center [387, 177] width 651 height 22
click at [686, 174] on span "Update Counts" at bounding box center [684, 177] width 40 height 8
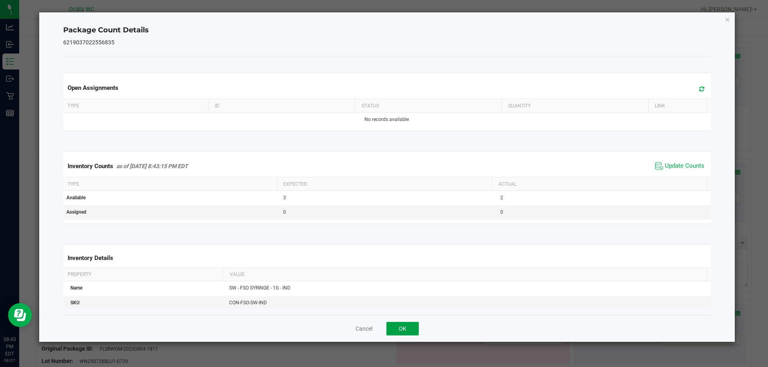
click at [407, 327] on button "OK" at bounding box center [402, 329] width 32 height 14
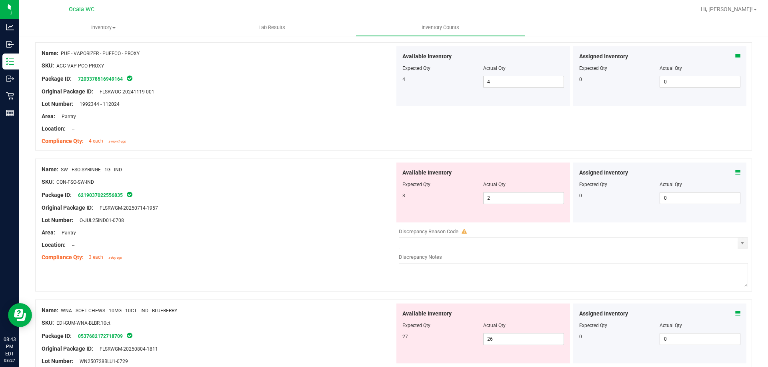
click at [325, 228] on div "Name: SW - FSO SYRINGE - 1G - IND SKU: CON-FSO-SW-IND Package ID: 6219037022556…" at bounding box center [218, 214] width 353 height 102
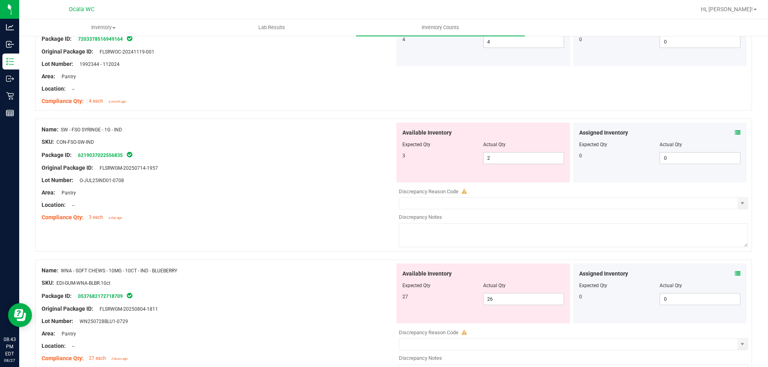
scroll to position [1759, 0]
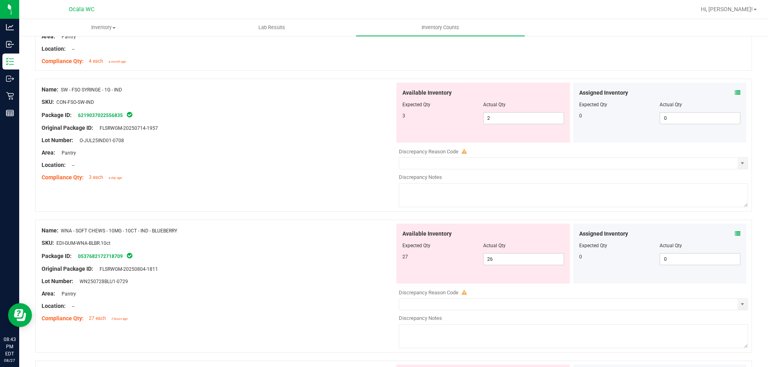
click at [734, 232] on icon at bounding box center [737, 234] width 6 height 6
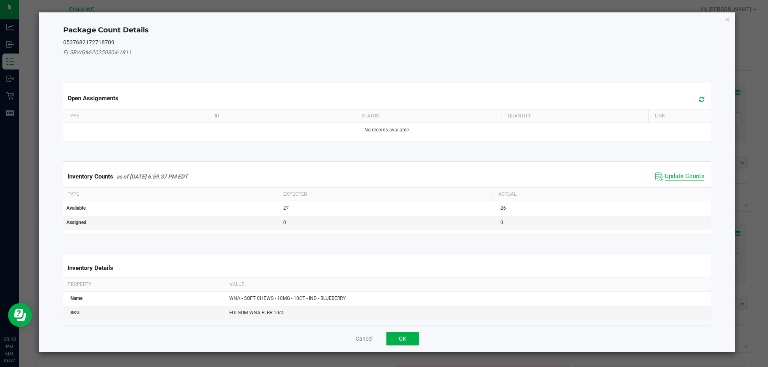
click at [673, 176] on span "Update Counts" at bounding box center [684, 177] width 40 height 8
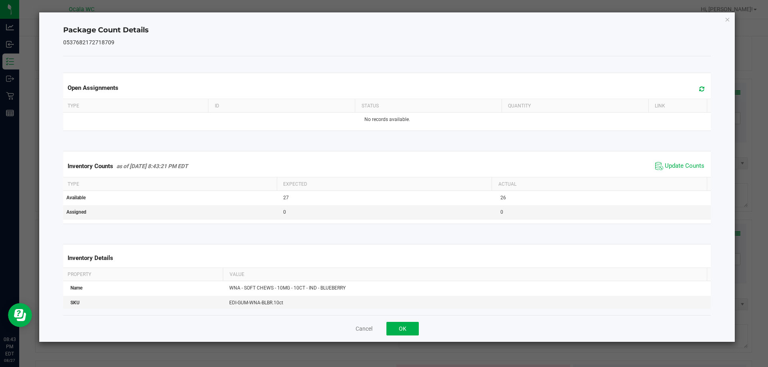
click at [675, 173] on div "Inventory Counts as of [DATE] 8:43:21 PM EDT Update Counts" at bounding box center [387, 167] width 651 height 22
click at [677, 166] on span "Update Counts" at bounding box center [684, 166] width 40 height 8
click at [410, 329] on button "OK" at bounding box center [402, 329] width 32 height 14
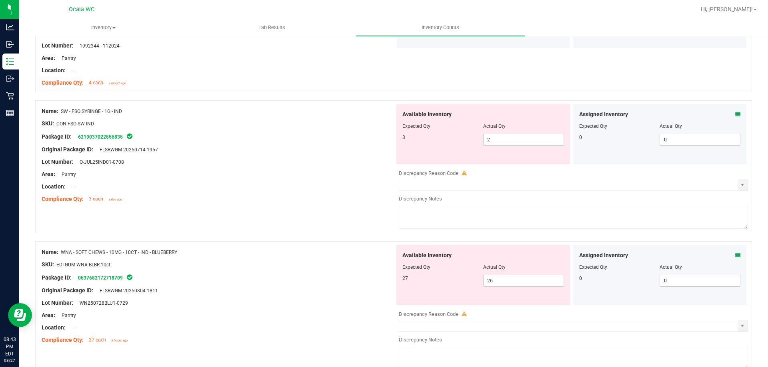
scroll to position [1719, 0]
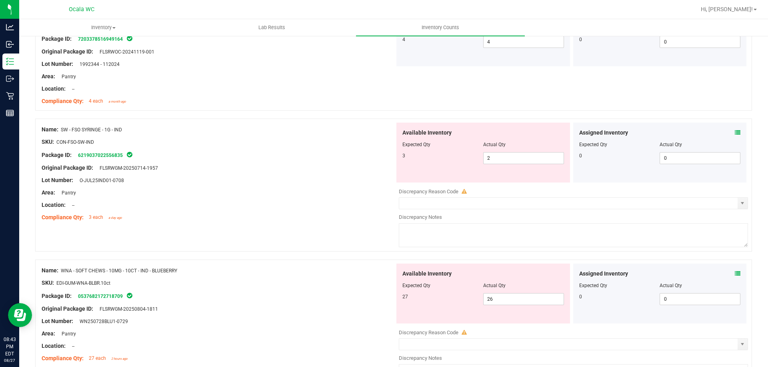
click at [342, 202] on div "Location: --" at bounding box center [218, 205] width 353 height 8
click at [523, 158] on span "2 2" at bounding box center [523, 158] width 81 height 12
click at [523, 160] on input "2" at bounding box center [523, 158] width 80 height 11
type input "3"
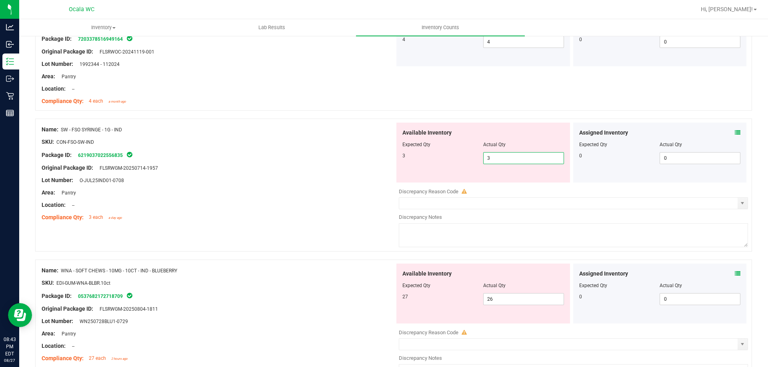
drag, startPoint x: 335, startPoint y: 191, endPoint x: 379, endPoint y: 212, distance: 48.6
click at [335, 191] on div "Area: Pantry" at bounding box center [218, 193] width 353 height 8
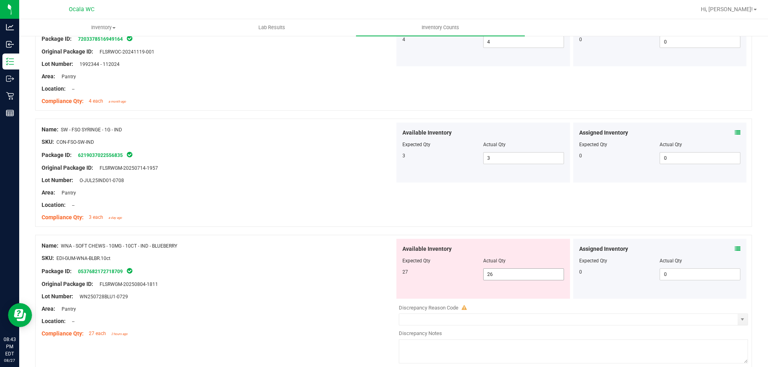
click at [522, 269] on span "26 26" at bounding box center [523, 275] width 81 height 12
click at [522, 271] on span "26 26" at bounding box center [523, 275] width 81 height 12
click at [522, 271] on input "26" at bounding box center [523, 274] width 80 height 11
click at [356, 277] on div at bounding box center [218, 278] width 353 height 4
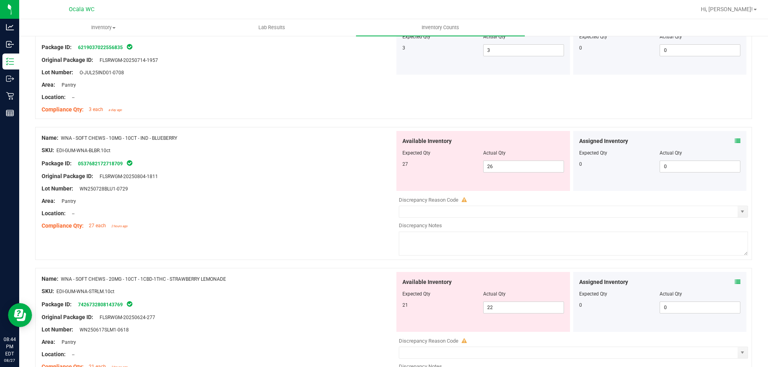
scroll to position [1839, 0]
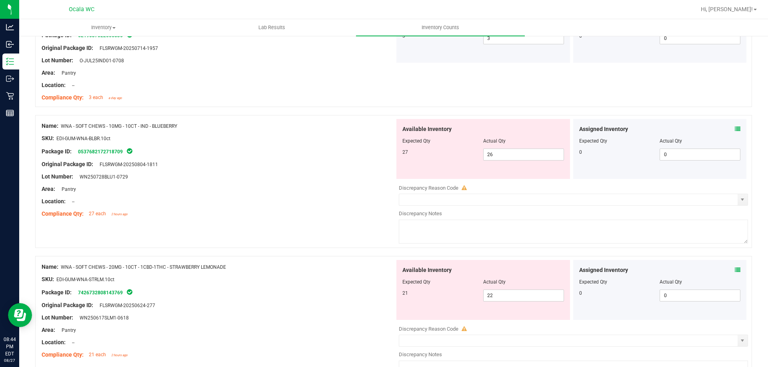
click at [334, 187] on div "Area: Pantry" at bounding box center [218, 189] width 353 height 8
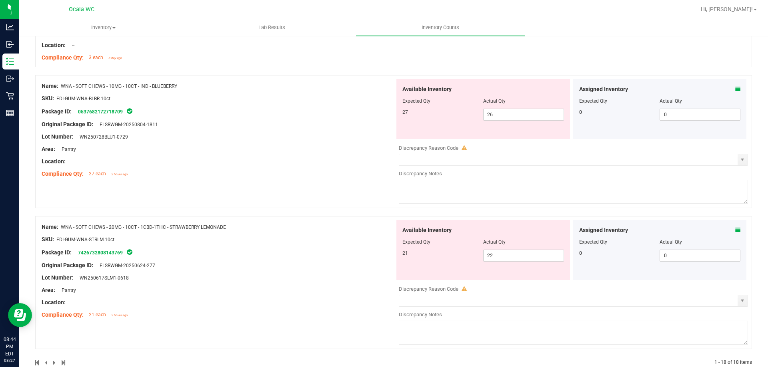
click at [316, 202] on div "Name: WNA - SOFT CHEWS - 10MG - 10CT - IND - BLUEBERRY SKU: EDI-GUM-WNA-BLBR.10…" at bounding box center [393, 141] width 716 height 133
click at [542, 115] on span "26 26" at bounding box center [523, 115] width 81 height 12
click at [542, 115] on input "26" at bounding box center [523, 114] width 80 height 11
type input "27"
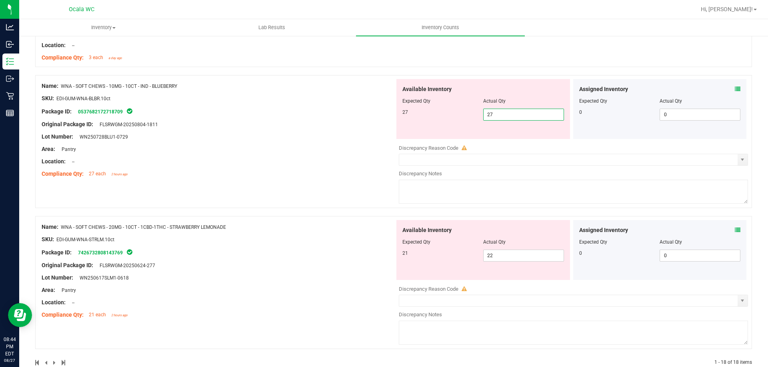
click at [315, 132] on div "Name: WNA - SOFT CHEWS - 10MG - 10CT - IND - BLUEBERRY SKU: EDI-GUM-WNA-BLBR.10…" at bounding box center [218, 130] width 353 height 102
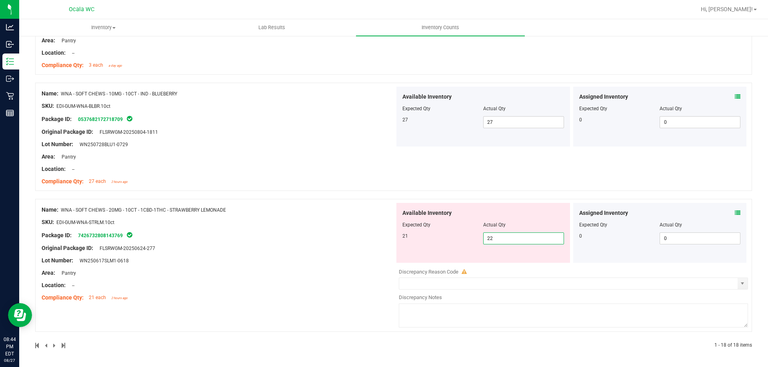
click at [525, 238] on span "22 22" at bounding box center [523, 239] width 81 height 12
click at [525, 239] on input "22" at bounding box center [523, 238] width 80 height 11
type input "21"
drag, startPoint x: 342, startPoint y: 235, endPoint x: 350, endPoint y: 239, distance: 8.4
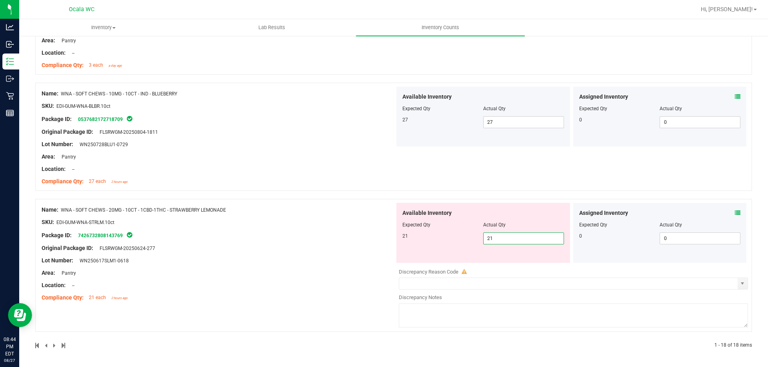
click at [343, 238] on div "Name: WNA - SOFT CHEWS - 20MG - 10CT - 1CBD-1THC - STRAWBERRY LEMONADE SKU: EDI…" at bounding box center [218, 254] width 353 height 102
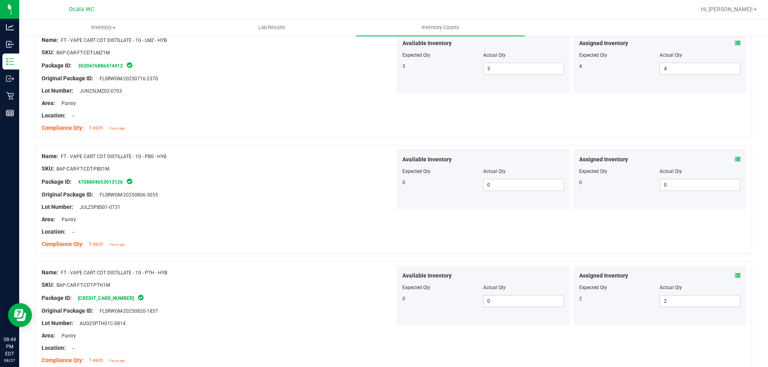
scroll to position [0, 0]
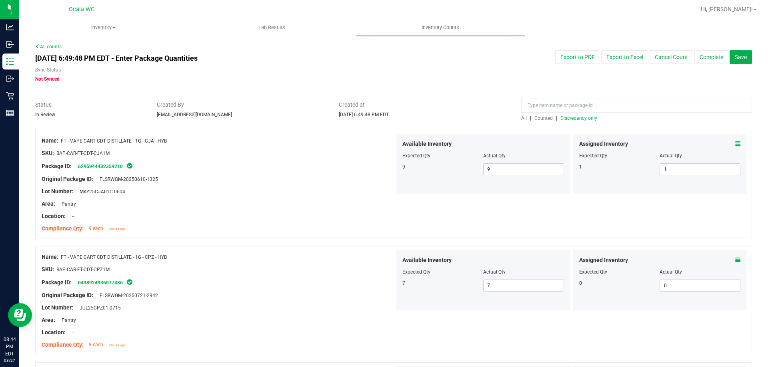
click at [576, 116] on span "Discrepancy only" at bounding box center [578, 119] width 37 height 6
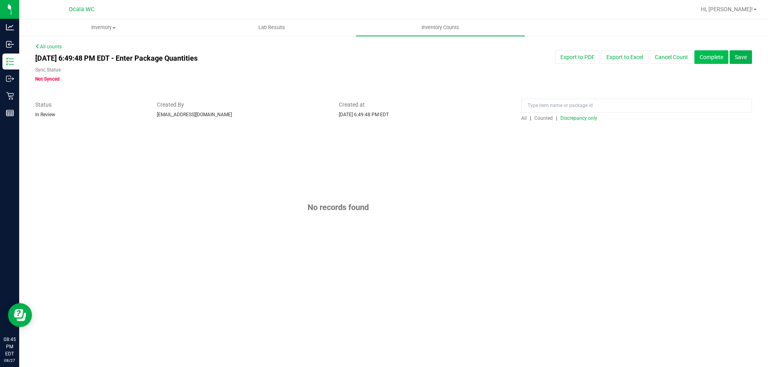
click at [706, 53] on button "Complete" at bounding box center [711, 57] width 34 height 14
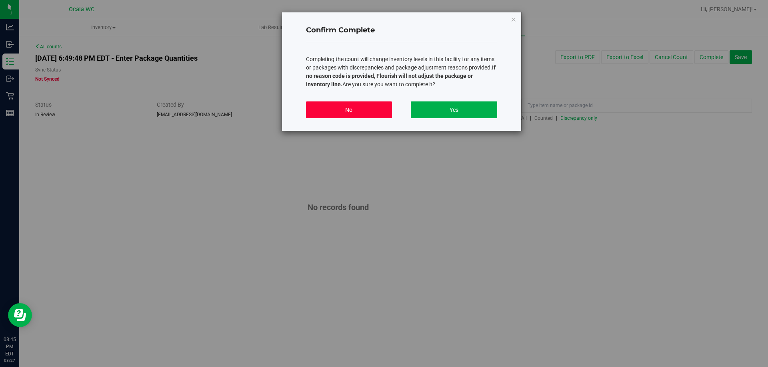
click at [343, 112] on button "No" at bounding box center [349, 110] width 86 height 17
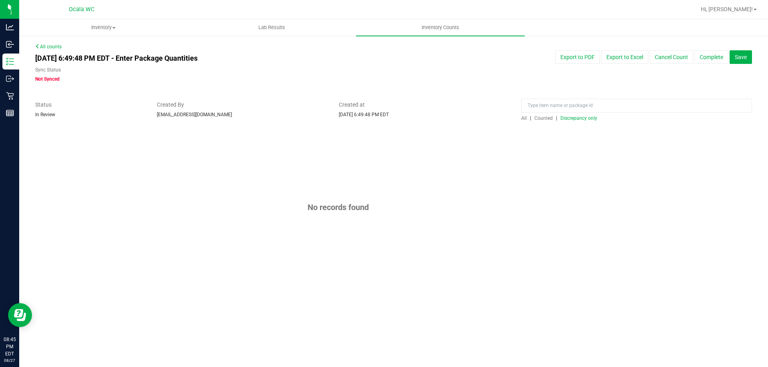
click at [586, 119] on span "Discrepancy only" at bounding box center [578, 119] width 37 height 6
click at [703, 58] on button "Complete" at bounding box center [711, 57] width 34 height 14
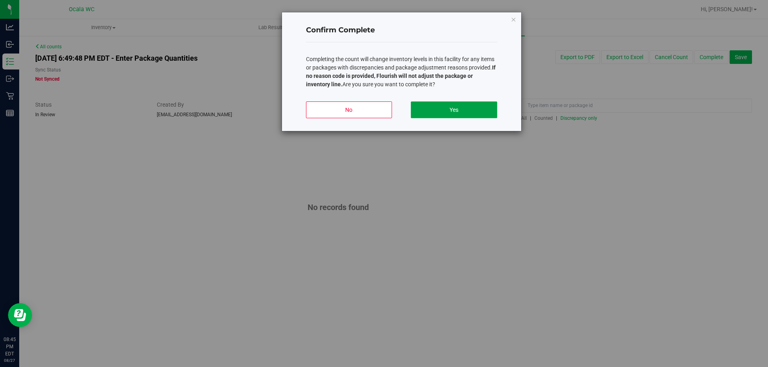
click at [488, 107] on button "Yes" at bounding box center [454, 110] width 86 height 17
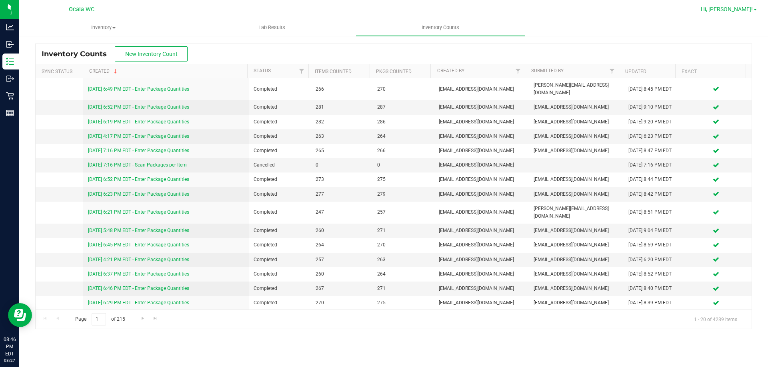
click at [721, 7] on span "Hi, [PERSON_NAME]!" at bounding box center [726, 9] width 52 height 6
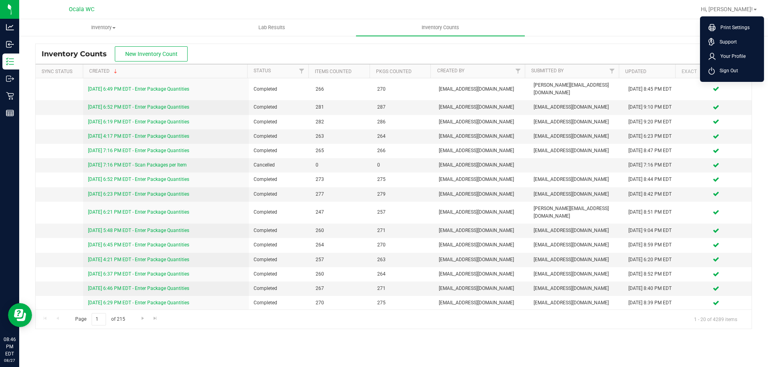
click at [714, 68] on span "Sign Out" at bounding box center [725, 71] width 23 height 8
